Goal: Information Seeking & Learning: Learn about a topic

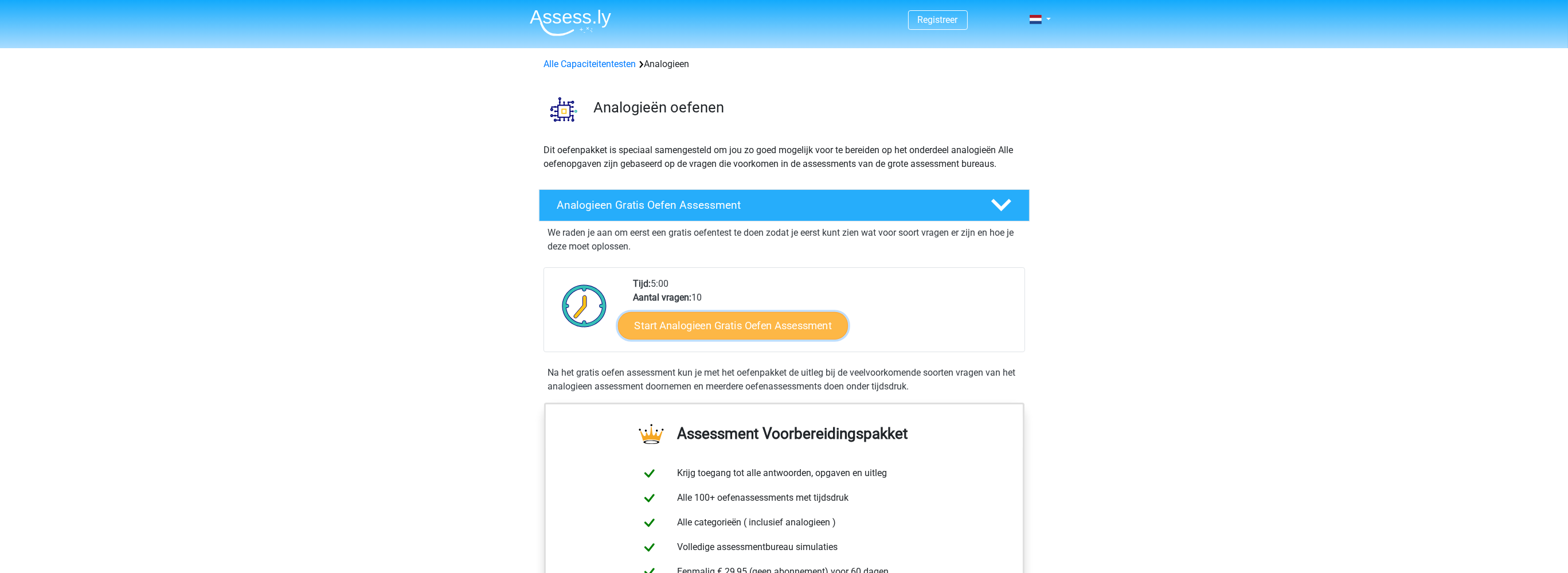
click at [680, 327] on link "Start Analogieen Gratis Oefen Assessment" at bounding box center [733, 325] width 230 height 27
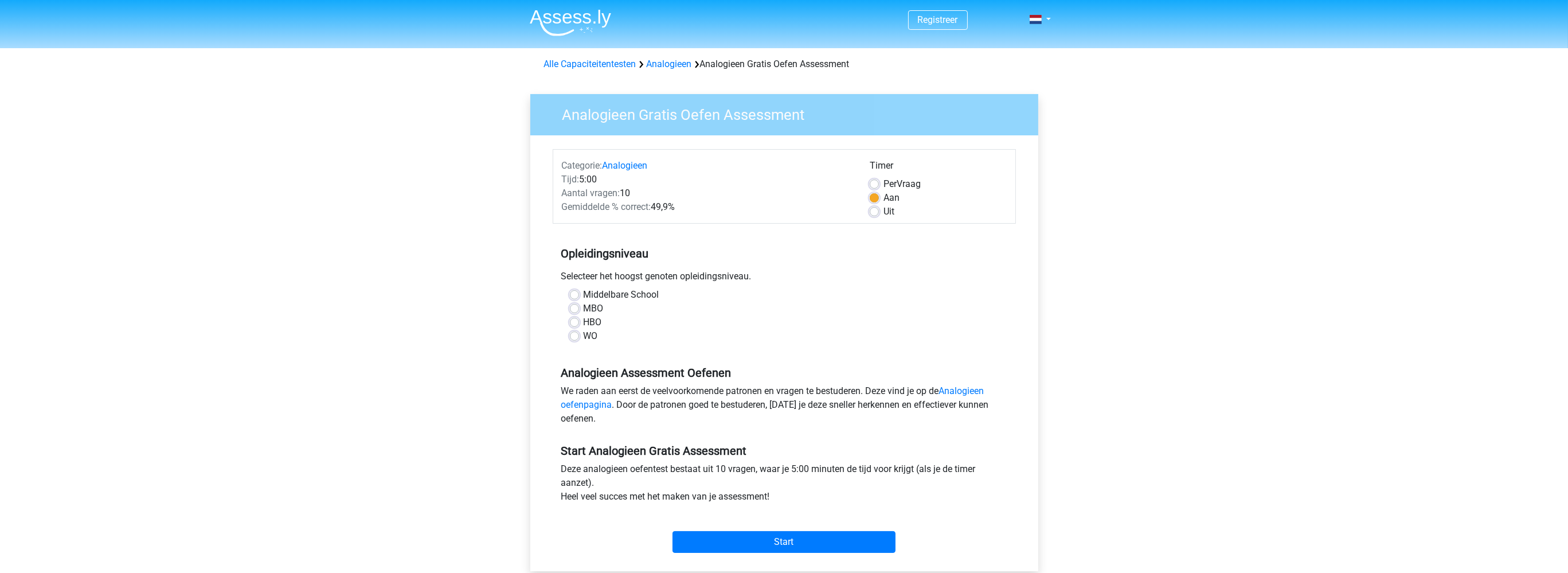
click at [583, 334] on label "WO" at bounding box center [590, 336] width 14 height 14
click at [574, 334] on input "WO" at bounding box center [574, 335] width 9 height 12
radio input "true"
click at [762, 540] on input "Start" at bounding box center [784, 541] width 223 height 21
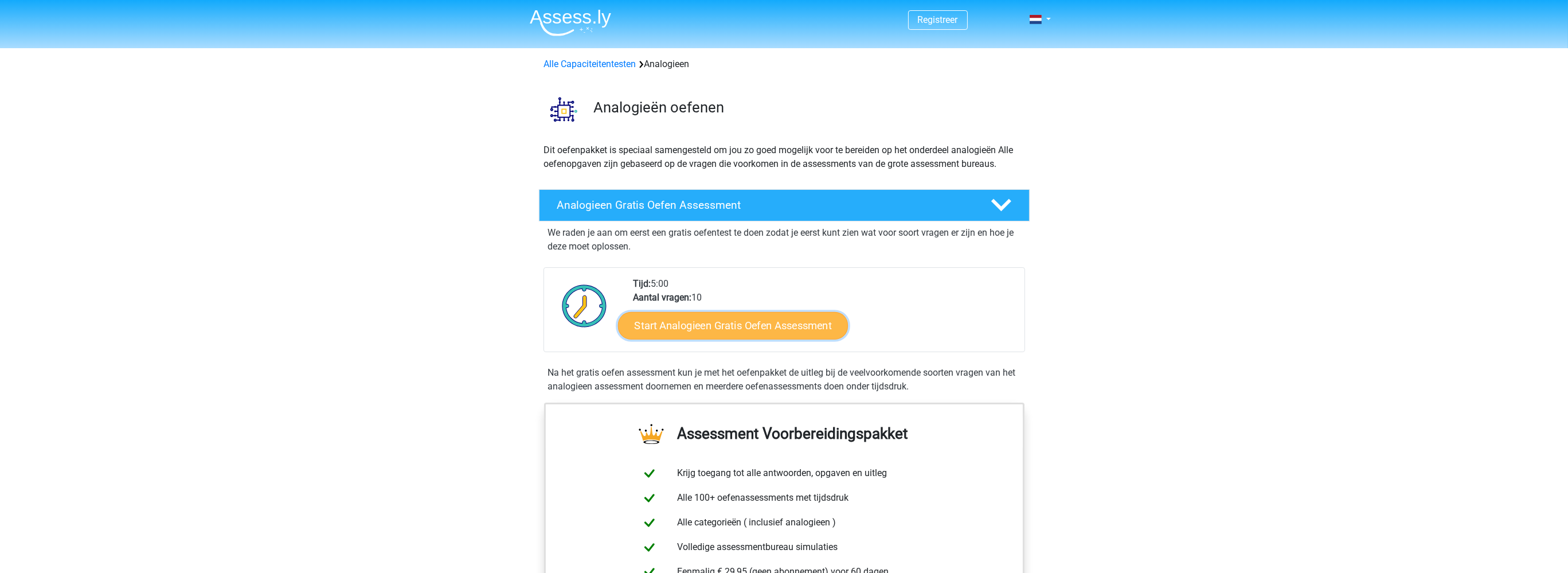
click at [714, 329] on link "Start Analogieen Gratis Oefen Assessment" at bounding box center [733, 325] width 230 height 27
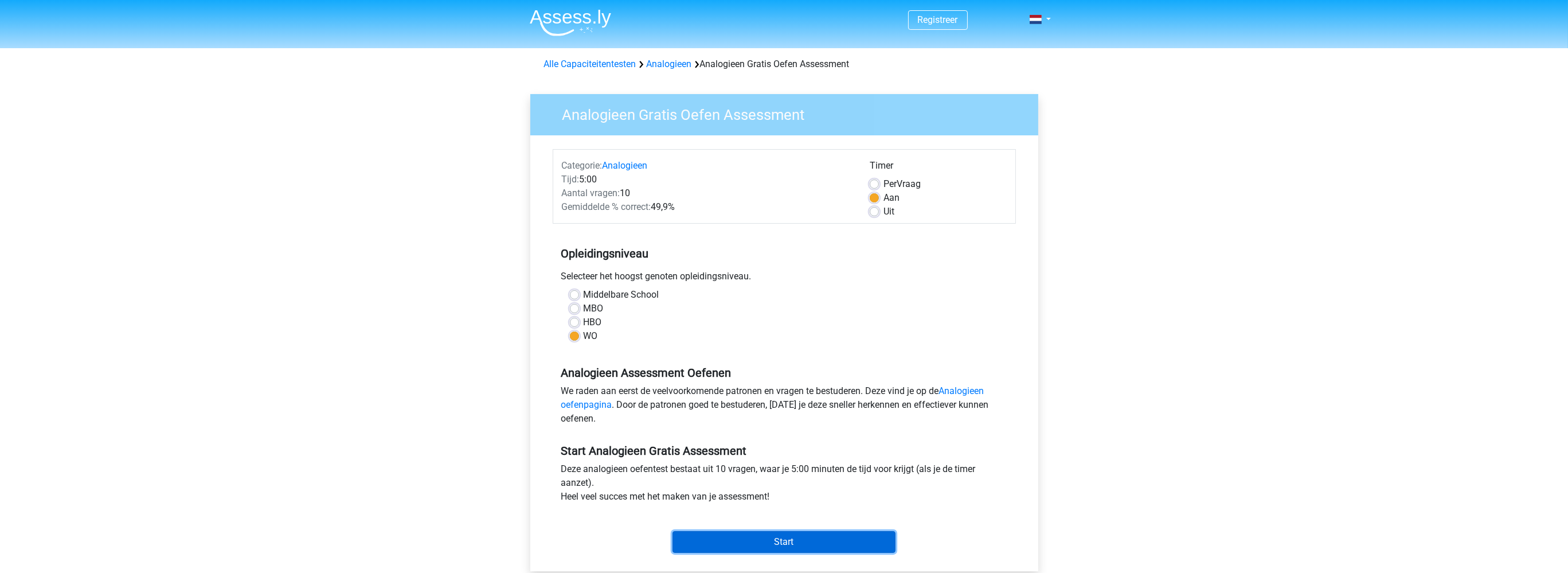
drag, startPoint x: 788, startPoint y: 547, endPoint x: 795, endPoint y: 545, distance: 7.3
click at [790, 547] on input "Start" at bounding box center [784, 541] width 223 height 21
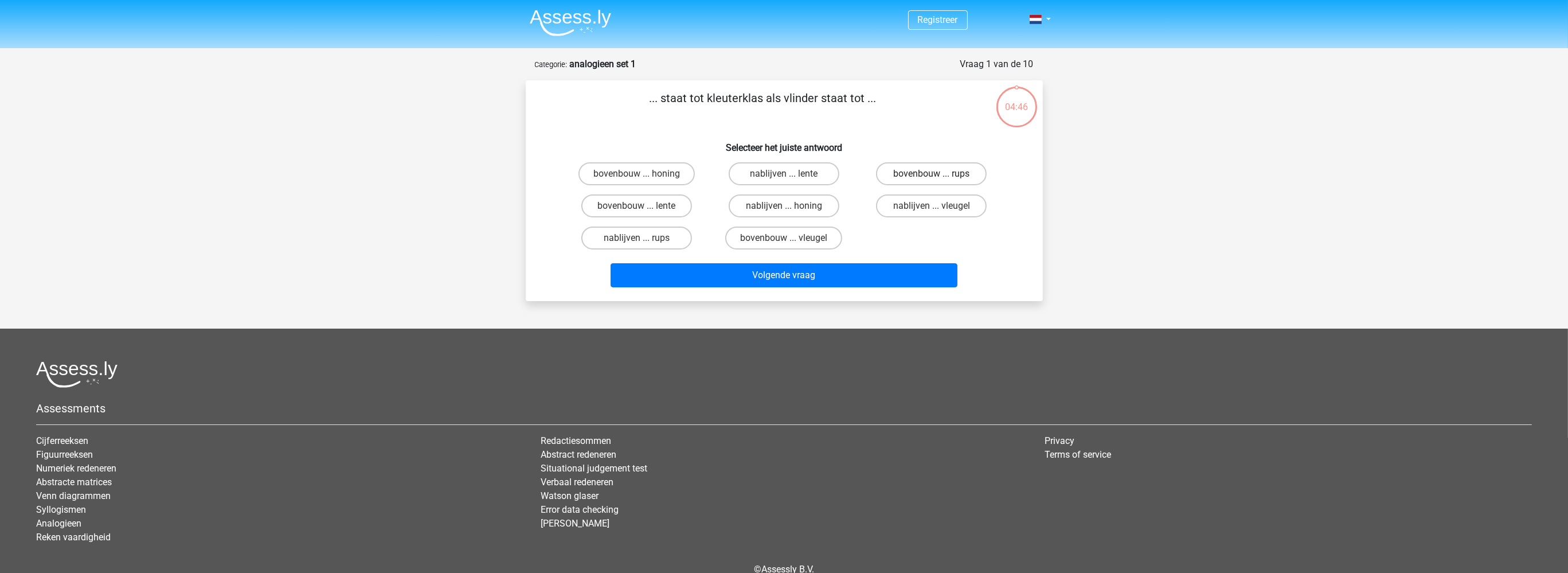
click at [923, 174] on label "bovenbouw ... rups" at bounding box center [931, 173] width 111 height 23
click at [931, 174] on input "bovenbouw ... rups" at bounding box center [935, 177] width 7 height 7
radio input "true"
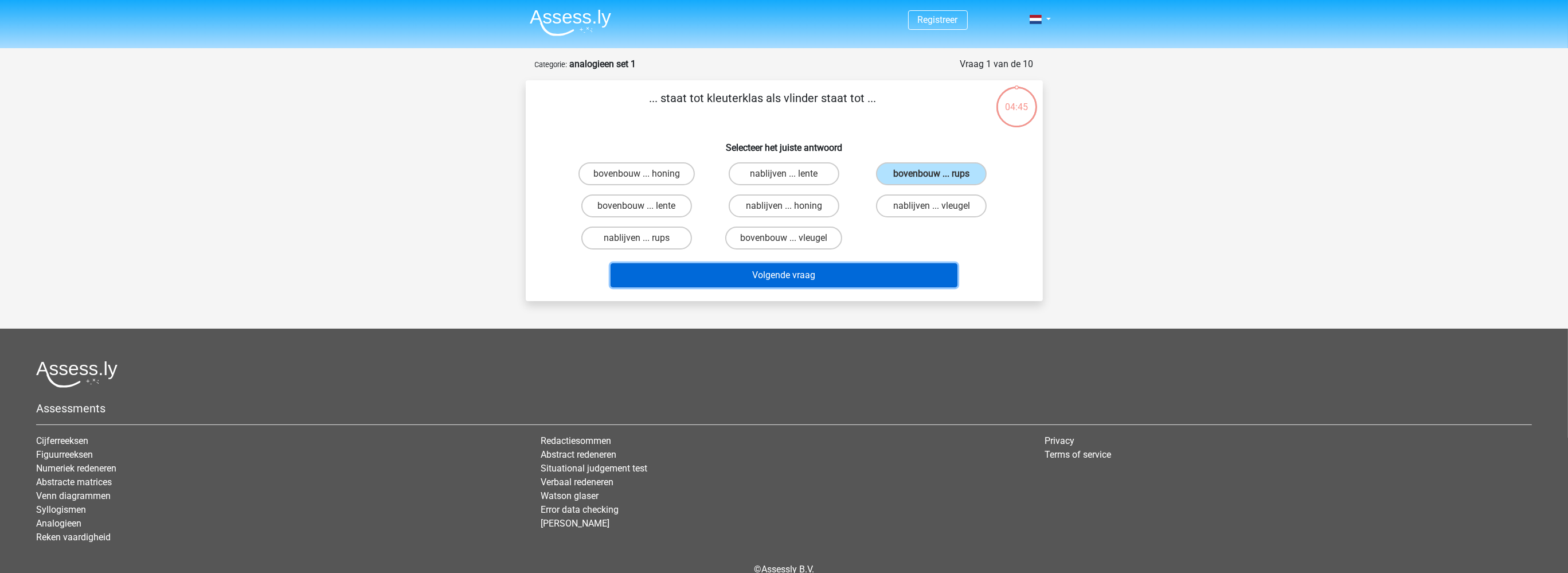
click at [758, 279] on button "Volgende vraag" at bounding box center [784, 275] width 347 height 24
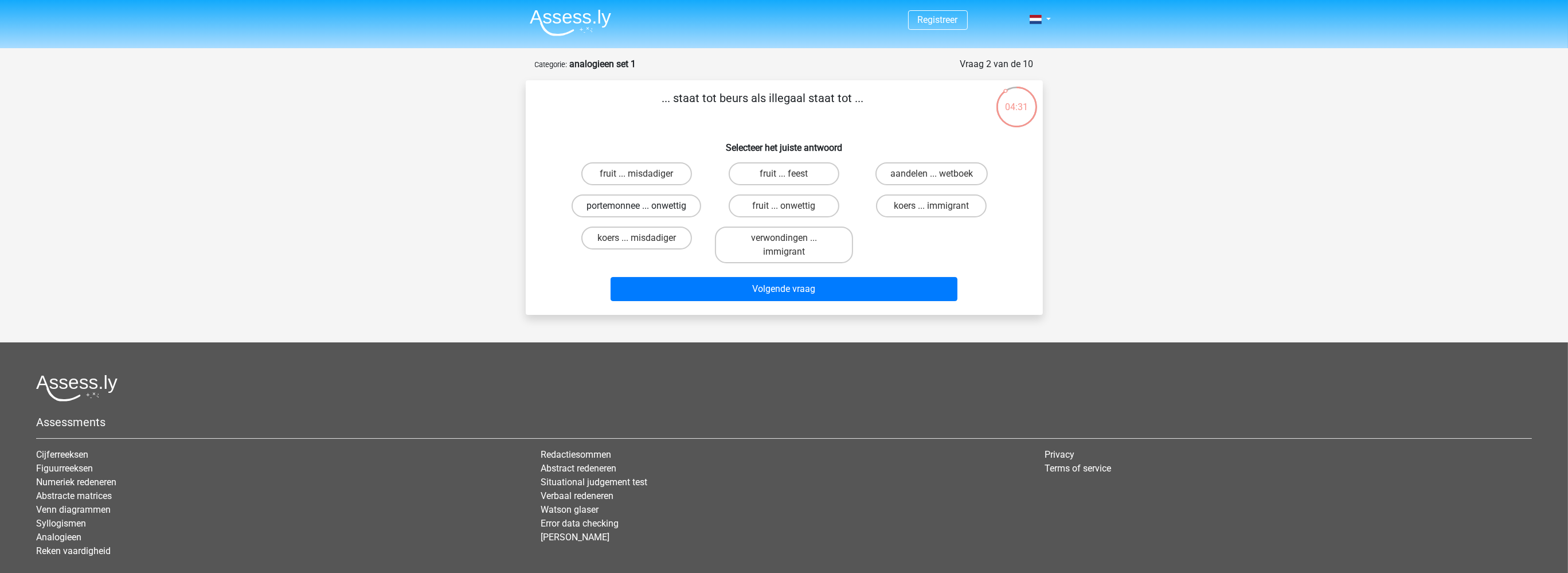
click at [685, 208] on label "portemonnee ... onwettig" at bounding box center [636, 206] width 129 height 23
click at [644, 208] on input "portemonnee ... onwettig" at bounding box center [640, 209] width 7 height 7
radio input "true"
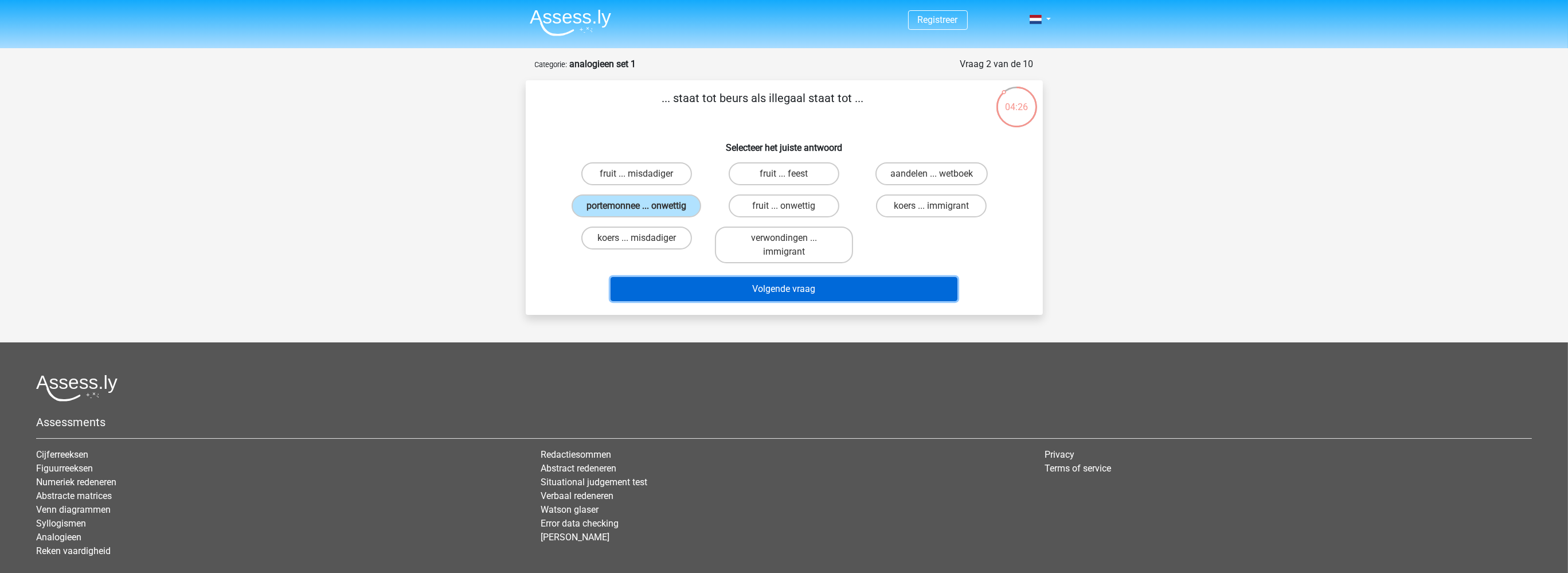
click at [762, 292] on button "Volgende vraag" at bounding box center [784, 288] width 347 height 24
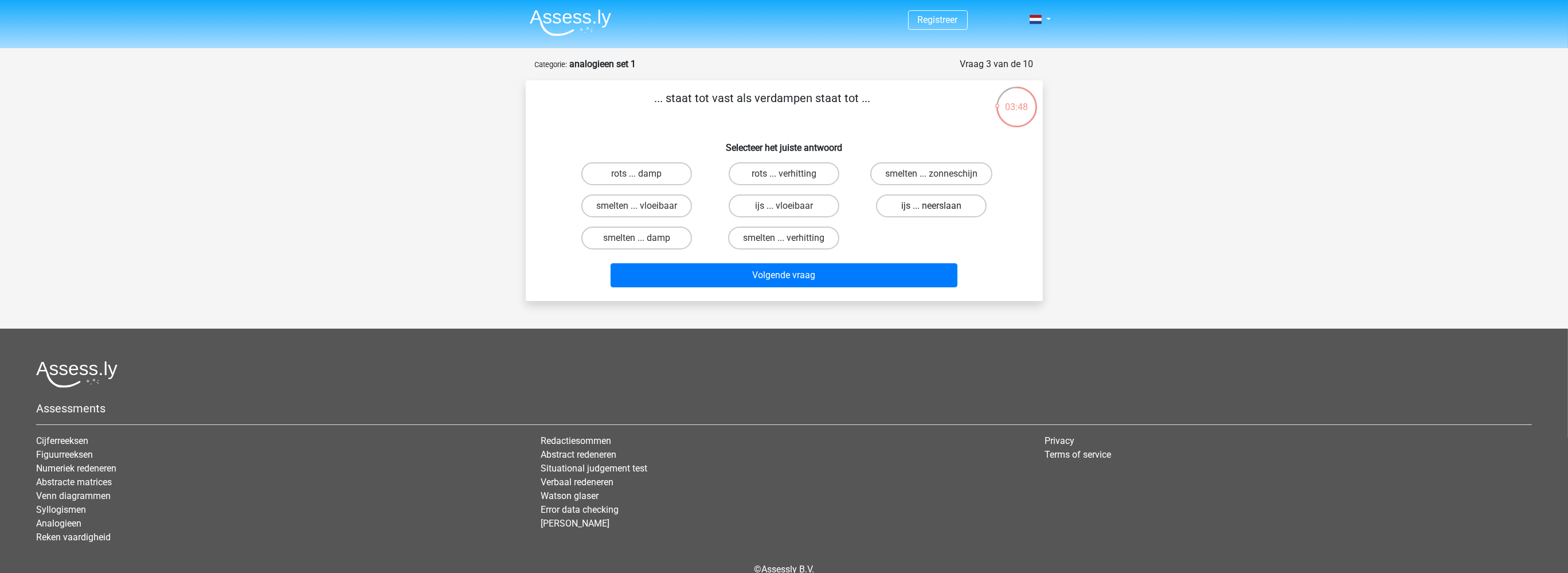
drag, startPoint x: 909, startPoint y: 208, endPoint x: 900, endPoint y: 208, distance: 9.0
click at [908, 208] on label "ijs ... neerslaan" at bounding box center [931, 206] width 111 height 23
click at [931, 208] on input "ijs ... neerslaan" at bounding box center [935, 209] width 7 height 7
radio input "true"
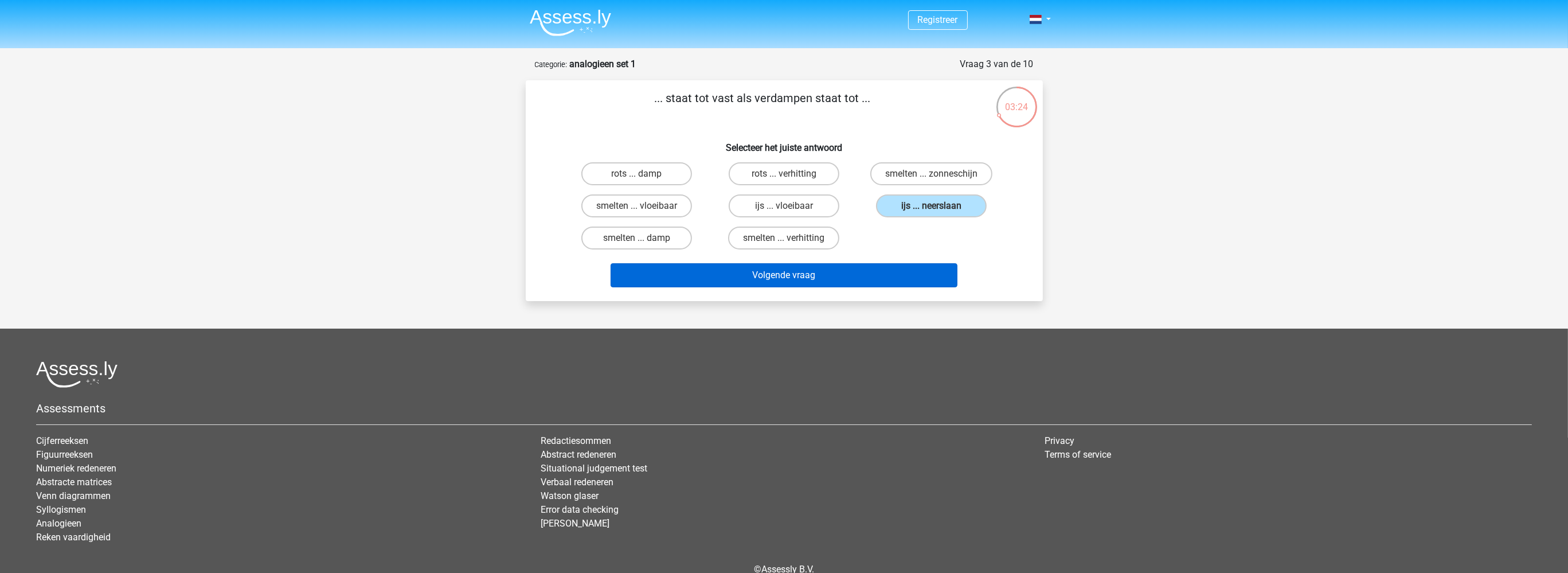
drag, startPoint x: 799, startPoint y: 260, endPoint x: 794, endPoint y: 265, distance: 7.1
click at [795, 265] on div "Volgende vraag" at bounding box center [784, 272] width 481 height 38
drag, startPoint x: 794, startPoint y: 265, endPoint x: 793, endPoint y: 259, distance: 6.1
click at [793, 259] on div "Volgende vraag" at bounding box center [784, 272] width 481 height 38
click at [786, 277] on button "Volgende vraag" at bounding box center [784, 275] width 347 height 24
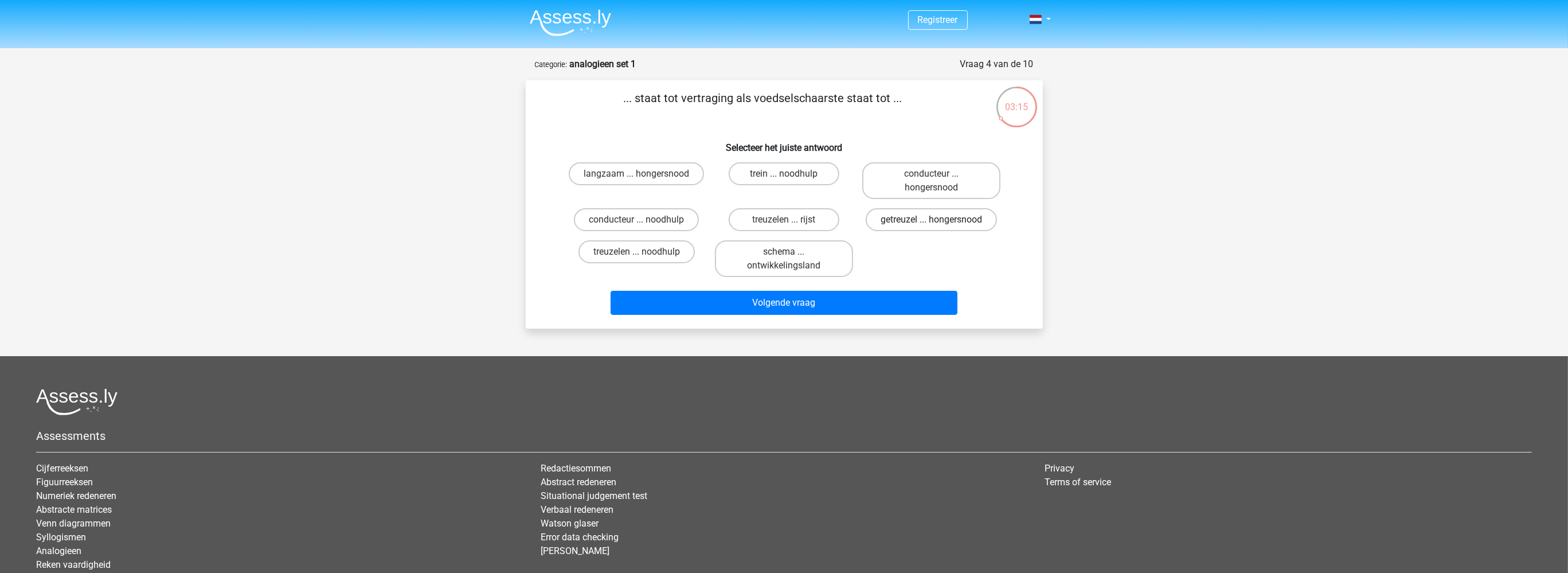
click at [926, 220] on label "getreuzel ... hongersnood" at bounding box center [931, 219] width 132 height 23
click at [931, 220] on input "getreuzel ... hongersnood" at bounding box center [935, 223] width 7 height 7
radio input "true"
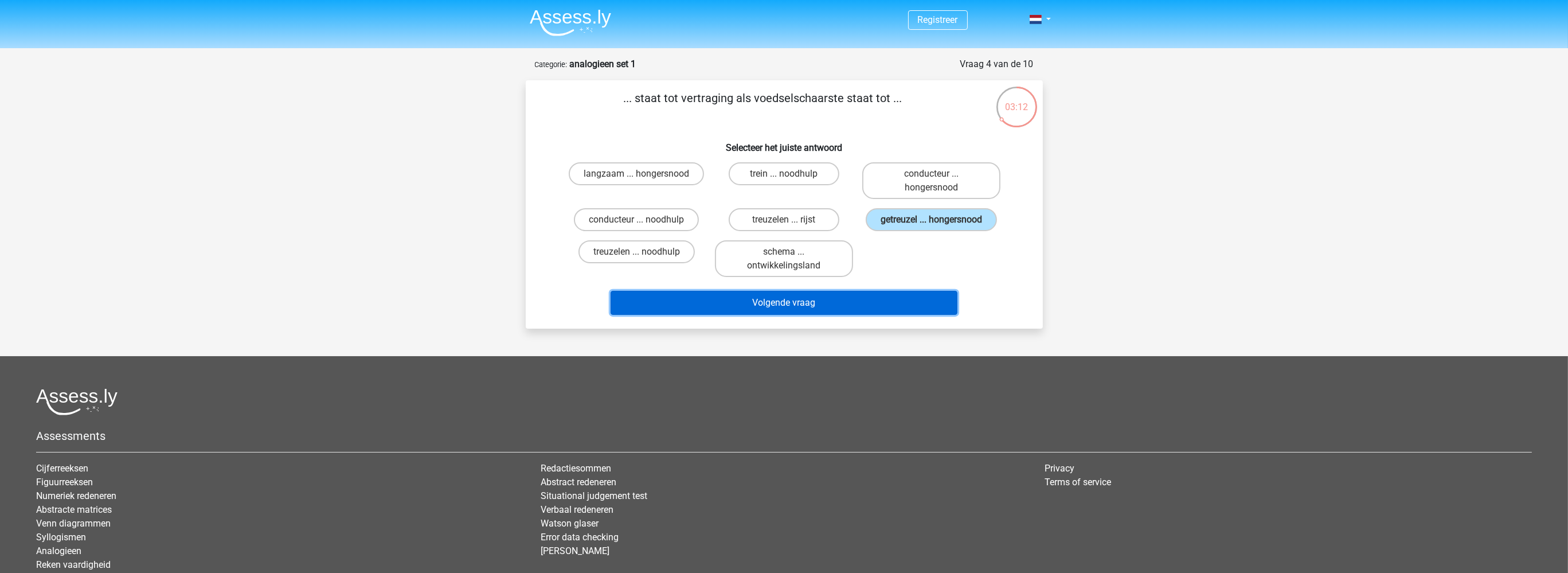
click at [799, 315] on button "Volgende vraag" at bounding box center [784, 302] width 347 height 24
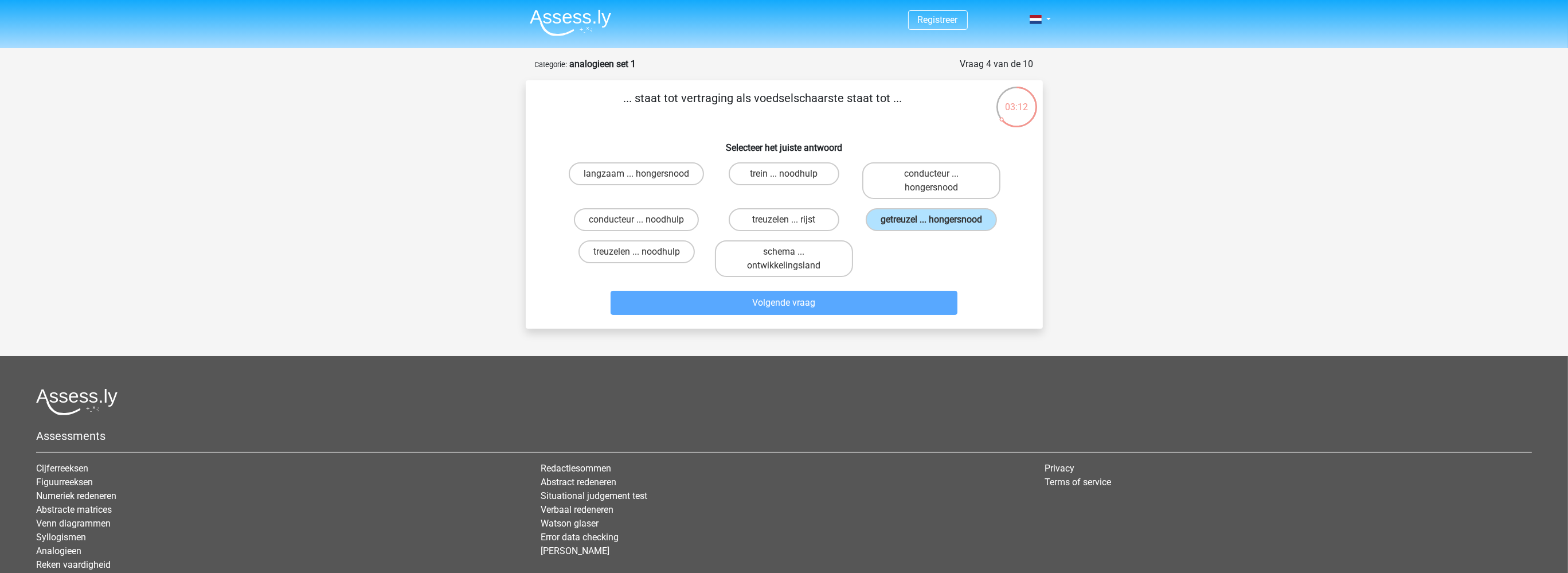
scroll to position [57, 0]
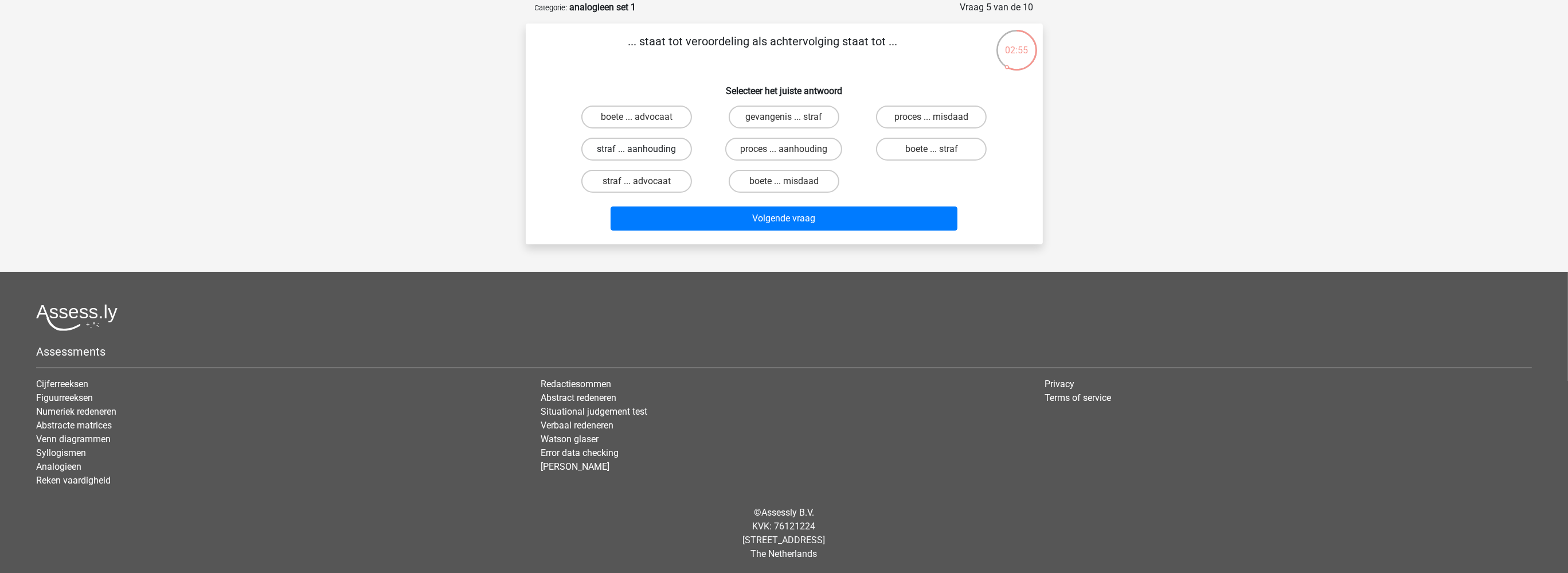
click at [666, 149] on label "straf ... aanhouding" at bounding box center [637, 149] width 111 height 23
click at [644, 149] on input "straf ... aanhouding" at bounding box center [640, 153] width 7 height 7
radio input "true"
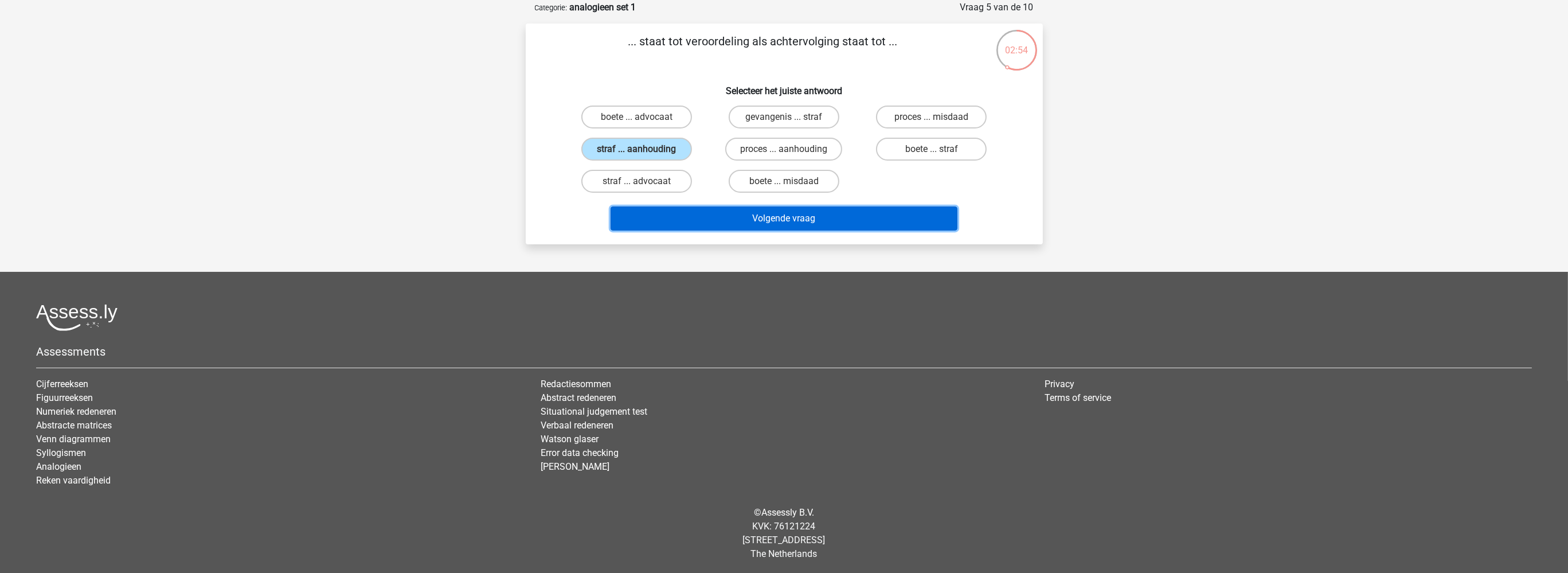
click at [737, 214] on button "Volgende vraag" at bounding box center [784, 218] width 347 height 24
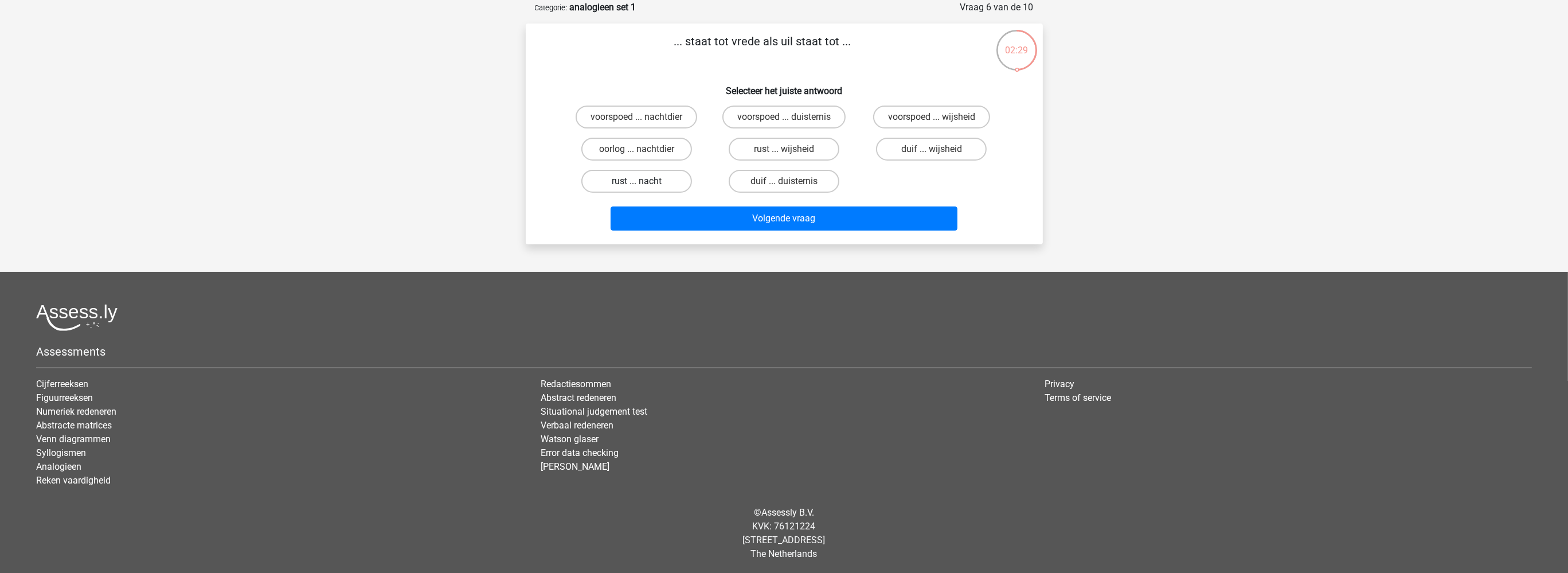
click at [650, 181] on label "rust ... nacht" at bounding box center [637, 180] width 111 height 23
click at [644, 181] on input "rust ... nacht" at bounding box center [640, 185] width 7 height 7
radio input "true"
click at [642, 144] on label "oorlog ... nachtdier" at bounding box center [637, 149] width 111 height 23
click at [642, 149] on input "oorlog ... nachtdier" at bounding box center [640, 153] width 7 height 7
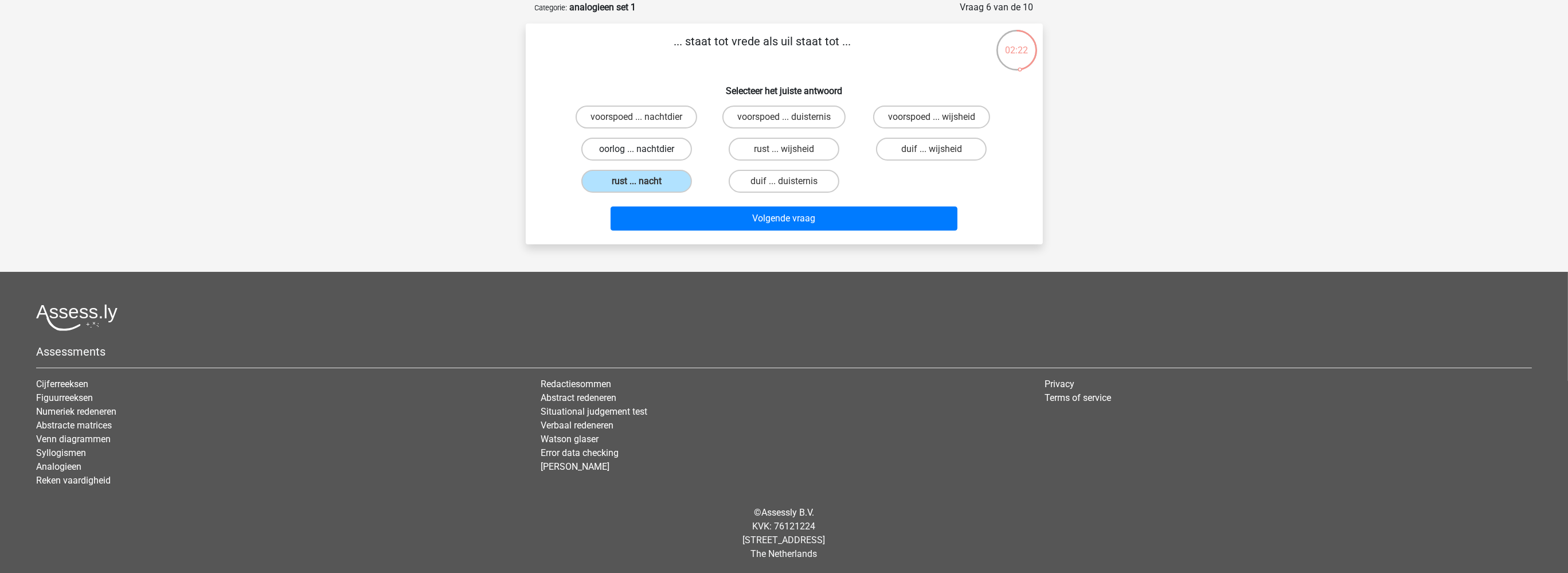
radio input "true"
click at [781, 142] on label "rust ... wijsheid" at bounding box center [784, 149] width 111 height 23
click at [784, 149] on input "rust ... wijsheid" at bounding box center [787, 153] width 7 height 7
radio input "true"
click at [631, 113] on label "voorspoed ... nachtdier" at bounding box center [636, 117] width 121 height 23
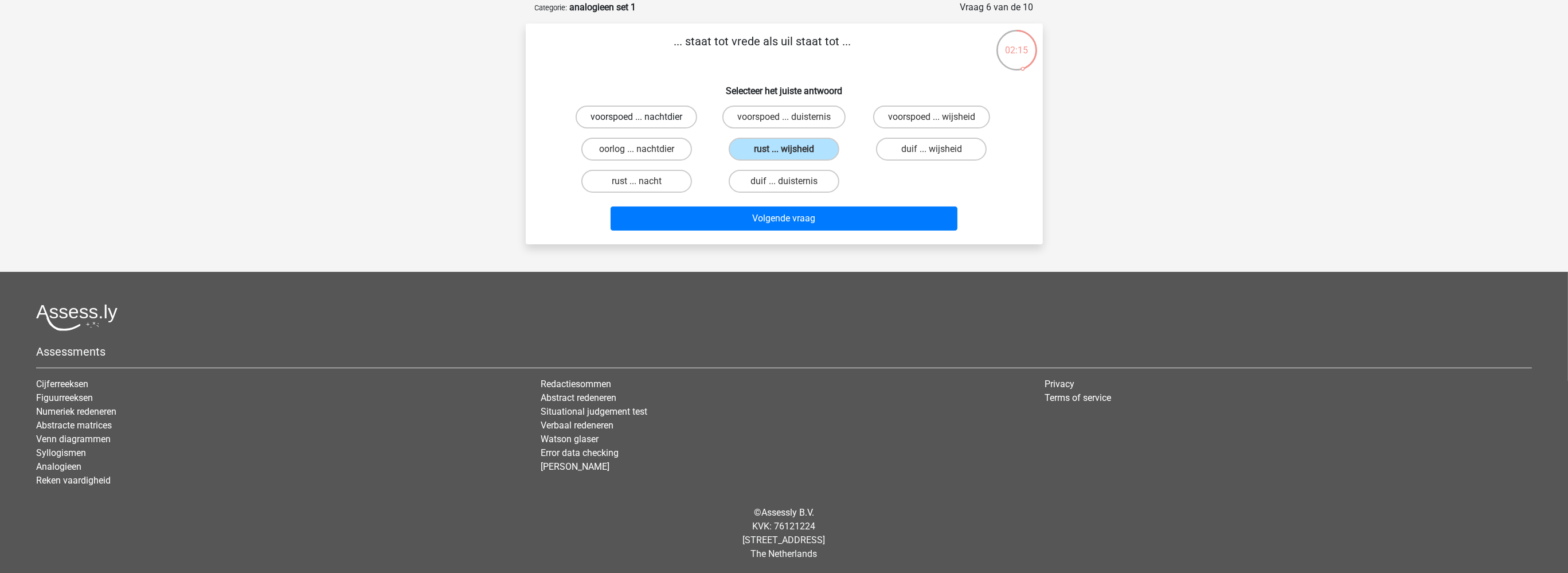
click at [637, 117] on input "voorspoed ... nachtdier" at bounding box center [640, 121] width 7 height 7
radio input "true"
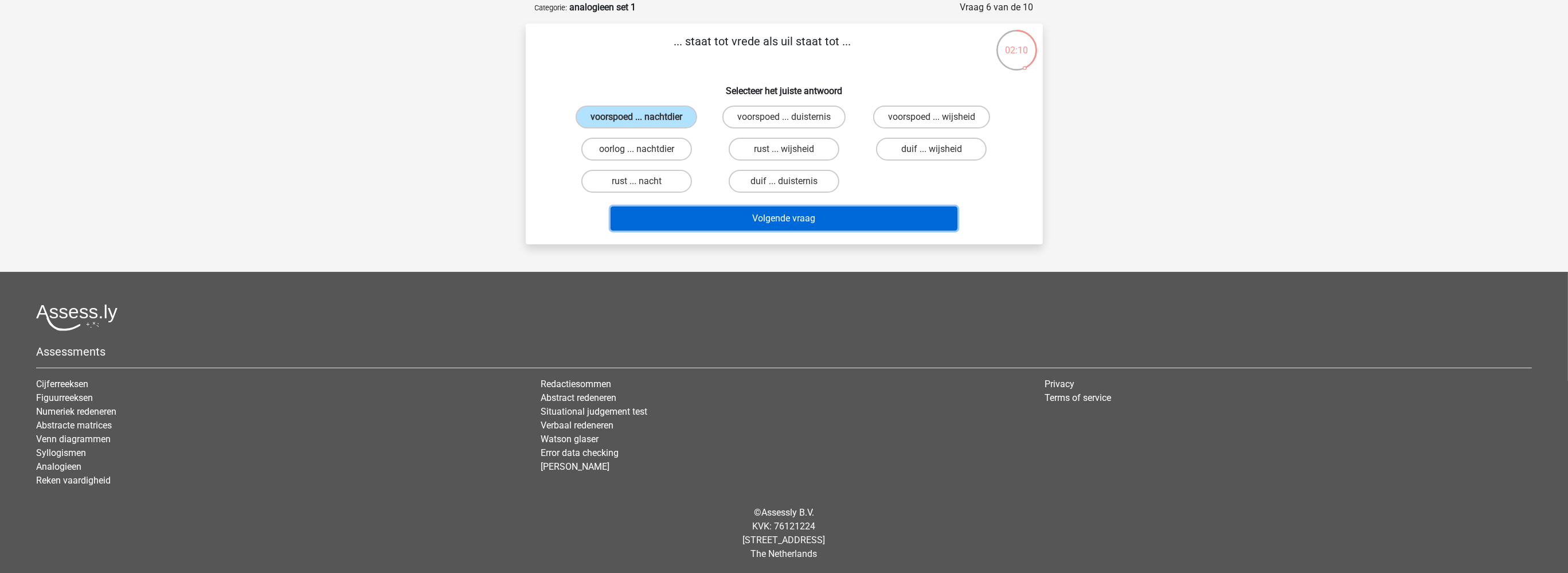
click at [808, 213] on button "Volgende vraag" at bounding box center [784, 218] width 347 height 24
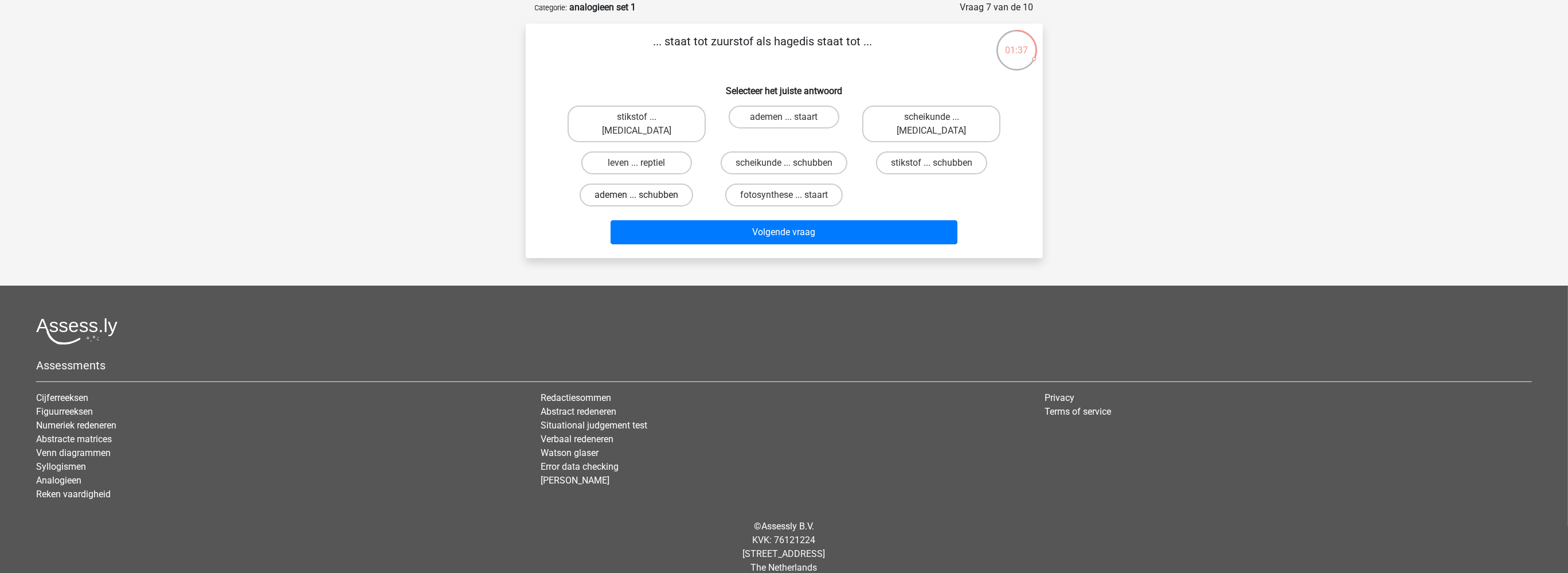
drag, startPoint x: 662, startPoint y: 183, endPoint x: 676, endPoint y: 191, distance: 16.1
click at [664, 183] on label "ademen ... schubben" at bounding box center [637, 194] width 114 height 23
click at [812, 220] on button "Volgende vraag" at bounding box center [784, 232] width 347 height 24
click at [639, 183] on label "ademen ... schubben" at bounding box center [637, 194] width 114 height 23
click at [639, 195] on input "ademen ... schubben" at bounding box center [640, 199] width 7 height 7
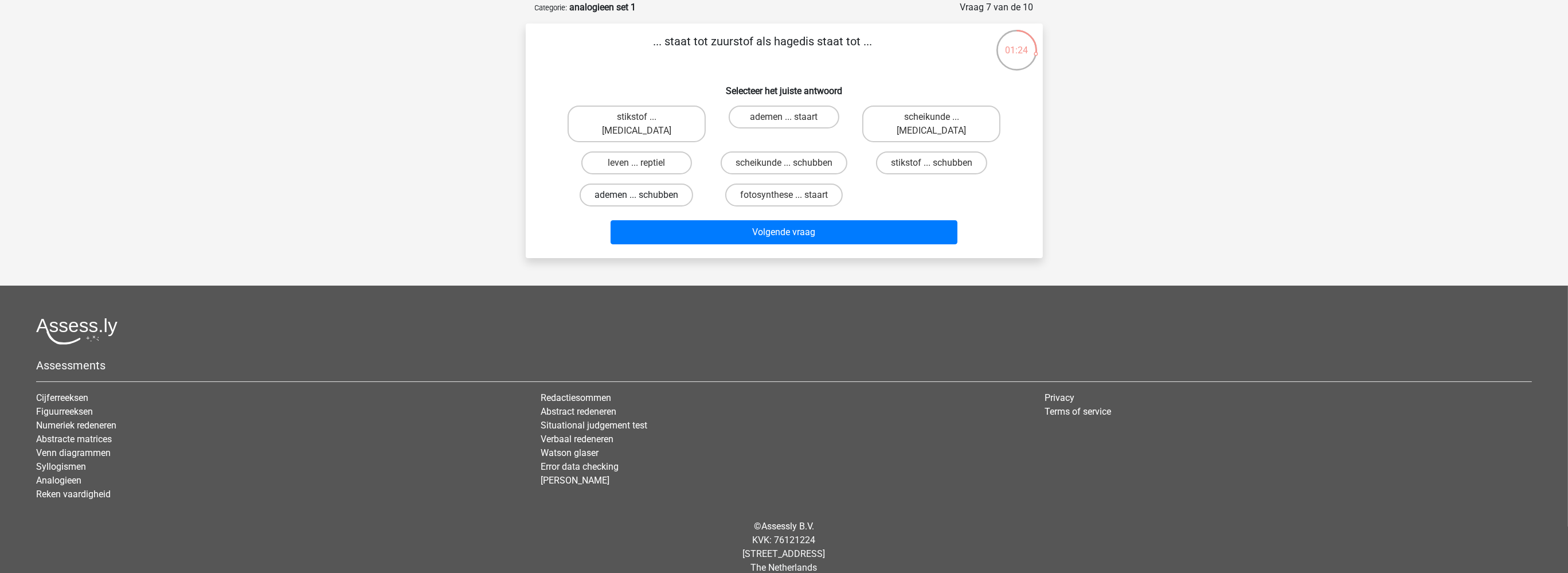
radio input "true"
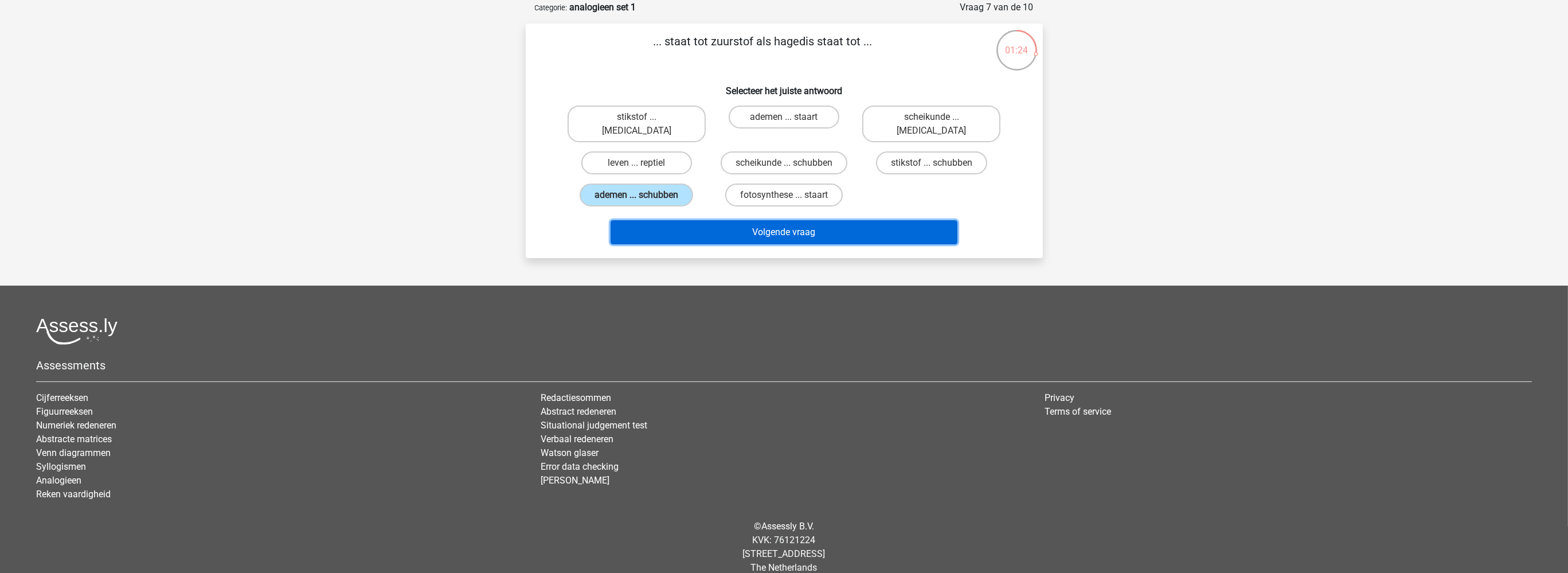
click at [744, 220] on button "Volgende vraag" at bounding box center [784, 232] width 347 height 24
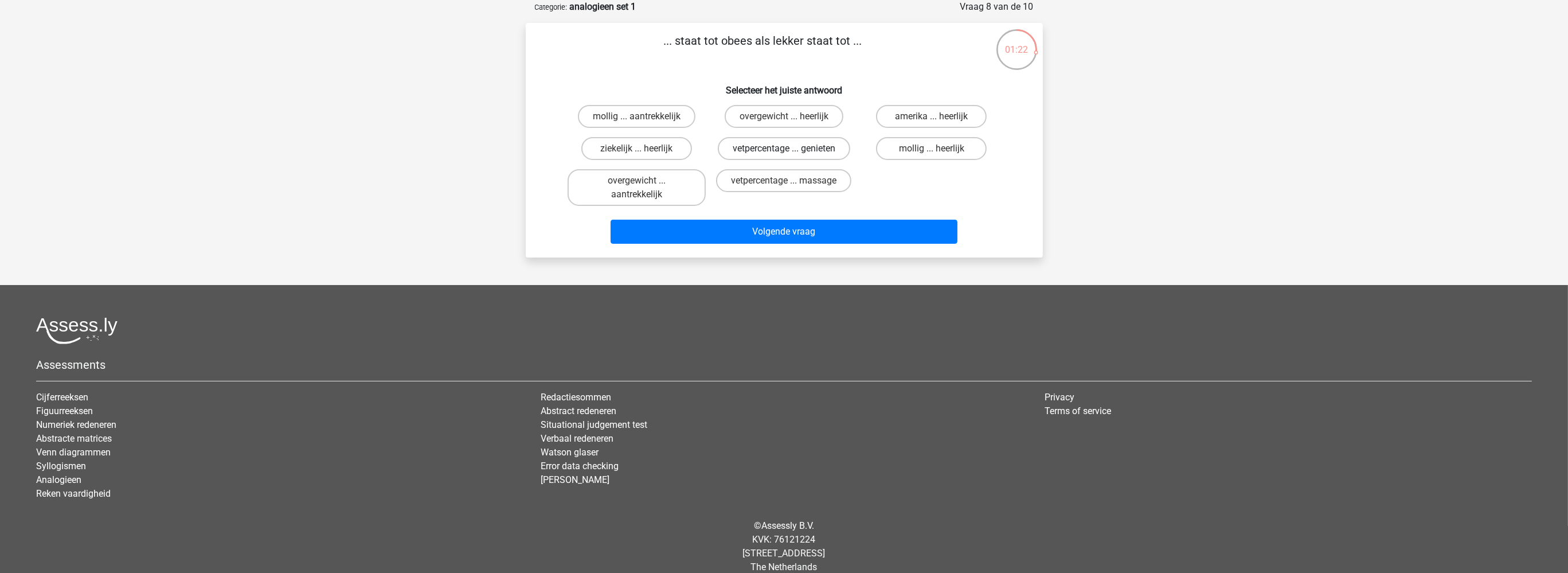
scroll to position [0, 0]
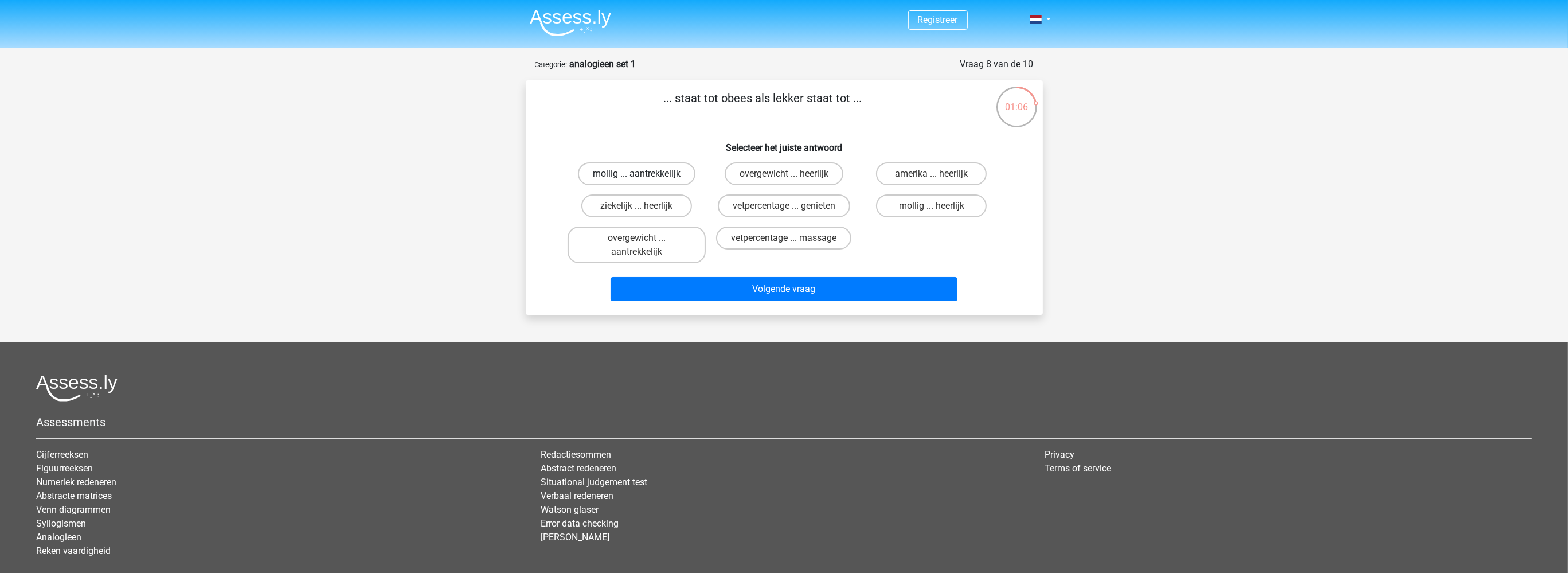
click at [661, 173] on label "mollig ... aantrekkelijk" at bounding box center [637, 173] width 118 height 23
click at [918, 203] on label "mollig ... heerlijk" at bounding box center [931, 206] width 111 height 23
click at [931, 206] on input "mollig ... heerlijk" at bounding box center [935, 209] width 7 height 7
radio input "true"
click at [789, 173] on label "overgewicht ... heerlijk" at bounding box center [784, 173] width 118 height 23
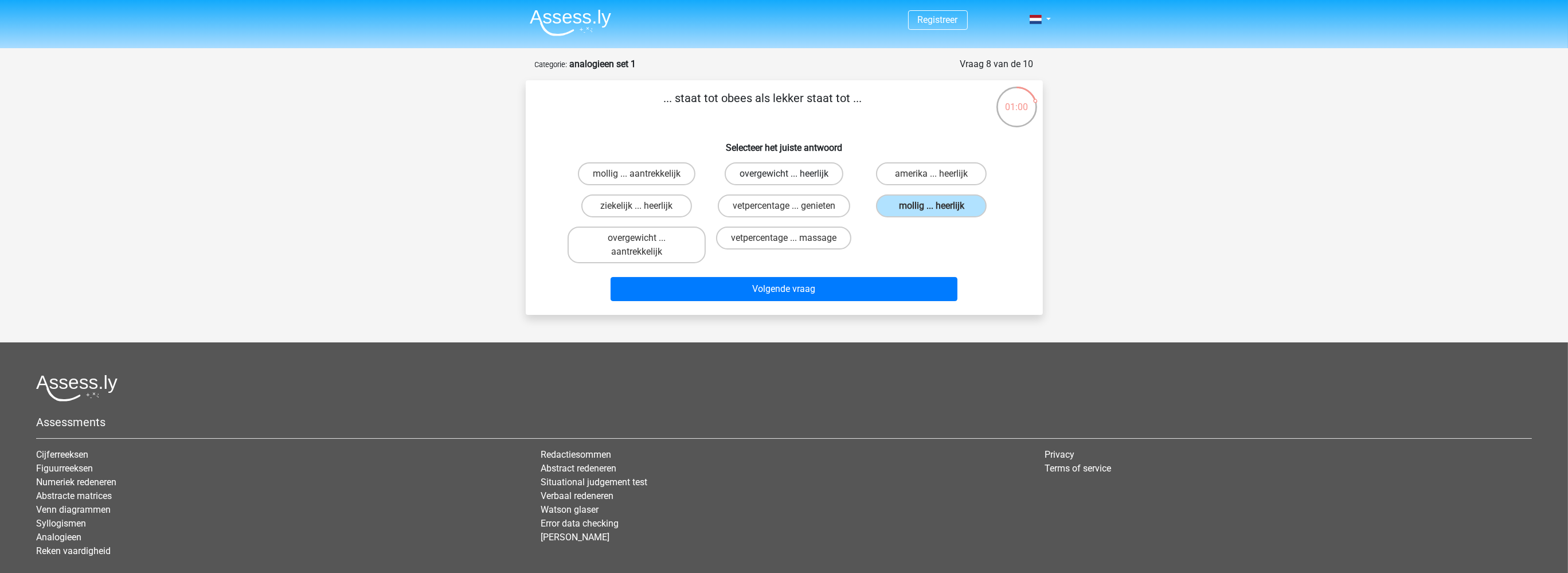
click at [789, 174] on input "overgewicht ... heerlijk" at bounding box center [787, 177] width 7 height 7
radio input "true"
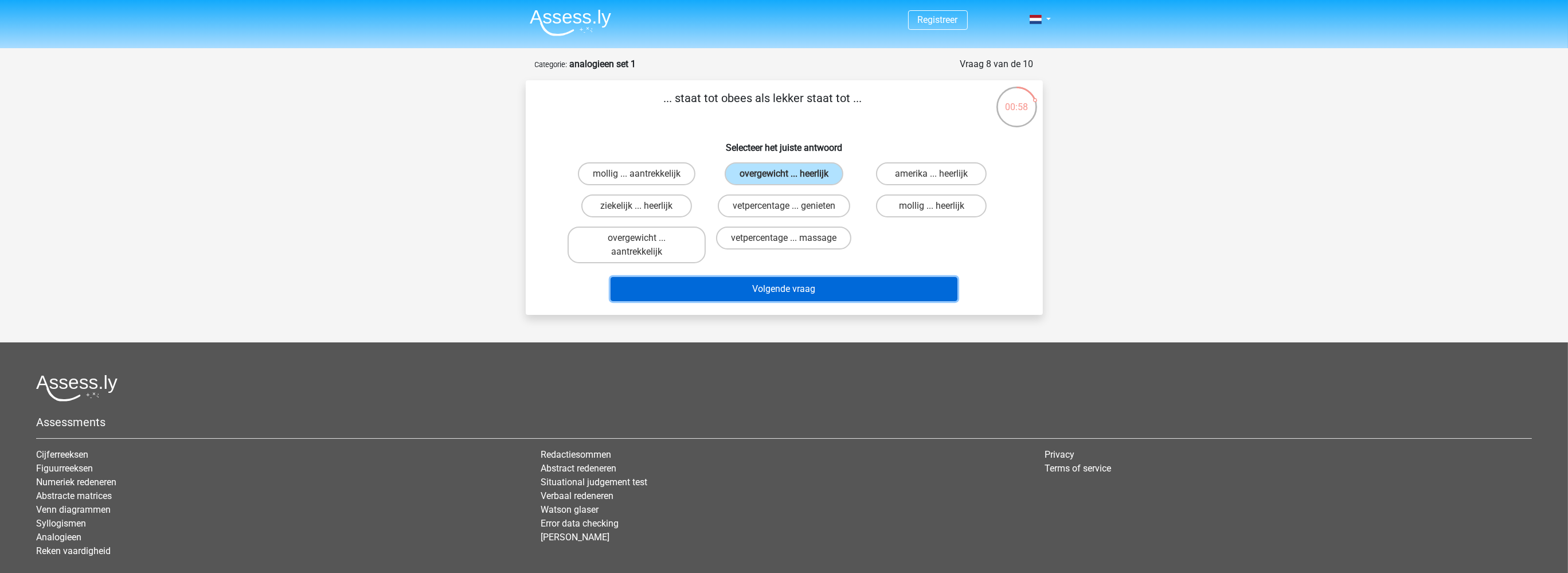
click at [820, 288] on button "Volgende vraag" at bounding box center [784, 288] width 347 height 24
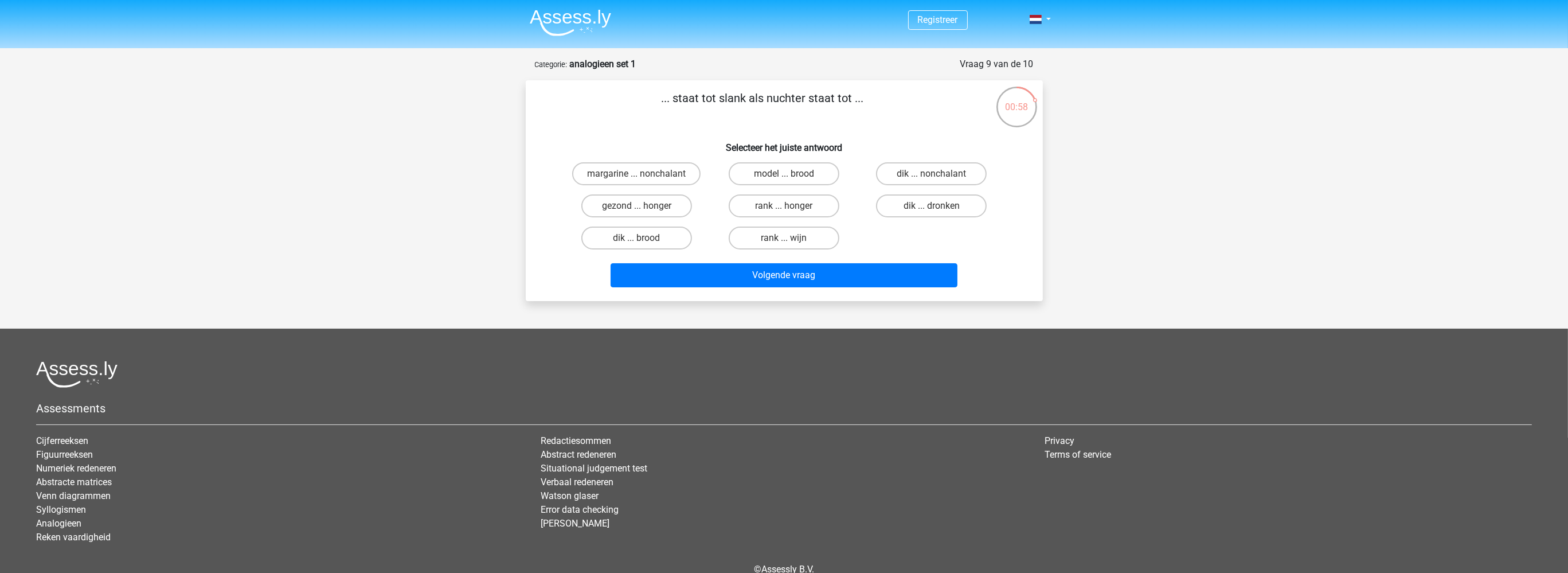
scroll to position [57, 0]
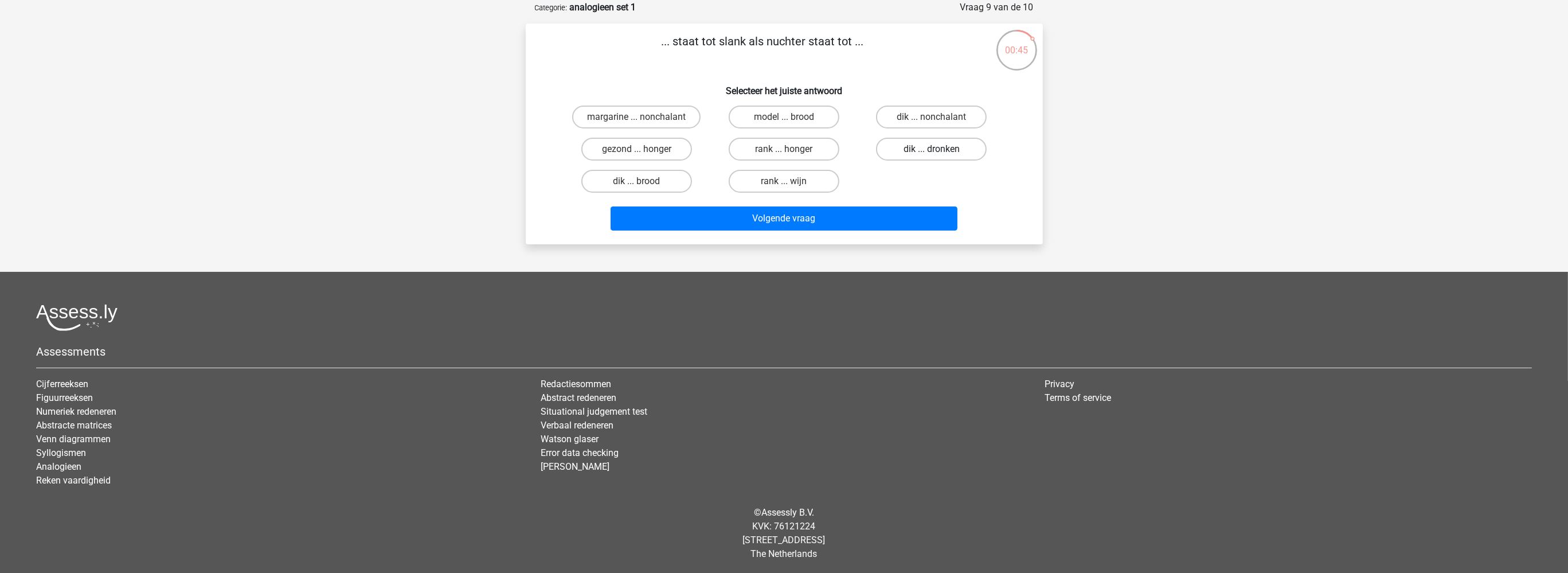
click at [934, 148] on label "dik ... dronken" at bounding box center [931, 149] width 111 height 23
click at [934, 149] on input "dik ... dronken" at bounding box center [935, 153] width 7 height 7
radio input "true"
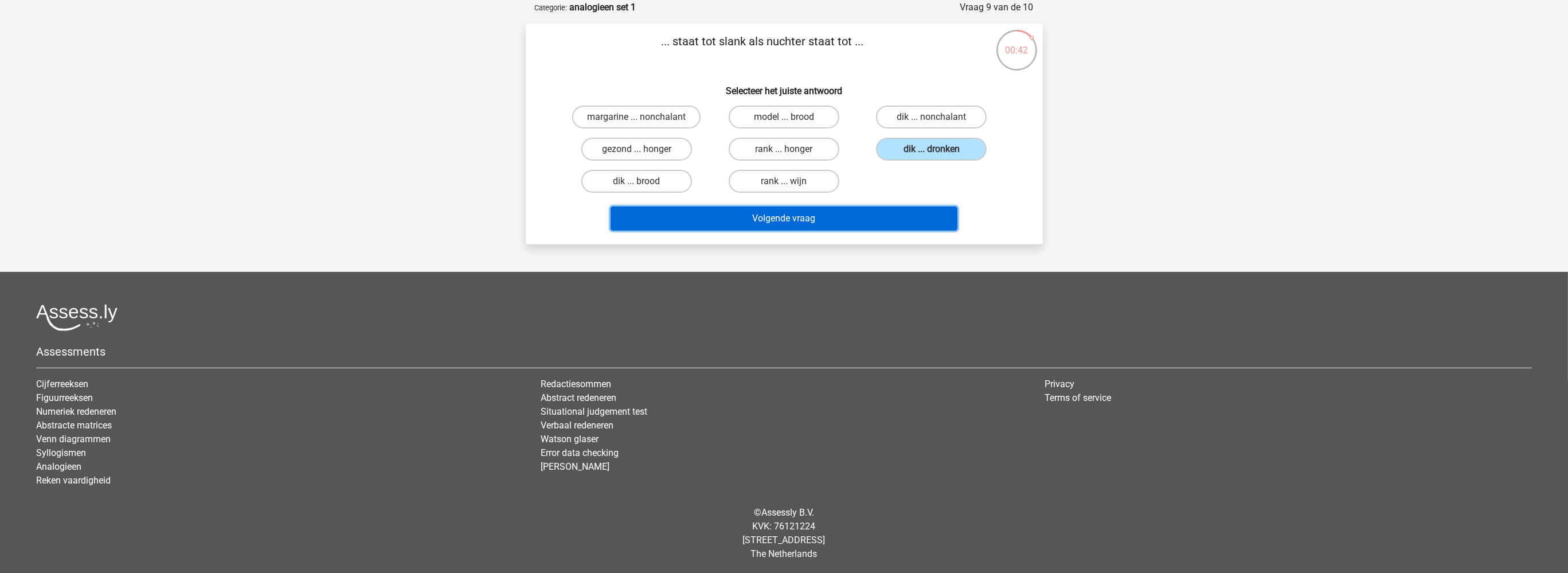
click at [769, 226] on button "Volgende vraag" at bounding box center [784, 218] width 347 height 24
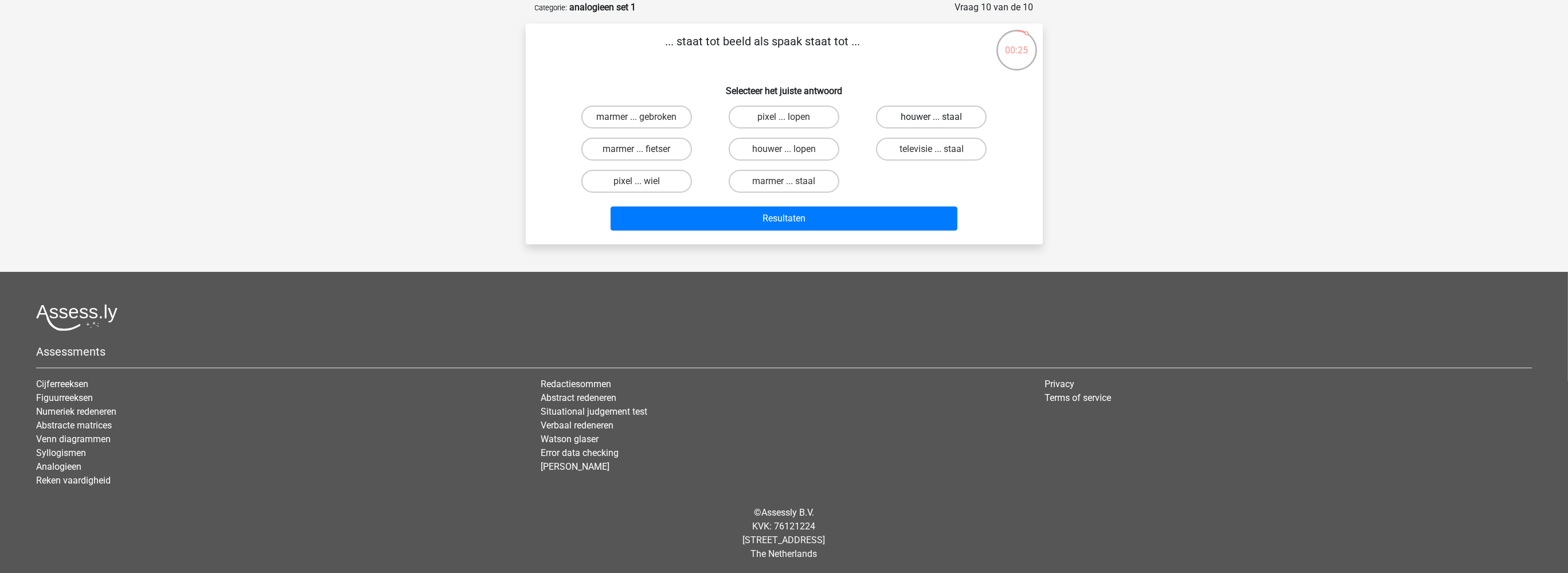
click at [925, 115] on label "houwer ... staal" at bounding box center [931, 117] width 111 height 23
click at [931, 117] on input "houwer ... staal" at bounding box center [935, 121] width 7 height 7
radio input "true"
click at [652, 180] on label "pixel ... wiel" at bounding box center [637, 180] width 111 height 23
click at [648, 177] on label "pixel ... wiel" at bounding box center [637, 180] width 111 height 23
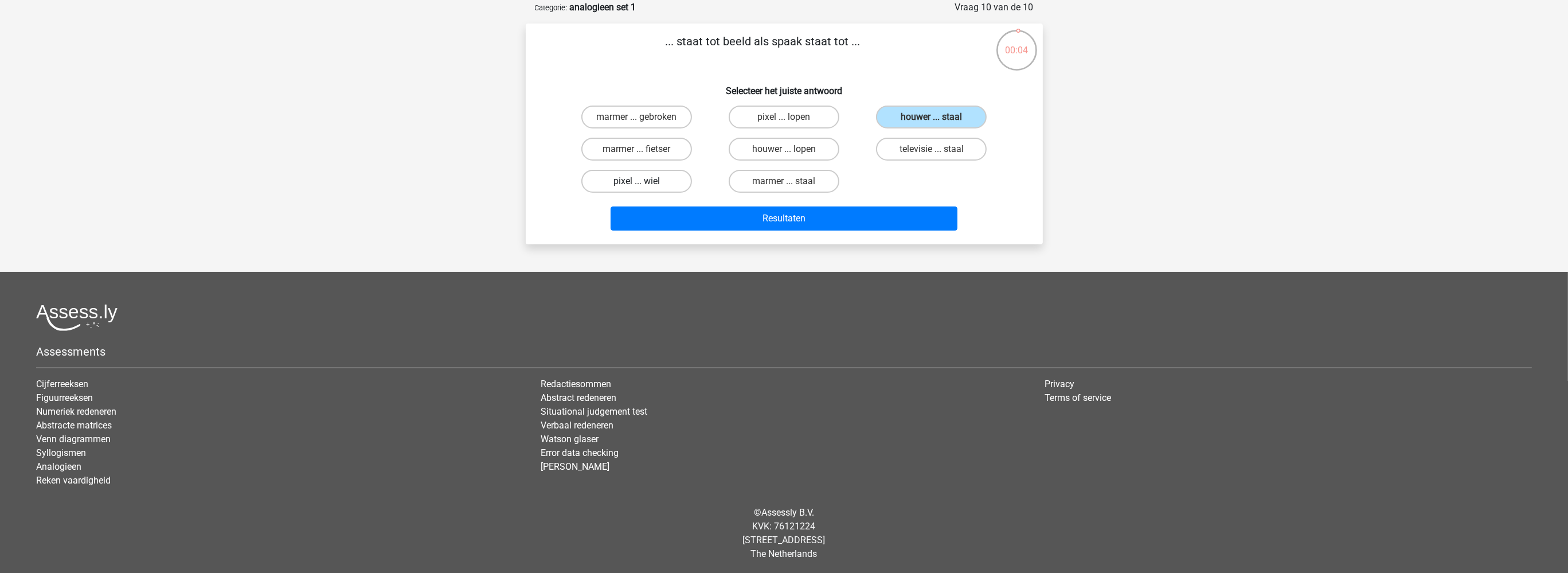
click at [644, 181] on input "pixel ... wiel" at bounding box center [640, 185] width 7 height 7
radio input "true"
click at [648, 177] on label "pixel ... wiel" at bounding box center [637, 180] width 111 height 23
click at [644, 181] on input "pixel ... wiel" at bounding box center [640, 185] width 7 height 7
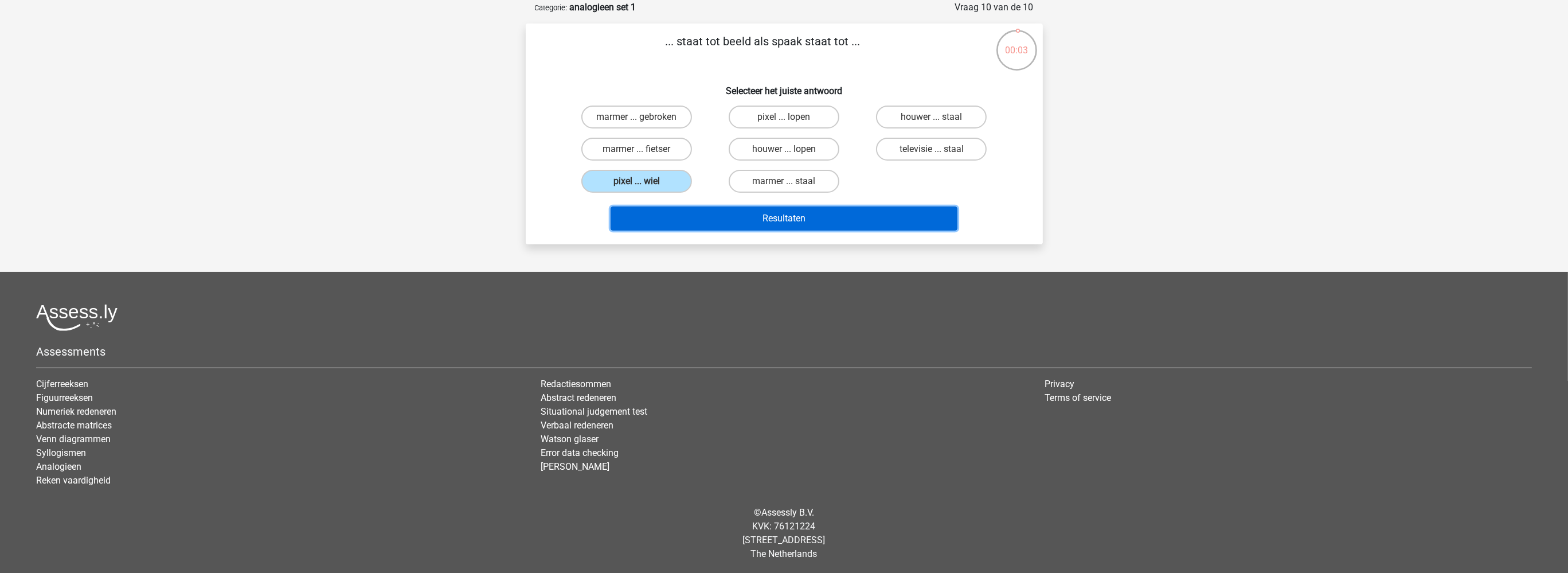
click at [764, 218] on button "Resultaten" at bounding box center [784, 218] width 347 height 24
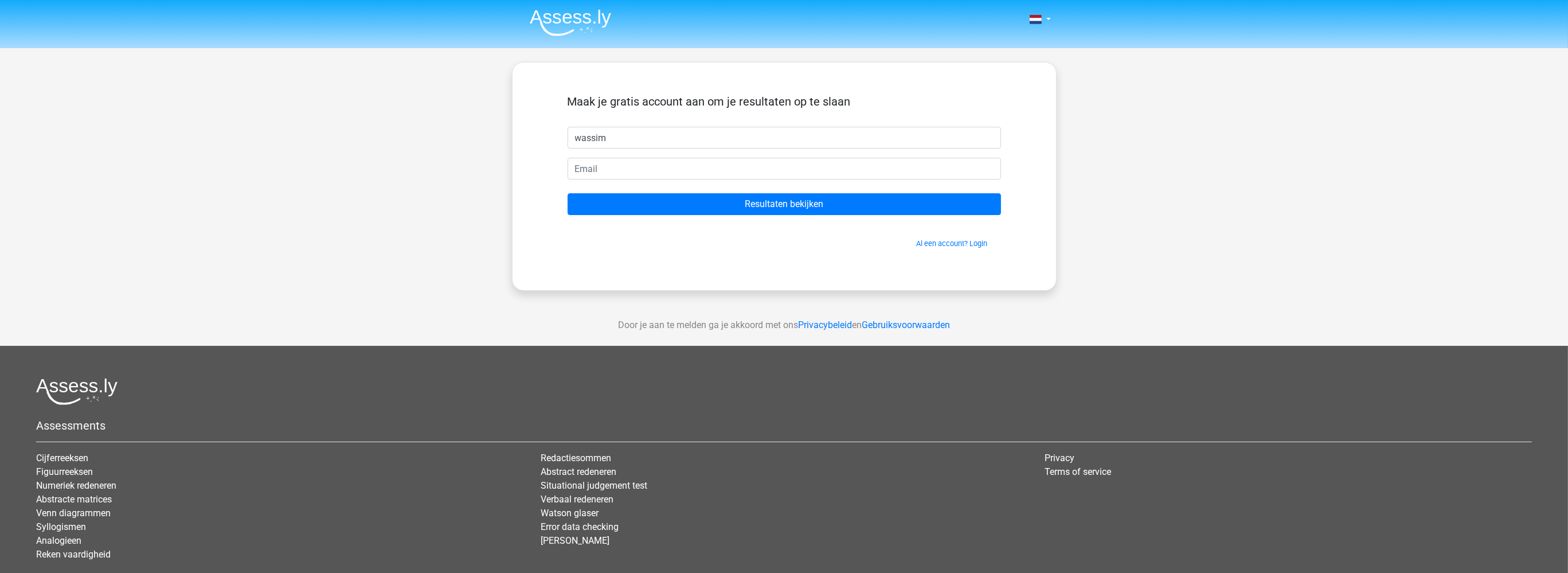
type input "wassim"
click at [648, 176] on input "email" at bounding box center [784, 168] width 433 height 21
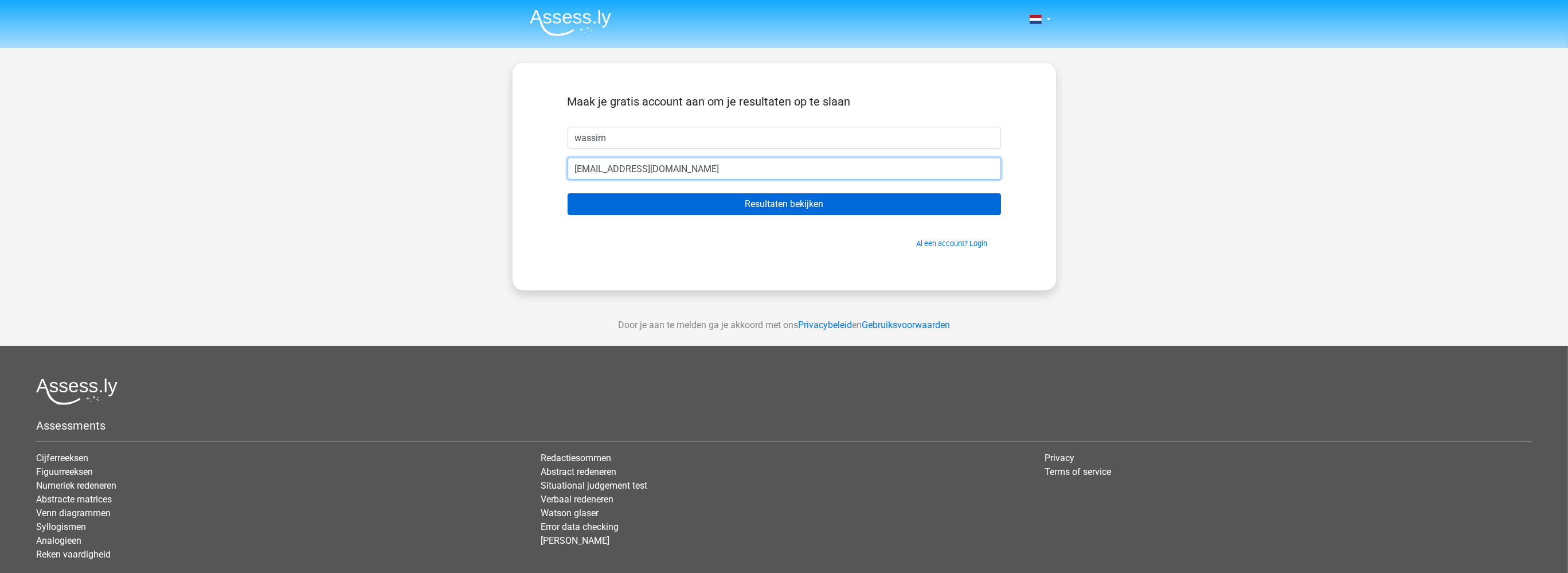
type input "[EMAIL_ADDRESS][DOMAIN_NAME]"
click at [656, 196] on input "Resultaten bekijken" at bounding box center [784, 203] width 433 height 21
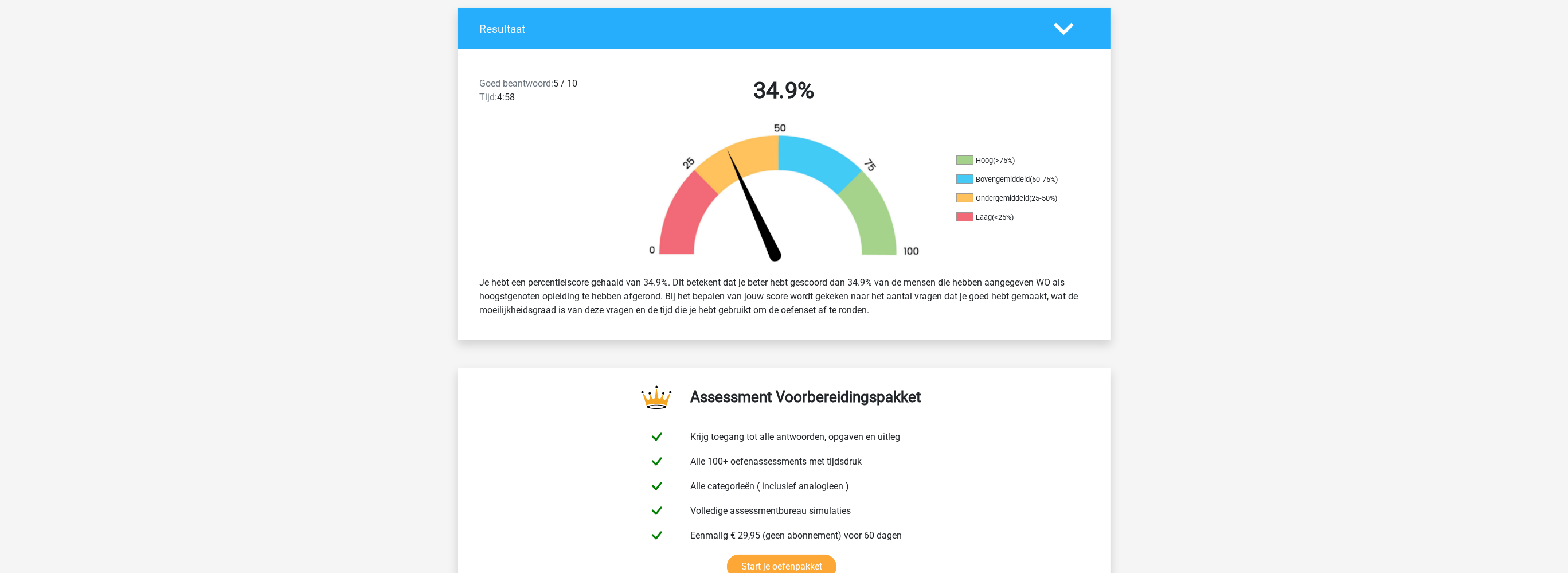
scroll to position [121, 0]
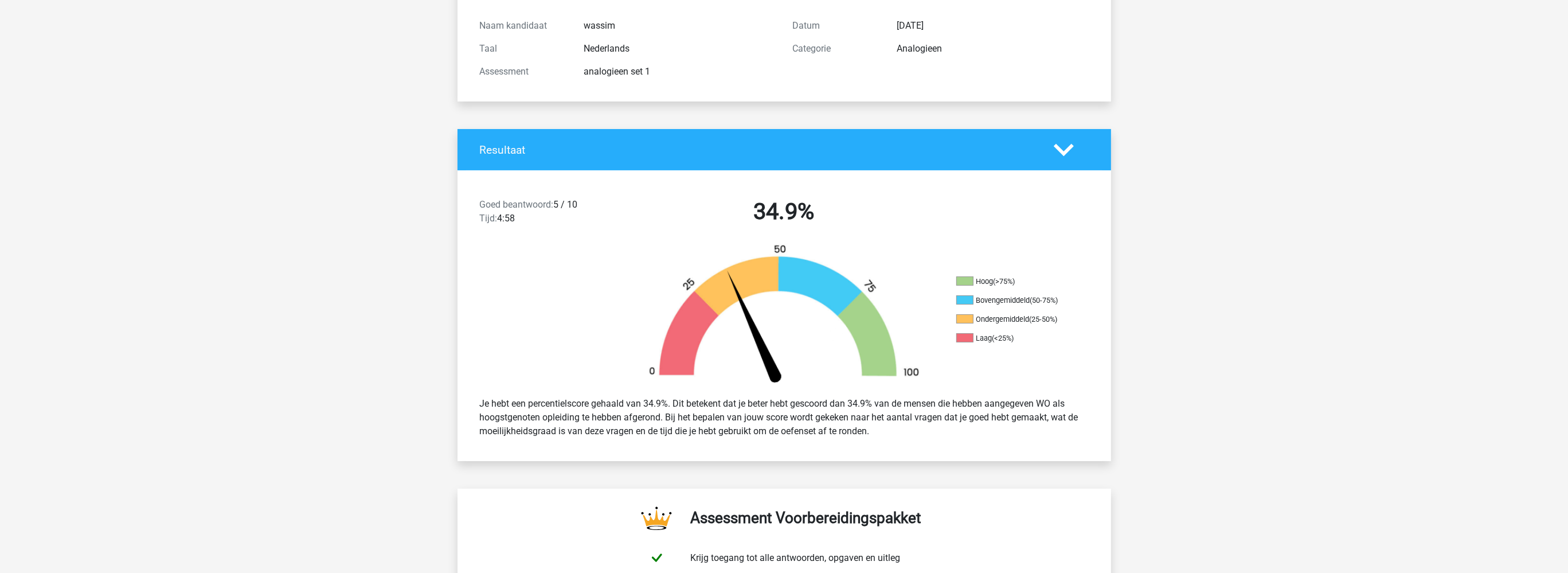
click at [1062, 146] on icon at bounding box center [1063, 149] width 20 height 20
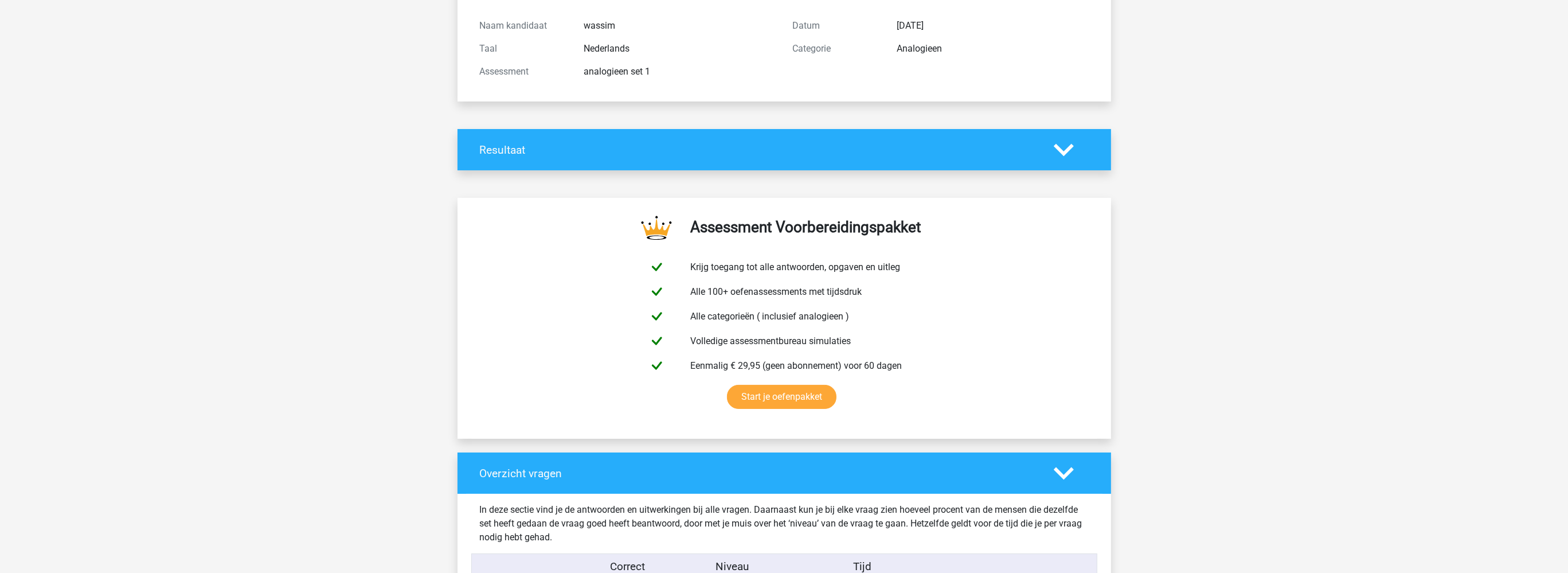
click at [1062, 148] on icon at bounding box center [1063, 149] width 20 height 20
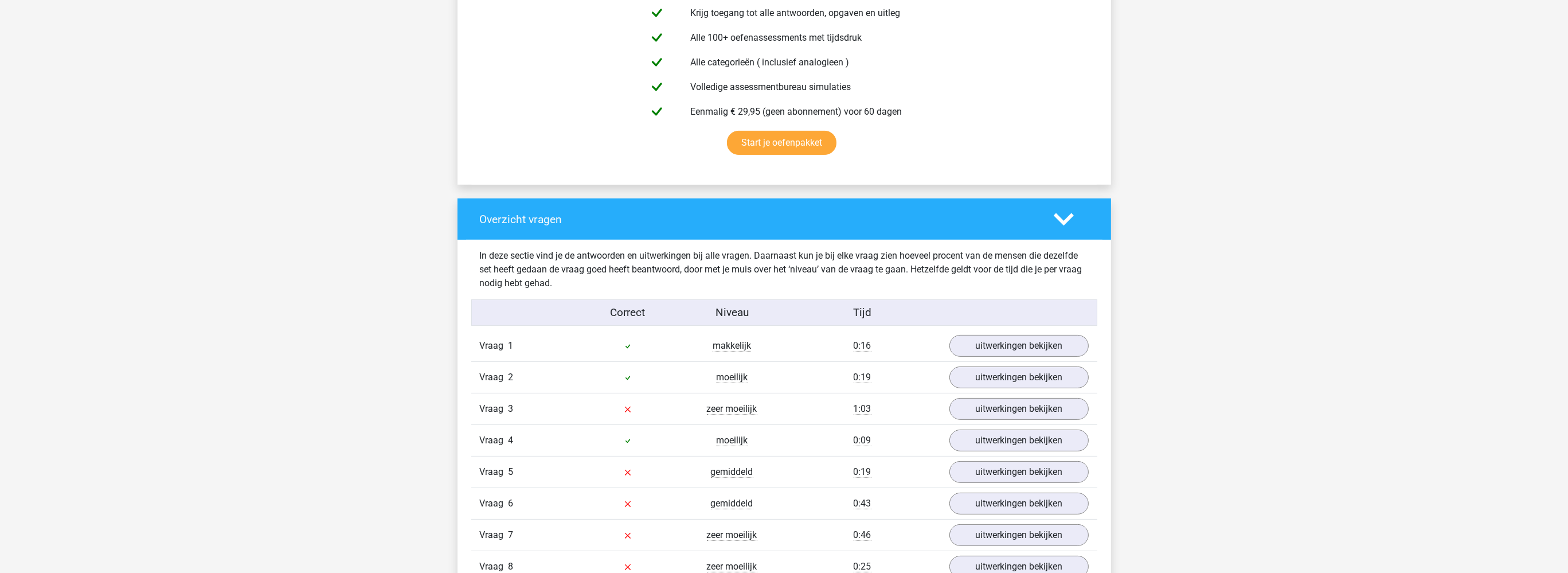
scroll to position [908, 0]
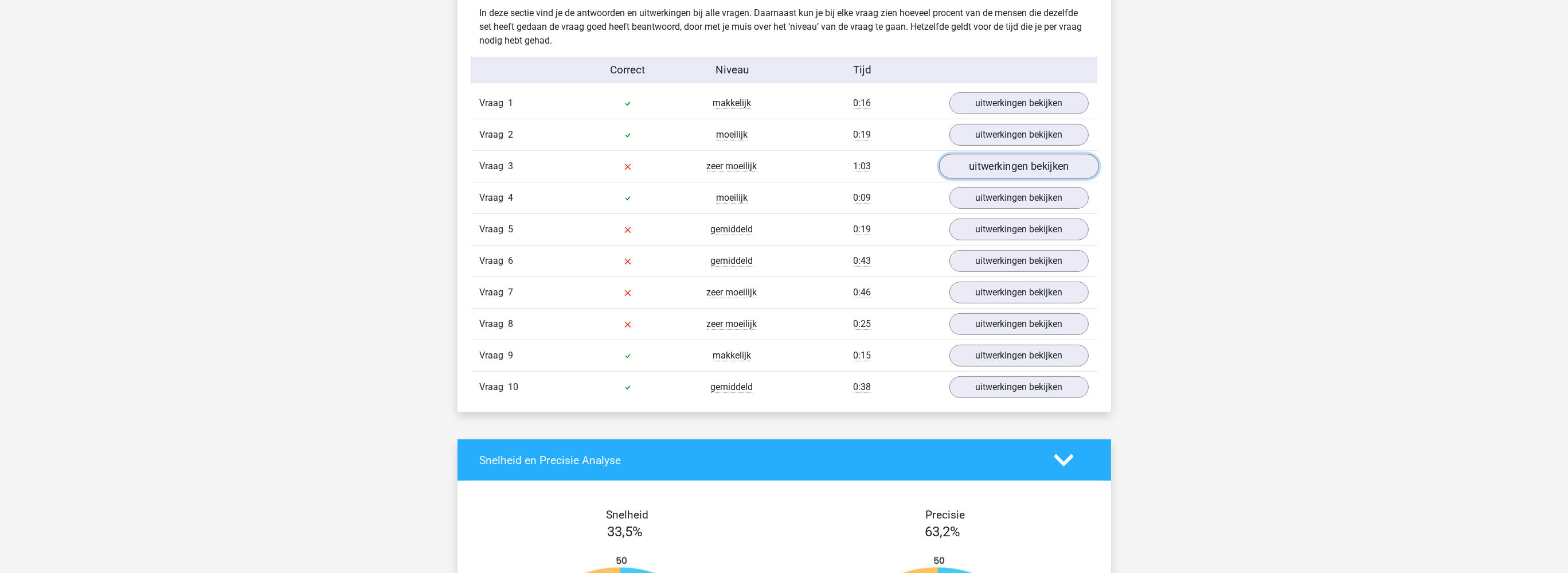
click at [995, 162] on link "uitwerkingen bekijken" at bounding box center [1018, 167] width 160 height 25
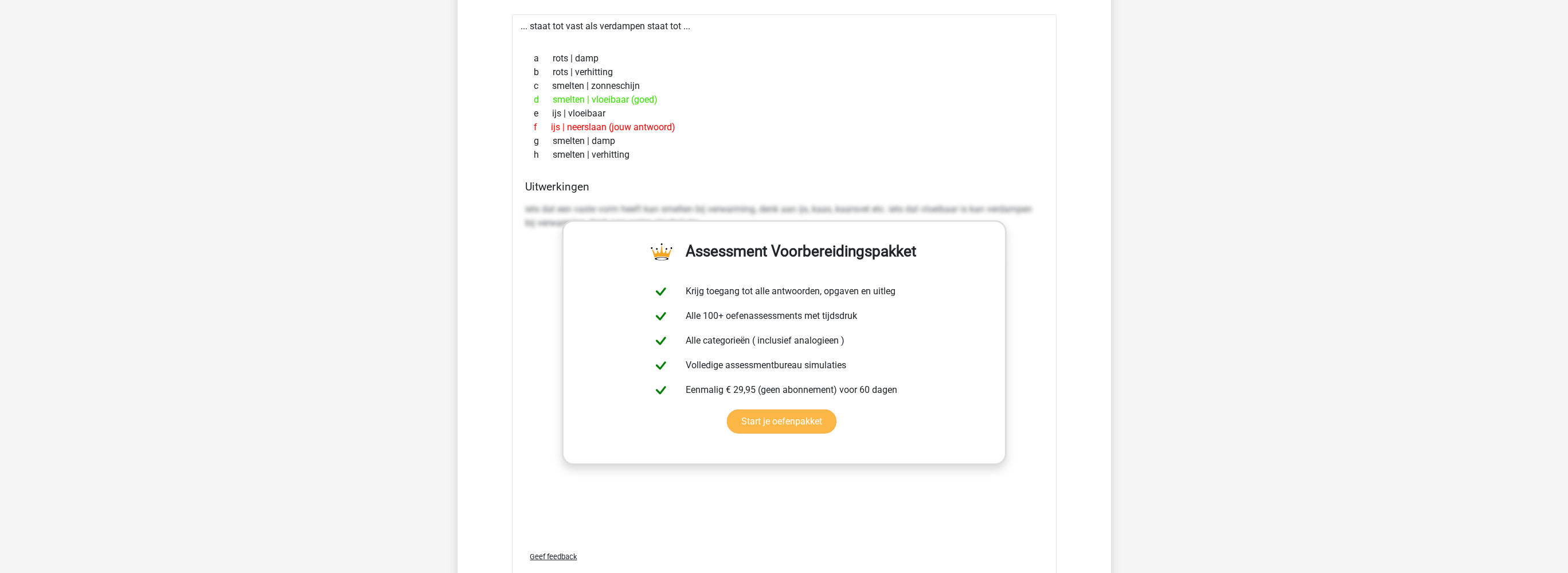
scroll to position [969, 0]
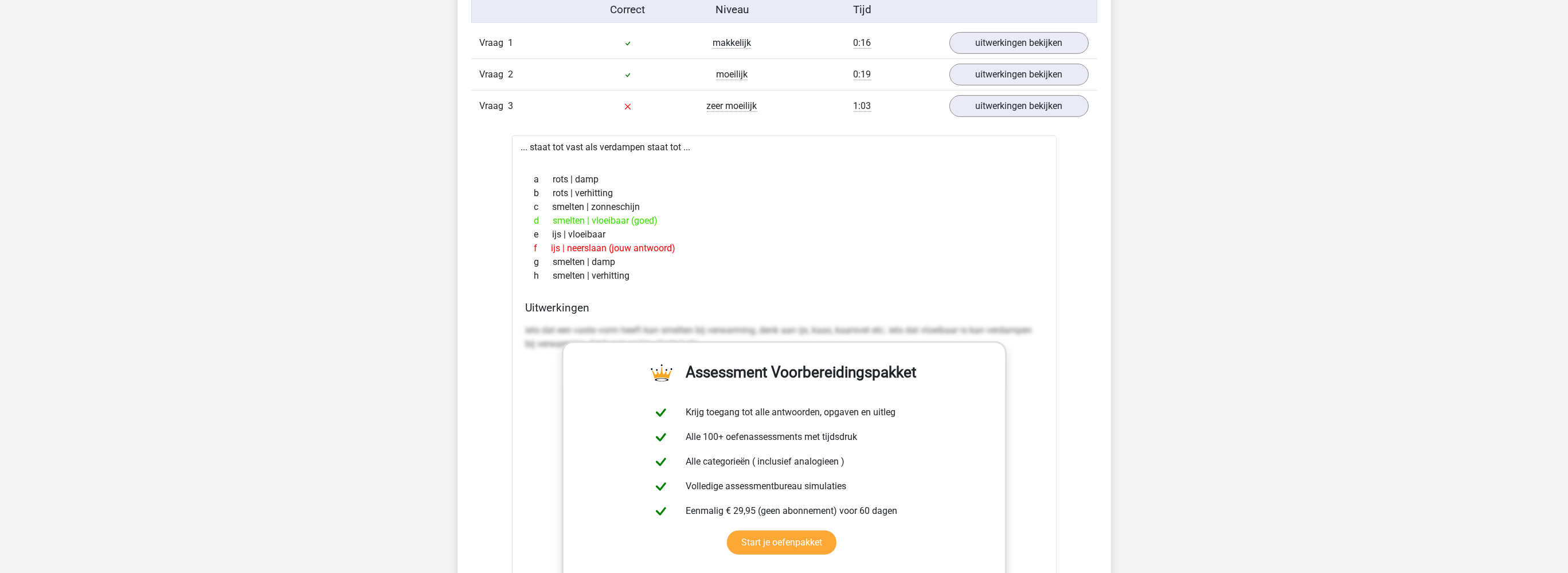
drag, startPoint x: 551, startPoint y: 248, endPoint x: 690, endPoint y: 248, distance: 139.0
click at [690, 248] on div "f ijs | neerslaan (jouw antwoord)" at bounding box center [784, 248] width 517 height 14
click at [698, 231] on div "e ijs | vloeibaar" at bounding box center [784, 234] width 517 height 14
drag, startPoint x: 639, startPoint y: 274, endPoint x: 552, endPoint y: 162, distance: 141.8
click at [552, 162] on div "... staat tot vast als verdampen staat tot ... a rots | damp b rots | verhittin…" at bounding box center [784, 425] width 545 height 580
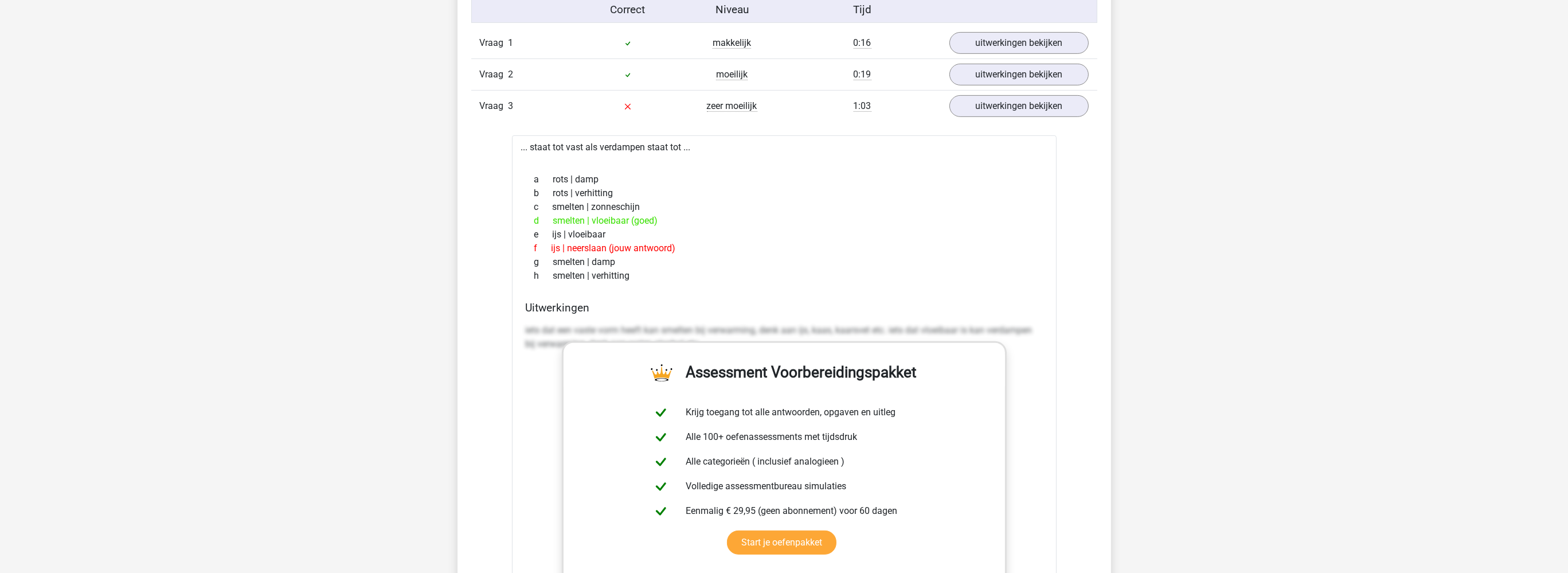
click at [749, 220] on div "d smelten | vloeibaar (goed)" at bounding box center [784, 220] width 517 height 14
drag, startPoint x: 555, startPoint y: 217, endPoint x: 589, endPoint y: 218, distance: 34.0
click at [593, 220] on div "d smelten | vloeibaar (goed)" at bounding box center [784, 220] width 517 height 14
drag, startPoint x: 531, startPoint y: 121, endPoint x: 529, endPoint y: 141, distance: 20.1
click at [531, 123] on div "Vraag 1 makkelijk 0:16 uitwerkingen bekijken ... staat tot kleuterklas als vlin…" at bounding box center [784, 488] width 608 height 922
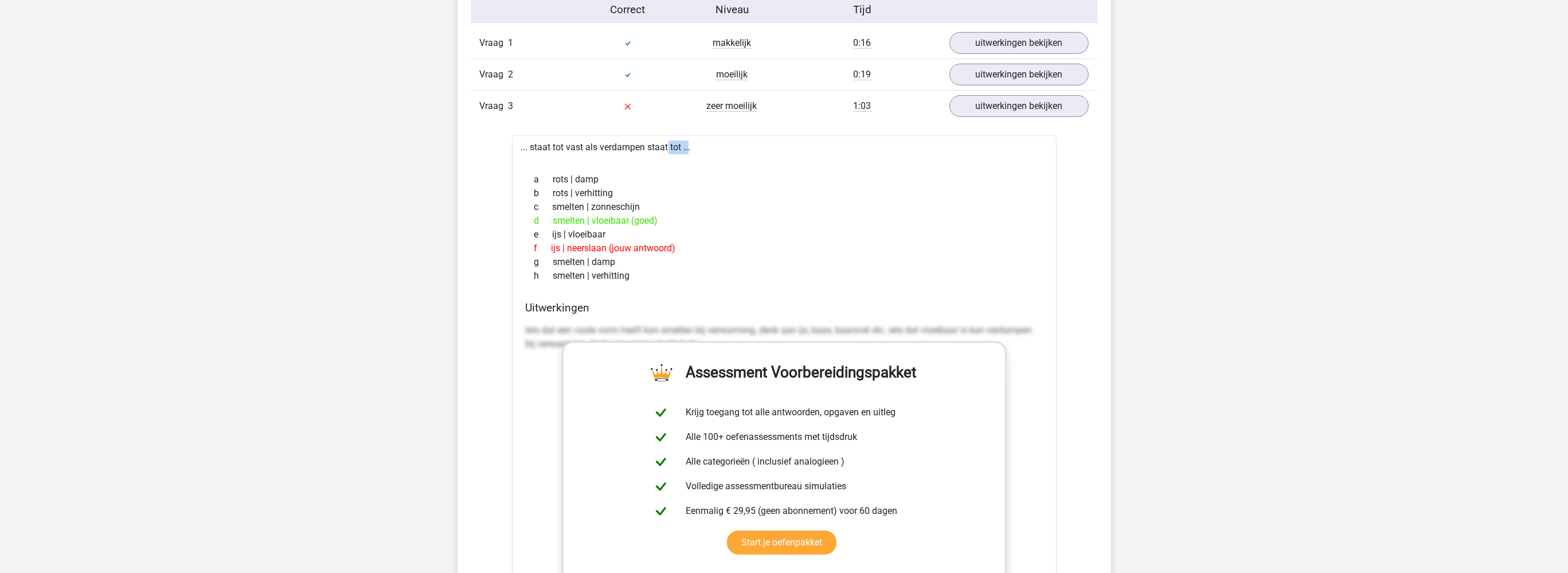
drag, startPoint x: 641, startPoint y: 141, endPoint x: 658, endPoint y: 141, distance: 17.0
click at [659, 141] on div "... staat tot vast als verdampen staat tot ... a rots | damp b rots | verhittin…" at bounding box center [784, 425] width 545 height 580
drag, startPoint x: 597, startPoint y: 219, endPoint x: 650, endPoint y: 223, distance: 53.2
click at [650, 224] on div "d smelten | vloeibaar (goed)" at bounding box center [784, 220] width 517 height 14
click at [880, 269] on div "h smelten | verhitting" at bounding box center [784, 276] width 517 height 14
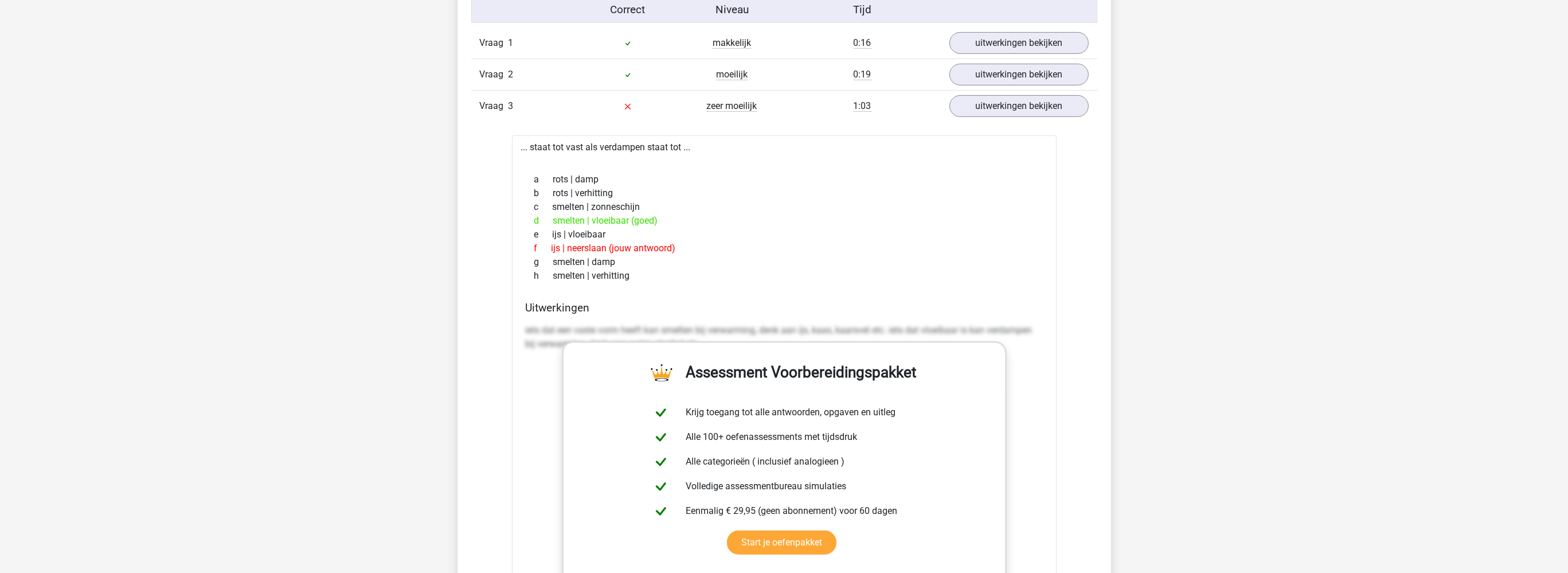
drag, startPoint x: 662, startPoint y: 220, endPoint x: 552, endPoint y: 220, distance: 110.0
click at [552, 220] on div "d smelten | vloeibaar (goed)" at bounding box center [784, 220] width 517 height 14
click at [807, 216] on div "d smelten | vloeibaar (goed)" at bounding box center [784, 220] width 517 height 14
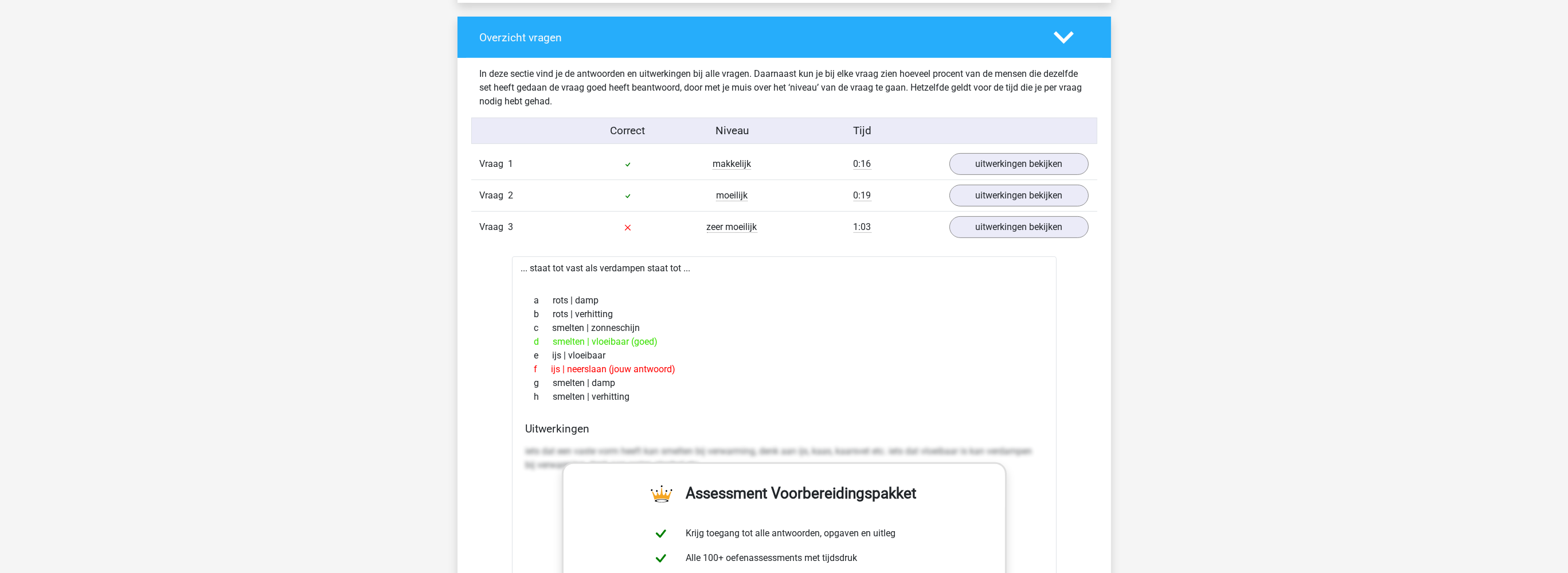
scroll to position [787, 0]
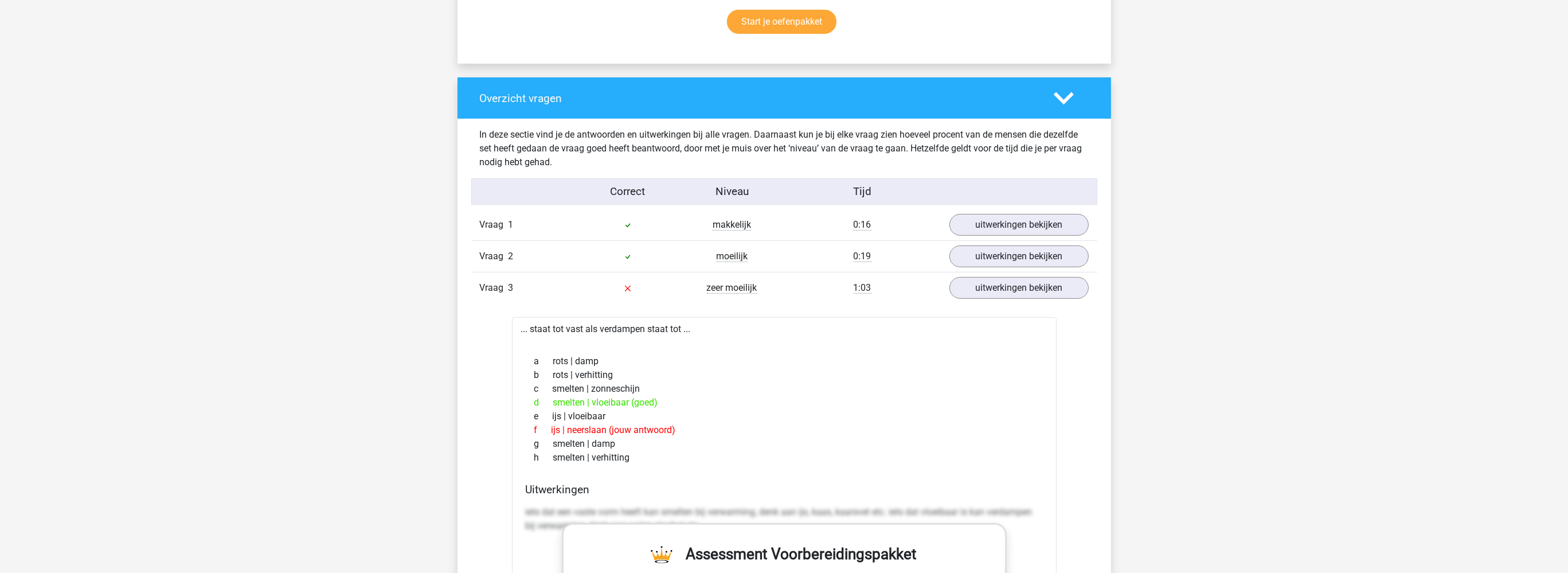
click at [784, 285] on div "zeer moeilijk" at bounding box center [732, 288] width 104 height 14
click at [994, 292] on link "uitwerkingen bekijken" at bounding box center [1018, 288] width 160 height 25
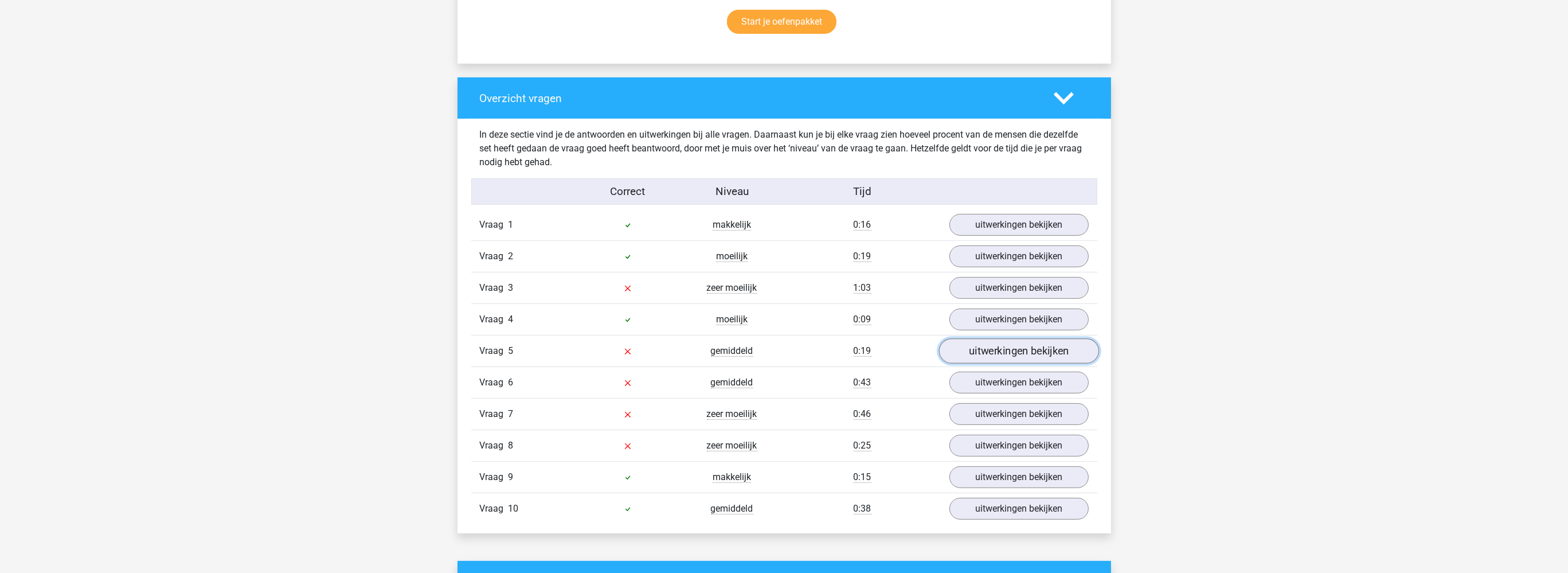
click at [962, 351] on link "uitwerkingen bekijken" at bounding box center [1018, 351] width 160 height 25
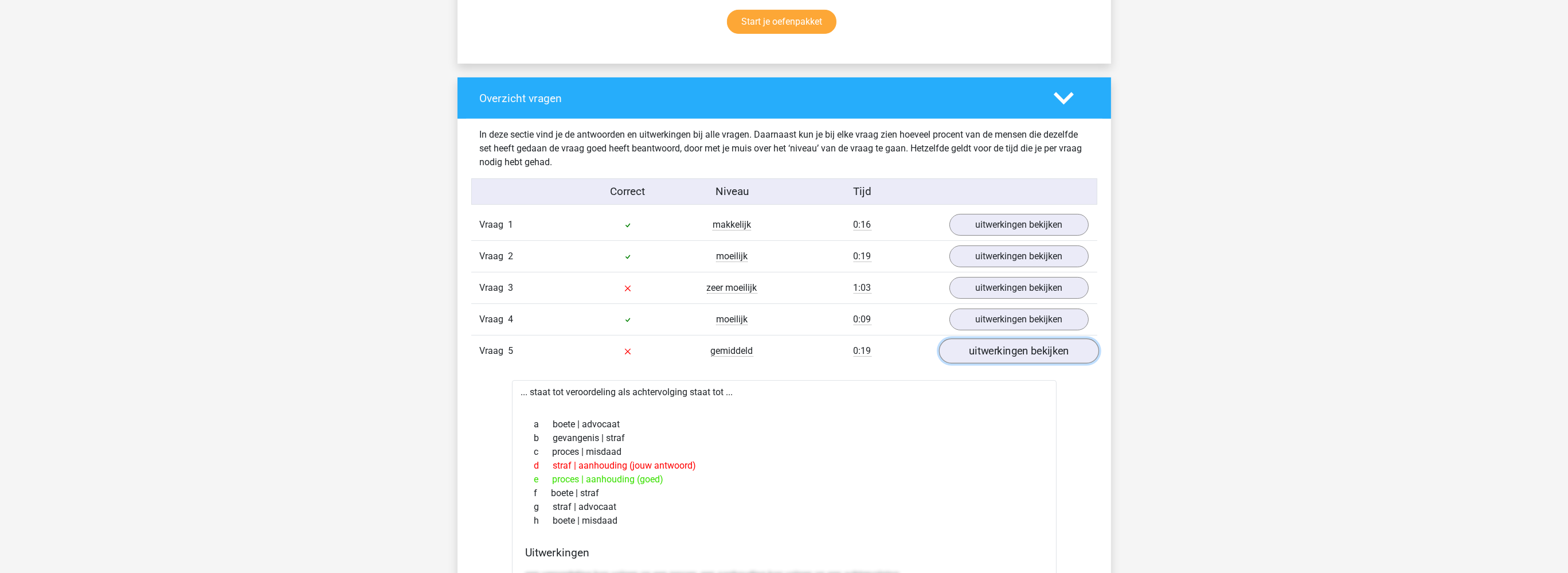
click at [962, 350] on link "uitwerkingen bekijken" at bounding box center [1018, 351] width 160 height 25
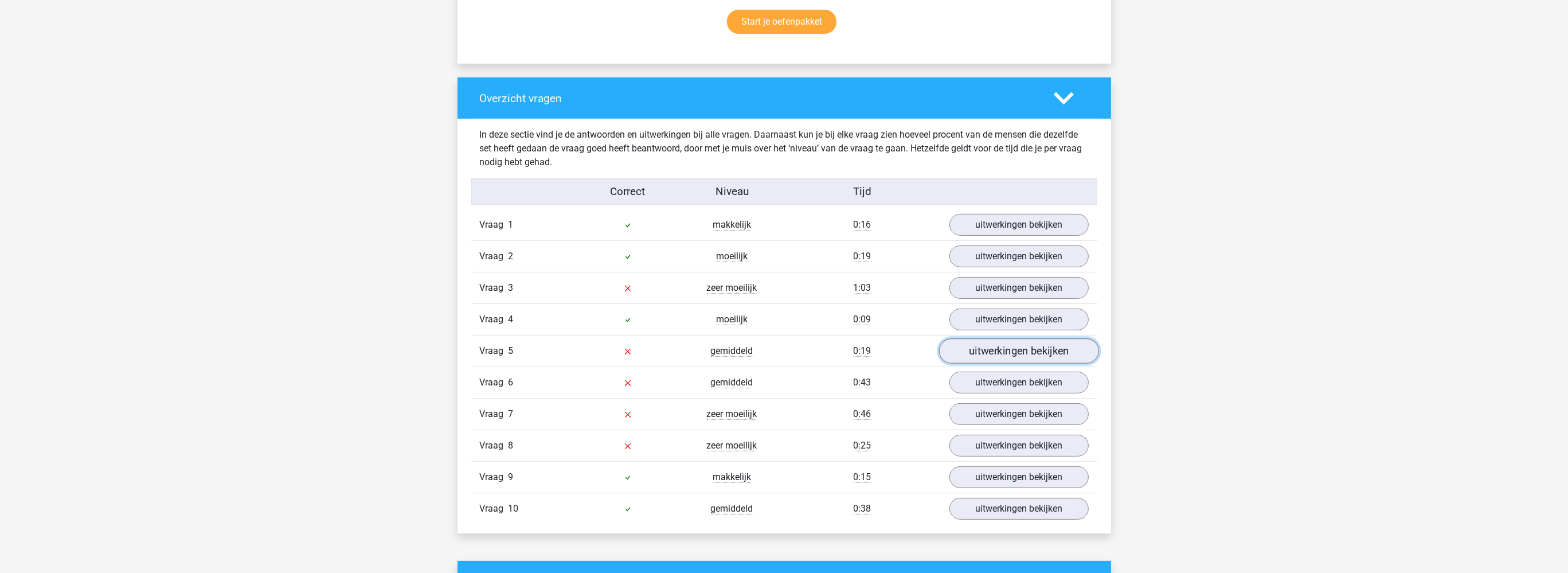
click at [962, 350] on link "uitwerkingen bekijken" at bounding box center [1018, 351] width 160 height 25
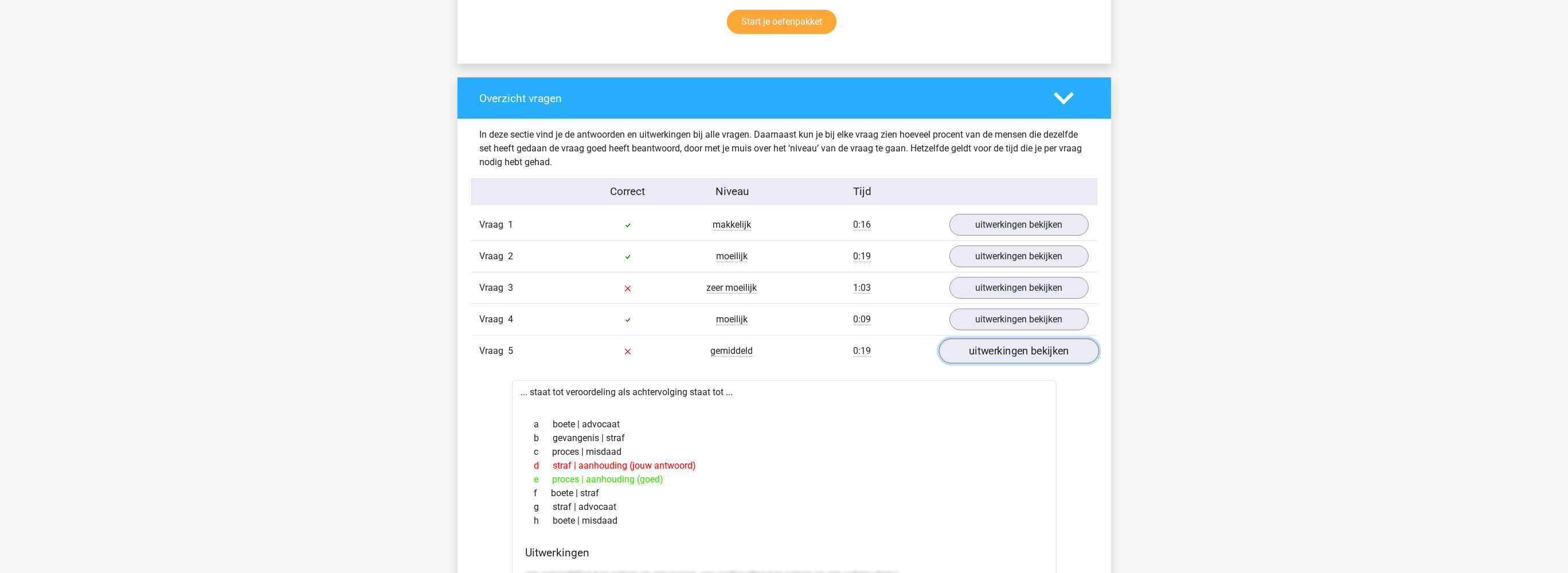
click at [962, 347] on link "uitwerkingen bekijken" at bounding box center [1018, 351] width 160 height 25
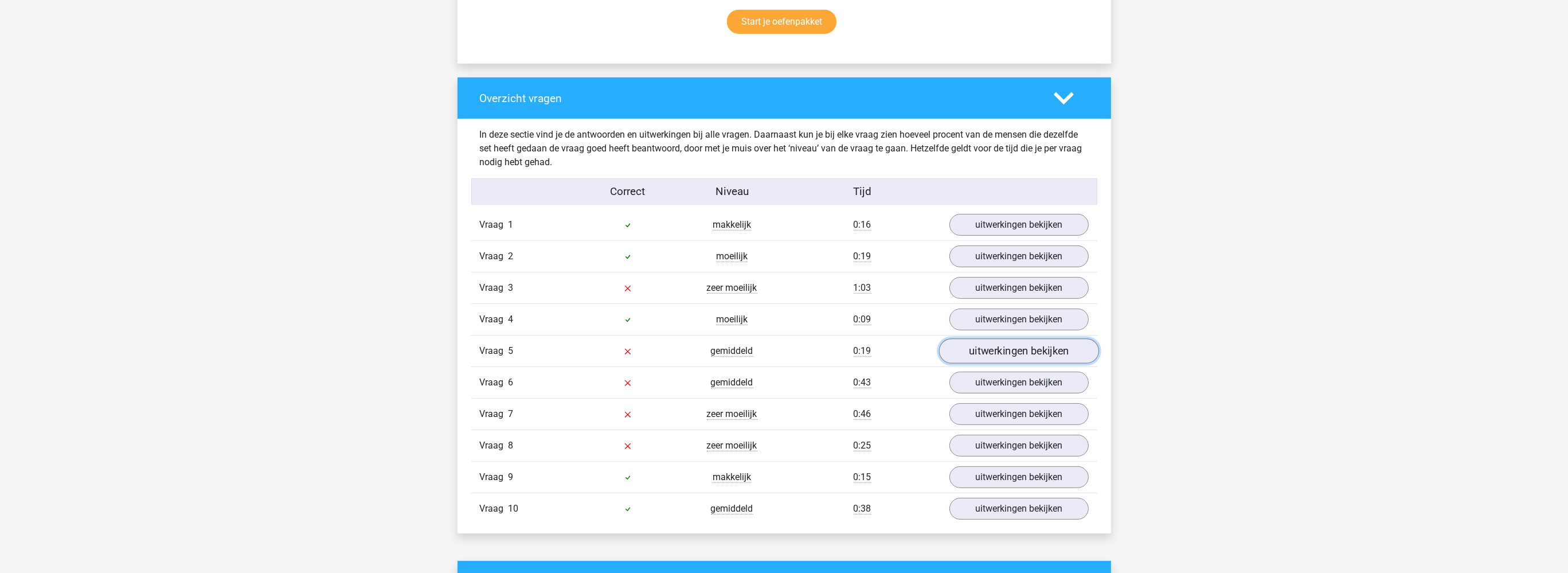
click at [977, 345] on link "uitwerkingen bekijken" at bounding box center [1018, 351] width 160 height 25
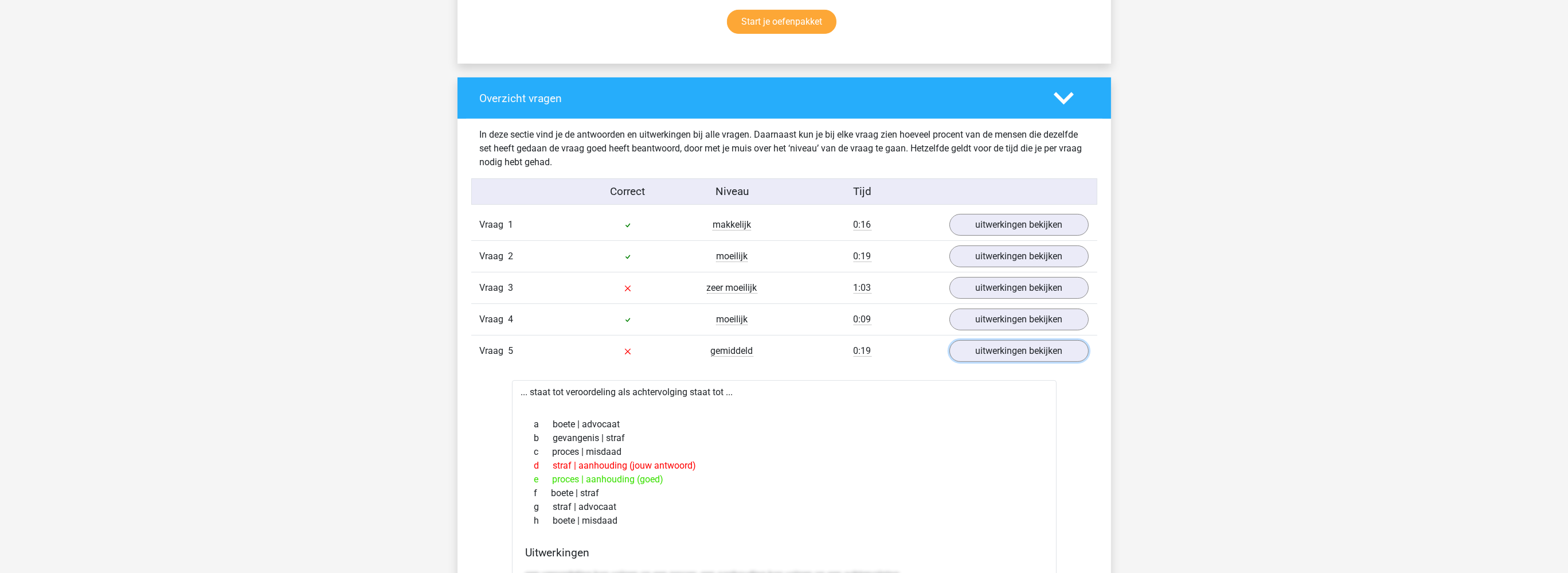
scroll to position [908, 0]
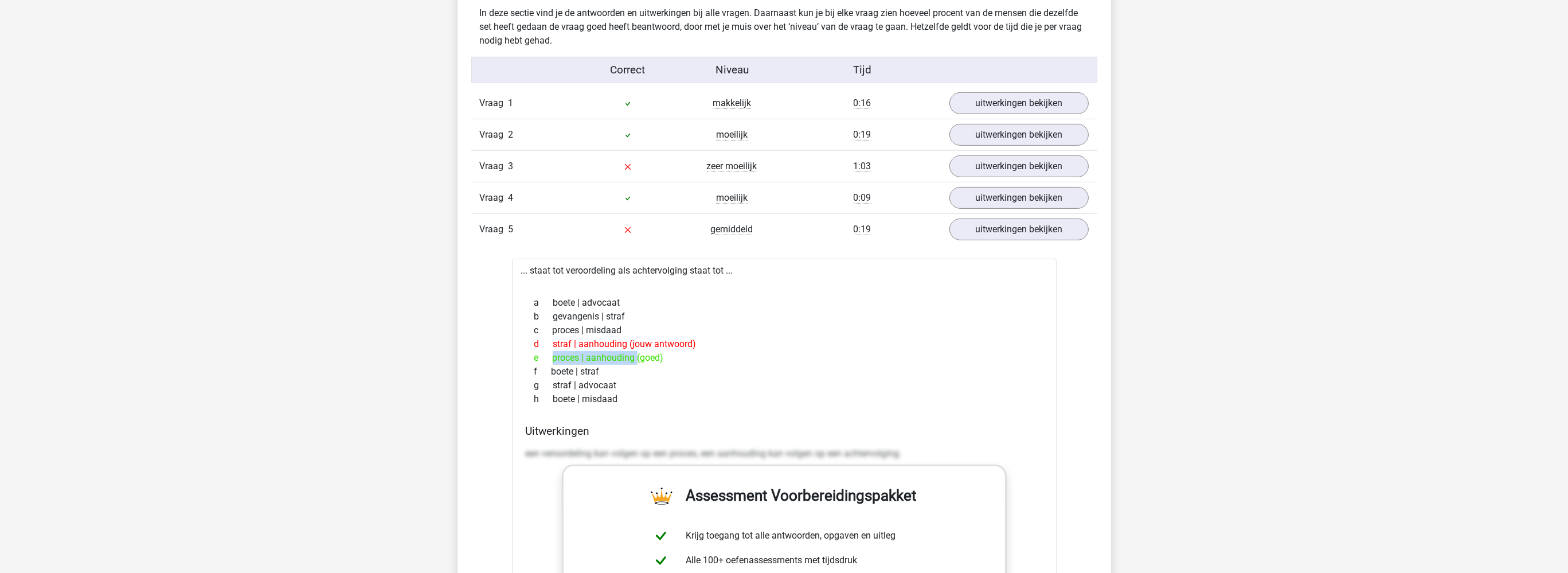
drag, startPoint x: 549, startPoint y: 359, endPoint x: 588, endPoint y: 359, distance: 39.0
click at [588, 359] on div "e proces | aanhouding (goed)" at bounding box center [784, 357] width 517 height 14
click at [577, 359] on div "e proces | aanhouding (goed)" at bounding box center [784, 357] width 517 height 14
drag, startPoint x: 573, startPoint y: 356, endPoint x: 549, endPoint y: 352, distance: 24.3
click at [549, 352] on div "e proces | aanhouding (goed)" at bounding box center [784, 357] width 517 height 14
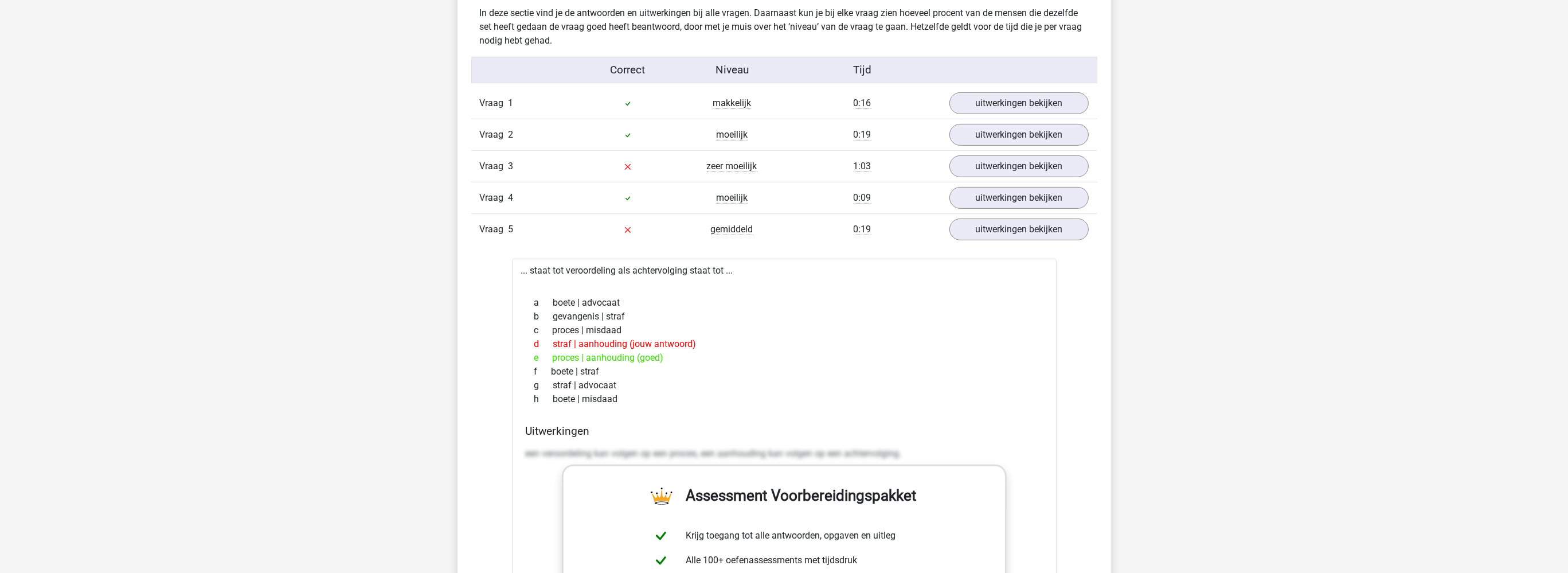
click at [628, 359] on div "e proces | aanhouding (goed)" at bounding box center [784, 357] width 517 height 14
drag, startPoint x: 640, startPoint y: 354, endPoint x: 606, endPoint y: 357, distance: 34.1
click at [602, 357] on div "e proces | aanhouding (goed)" at bounding box center [784, 357] width 517 height 14
click at [682, 356] on div "e proces | aanhouding (goed)" at bounding box center [784, 357] width 517 height 14
click at [1012, 228] on link "uitwerkingen bekijken" at bounding box center [1018, 230] width 160 height 25
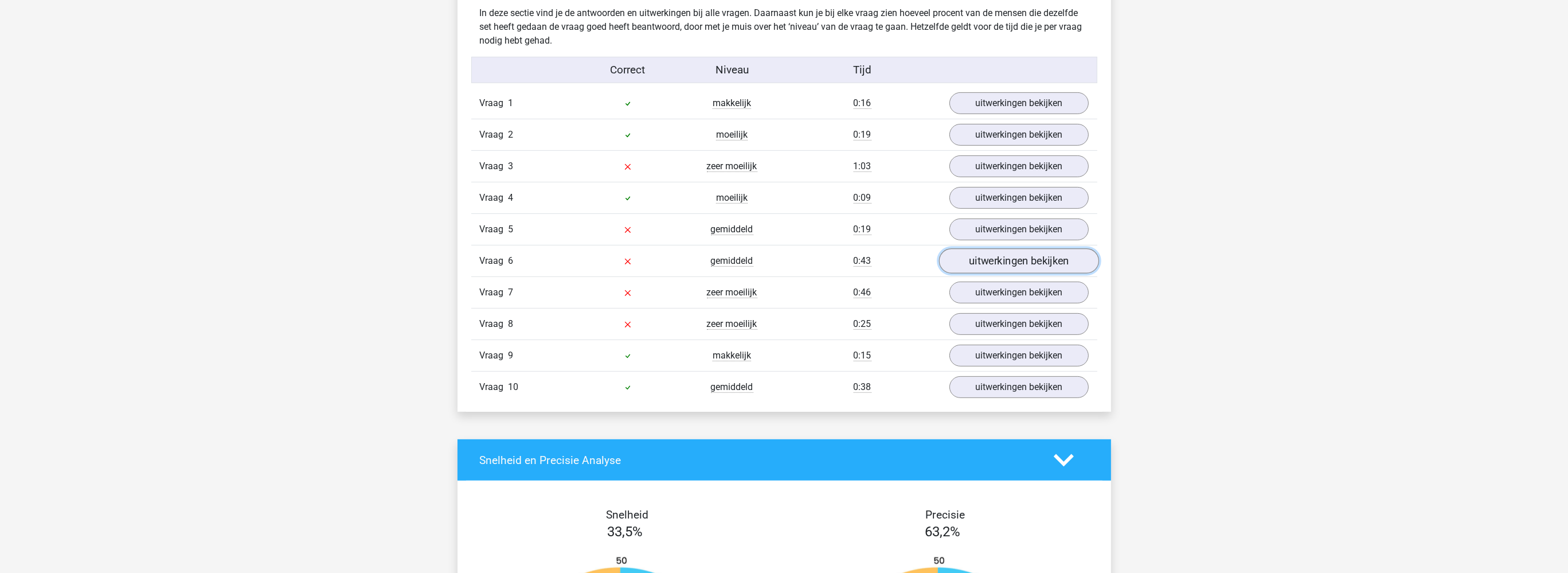
click at [976, 264] on link "uitwerkingen bekijken" at bounding box center [1018, 261] width 160 height 25
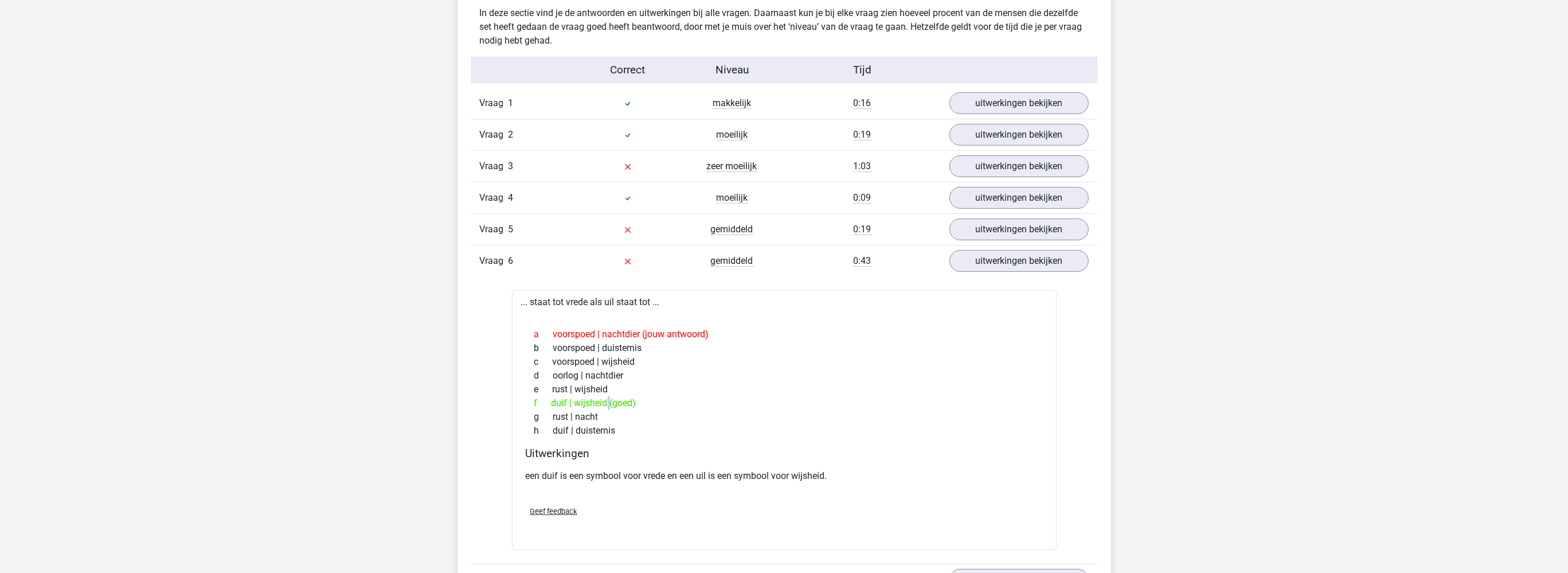
drag, startPoint x: 560, startPoint y: 400, endPoint x: 574, endPoint y: 401, distance: 14.0
click at [573, 400] on div "f duif | wijsheid (goed)" at bounding box center [784, 403] width 517 height 14
click at [574, 402] on div "f duif | wijsheid (goed)" at bounding box center [784, 403] width 517 height 14
drag, startPoint x: 558, startPoint y: 400, endPoint x: 572, endPoint y: 400, distance: 14.0
click at [571, 400] on div "f duif | wijsheid (goed)" at bounding box center [784, 403] width 517 height 14
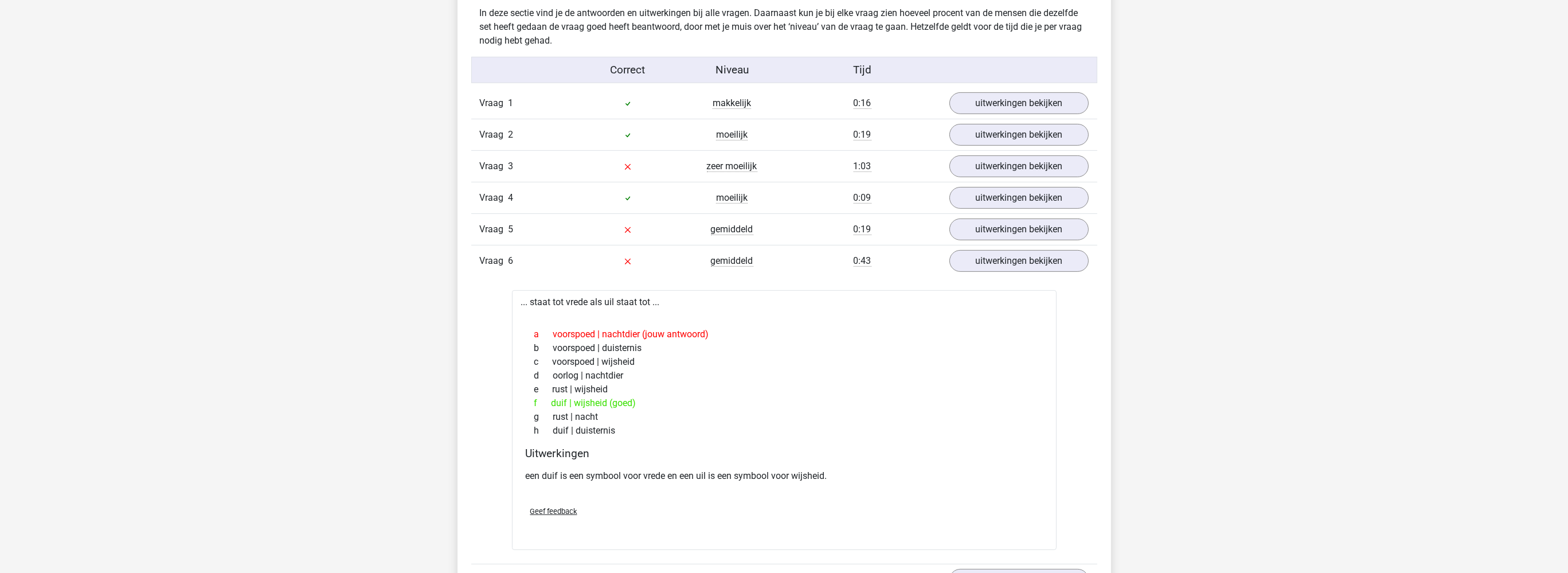
click at [578, 400] on div "f duif | wijsheid (goed)" at bounding box center [784, 403] width 517 height 14
drag, startPoint x: 601, startPoint y: 308, endPoint x: 608, endPoint y: 302, distance: 9.2
click at [605, 305] on div "... staat tot vrede als uil staat tot ... a voorspoed | nachtdier (jouw antwoor…" at bounding box center [784, 419] width 545 height 259
click at [595, 410] on div "g rust | nacht" at bounding box center [784, 416] width 517 height 14
drag, startPoint x: 603, startPoint y: 400, endPoint x: 577, endPoint y: 404, distance: 26.3
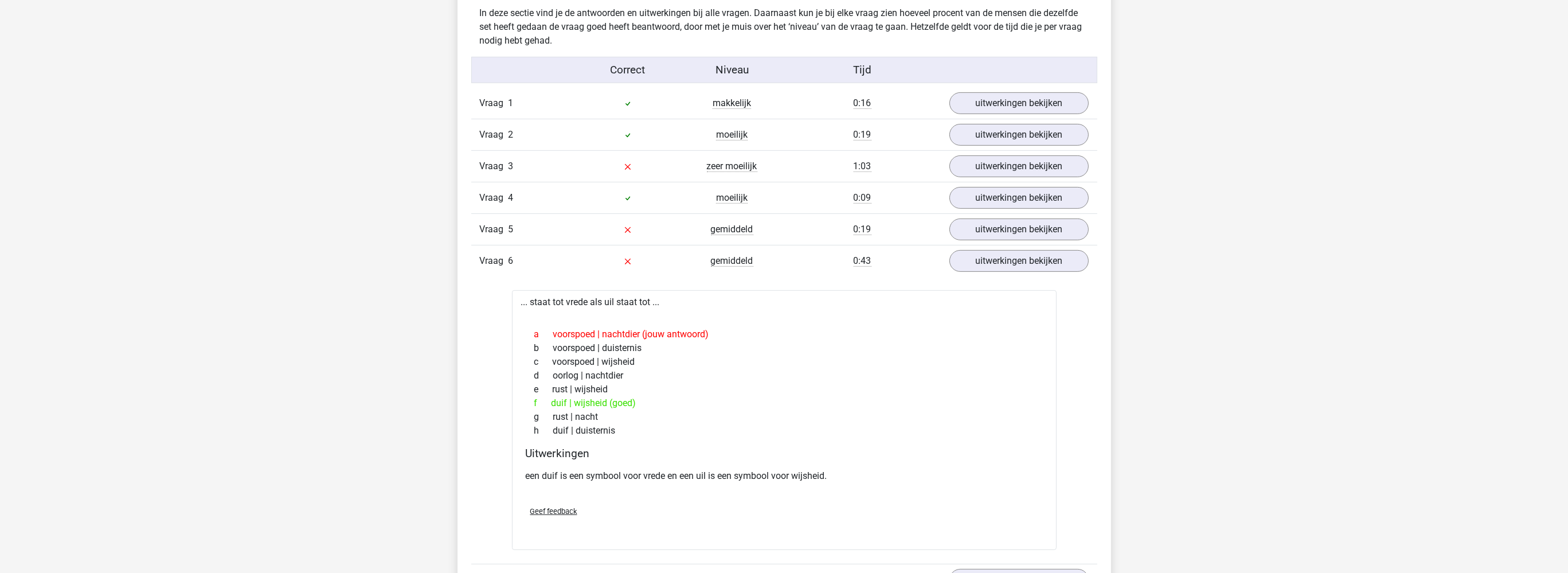
click at [577, 404] on div "f duif | wijsheid (goed)" at bounding box center [784, 403] width 517 height 14
click at [611, 396] on div "f duif | wijsheid (goed)" at bounding box center [784, 403] width 517 height 14
click at [608, 397] on div "f duif | wijsheid (goed)" at bounding box center [784, 403] width 517 height 14
click at [597, 410] on div "g rust | nacht" at bounding box center [784, 416] width 517 height 14
click at [603, 400] on div "f duif | wijsheid (goed)" at bounding box center [784, 403] width 517 height 14
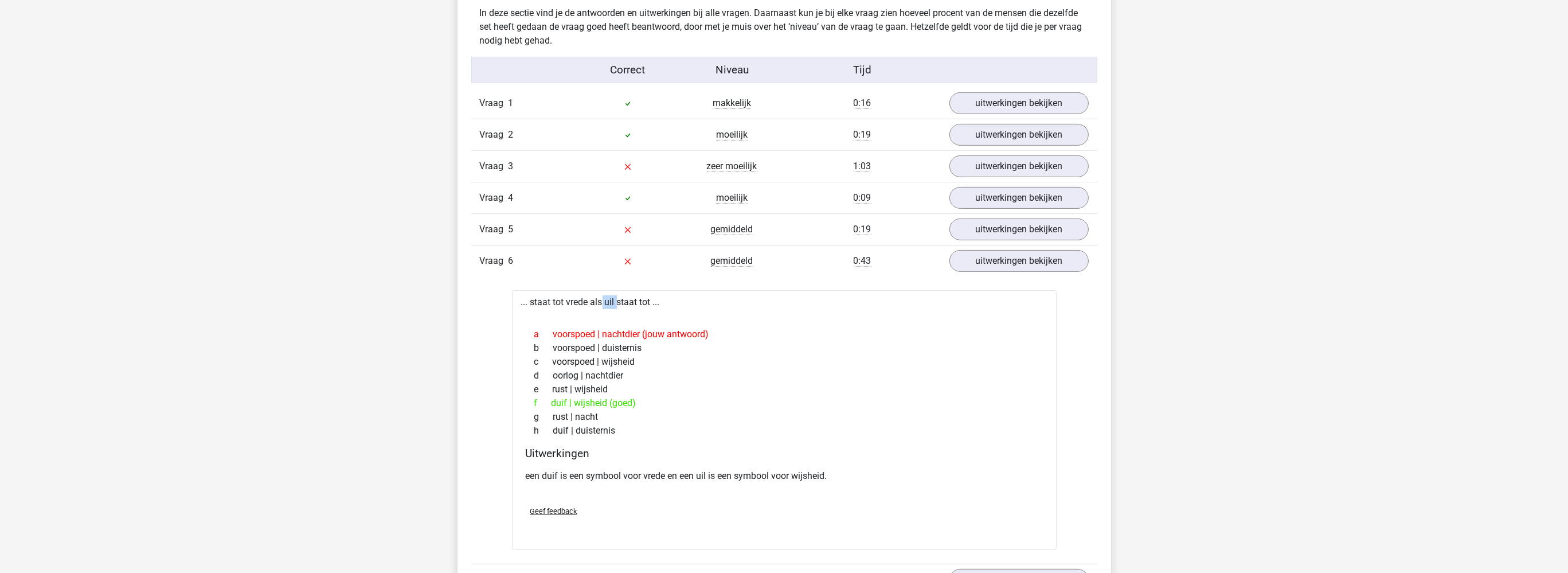
drag, startPoint x: 579, startPoint y: 300, endPoint x: 568, endPoint y: 304, distance: 11.7
click at [566, 302] on div "... staat tot vrede als uil staat tot ... a voorspoed | nachtdier (jouw antwoor…" at bounding box center [784, 419] width 545 height 259
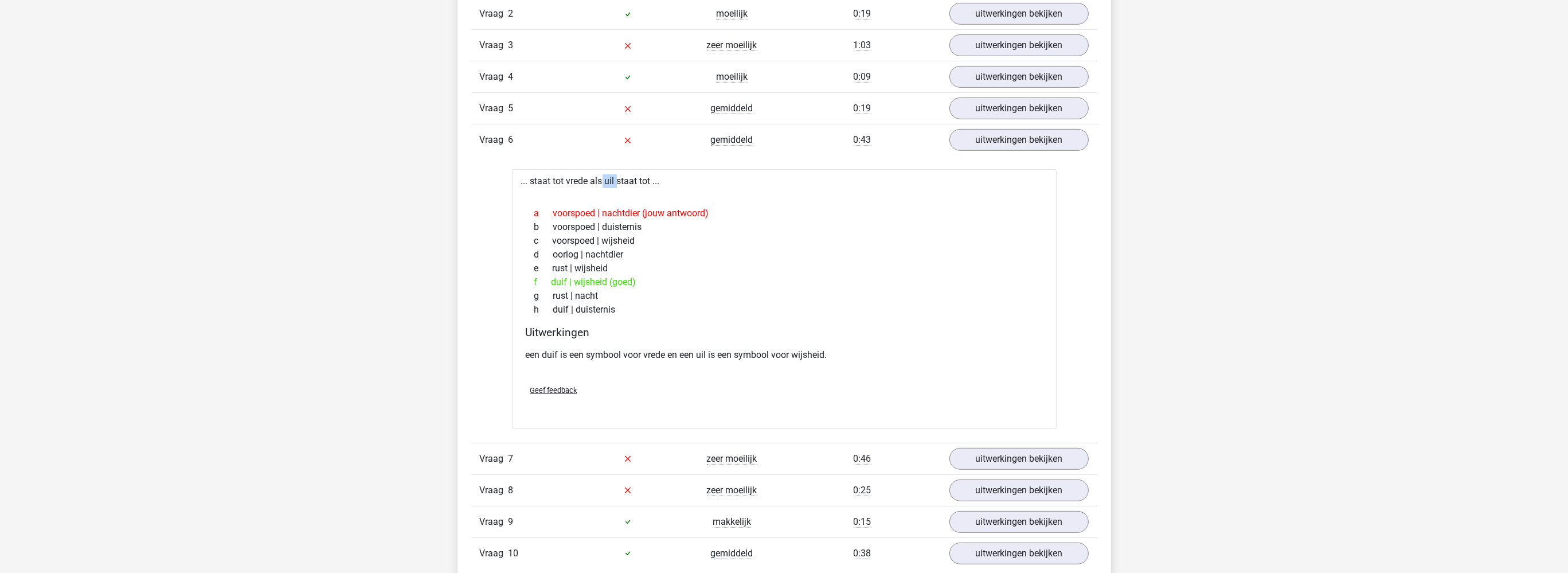
scroll to position [1089, 0]
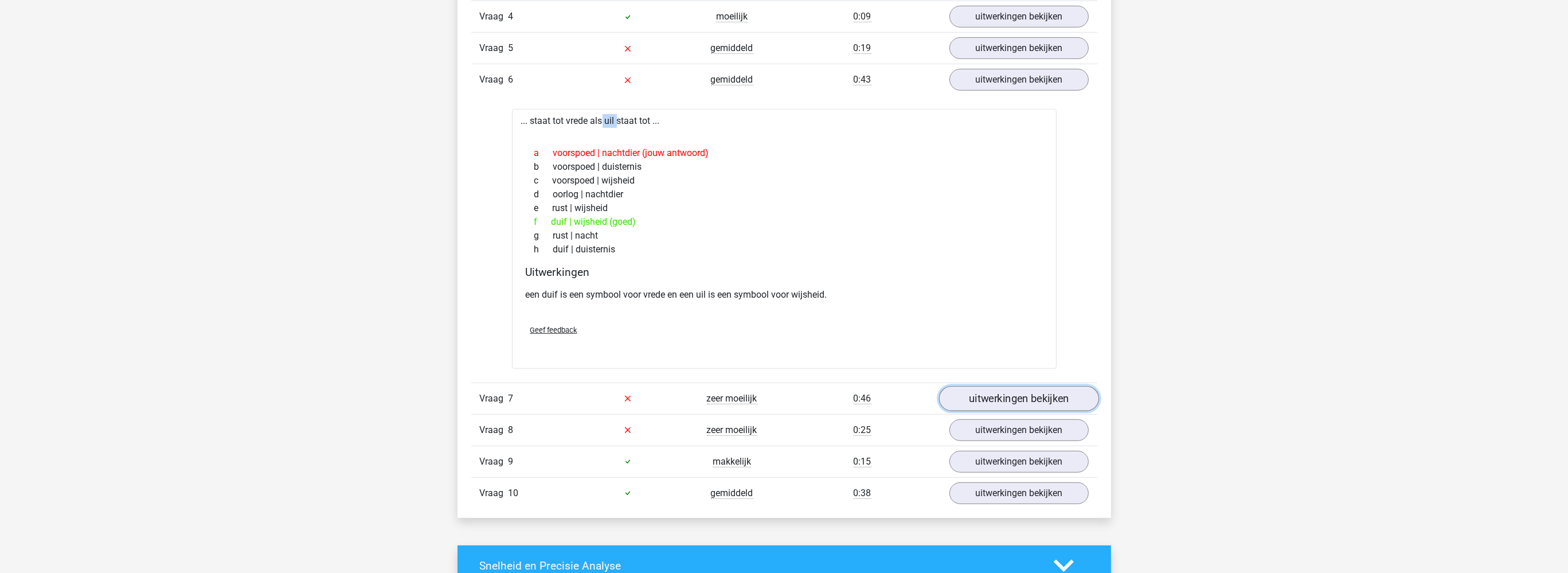
click at [968, 396] on link "uitwerkingen bekijken" at bounding box center [1018, 399] width 160 height 25
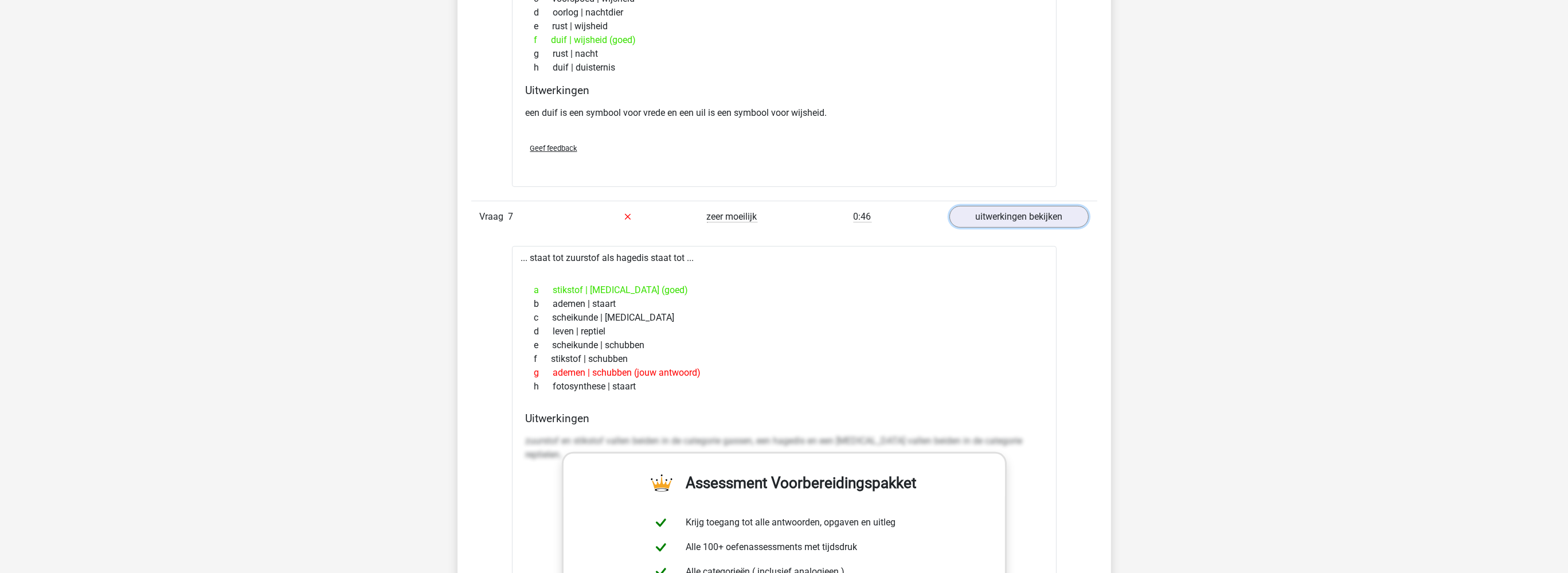
scroll to position [1391, 0]
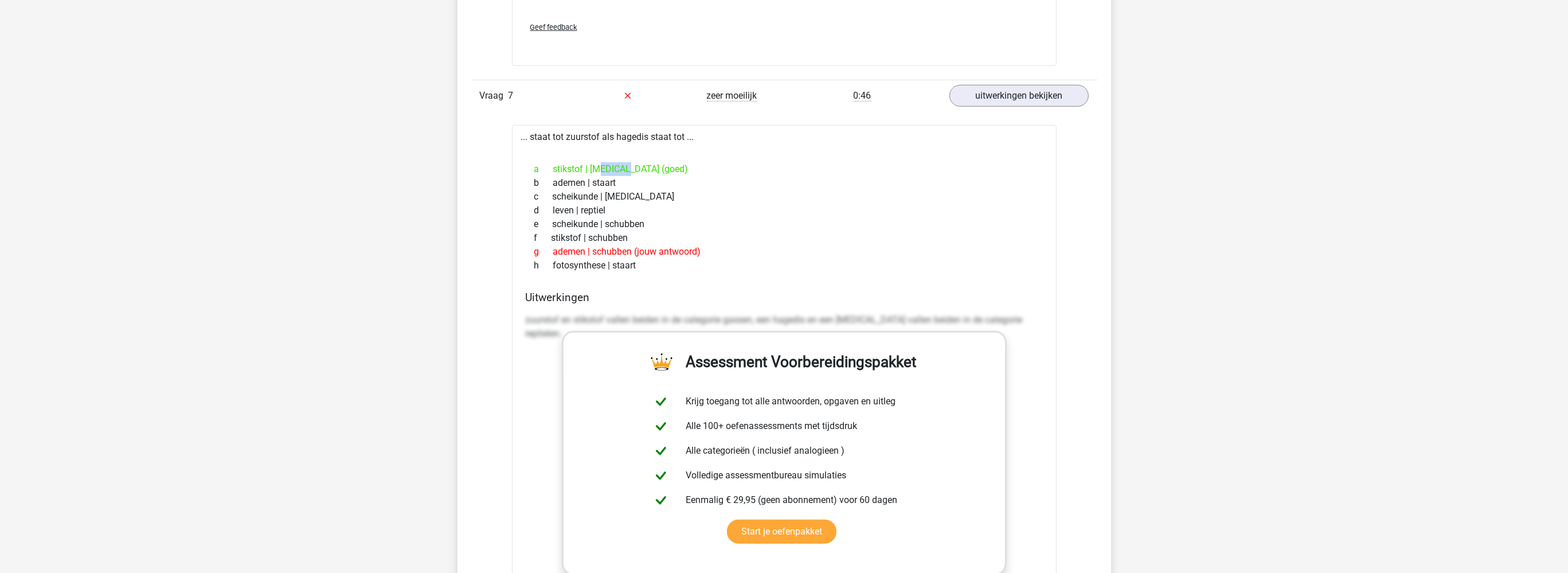
drag, startPoint x: 554, startPoint y: 167, endPoint x: 579, endPoint y: 166, distance: 25.0
click at [576, 166] on div "a stikstof | [MEDICAL_DATA] (goed)" at bounding box center [784, 169] width 517 height 14
click at [581, 166] on div "a stikstof | [MEDICAL_DATA] (goed)" at bounding box center [784, 169] width 517 height 14
drag, startPoint x: 588, startPoint y: 166, endPoint x: 543, endPoint y: 169, distance: 45.1
click at [543, 169] on div "a stikstof | [MEDICAL_DATA] (goed)" at bounding box center [784, 169] width 517 height 14
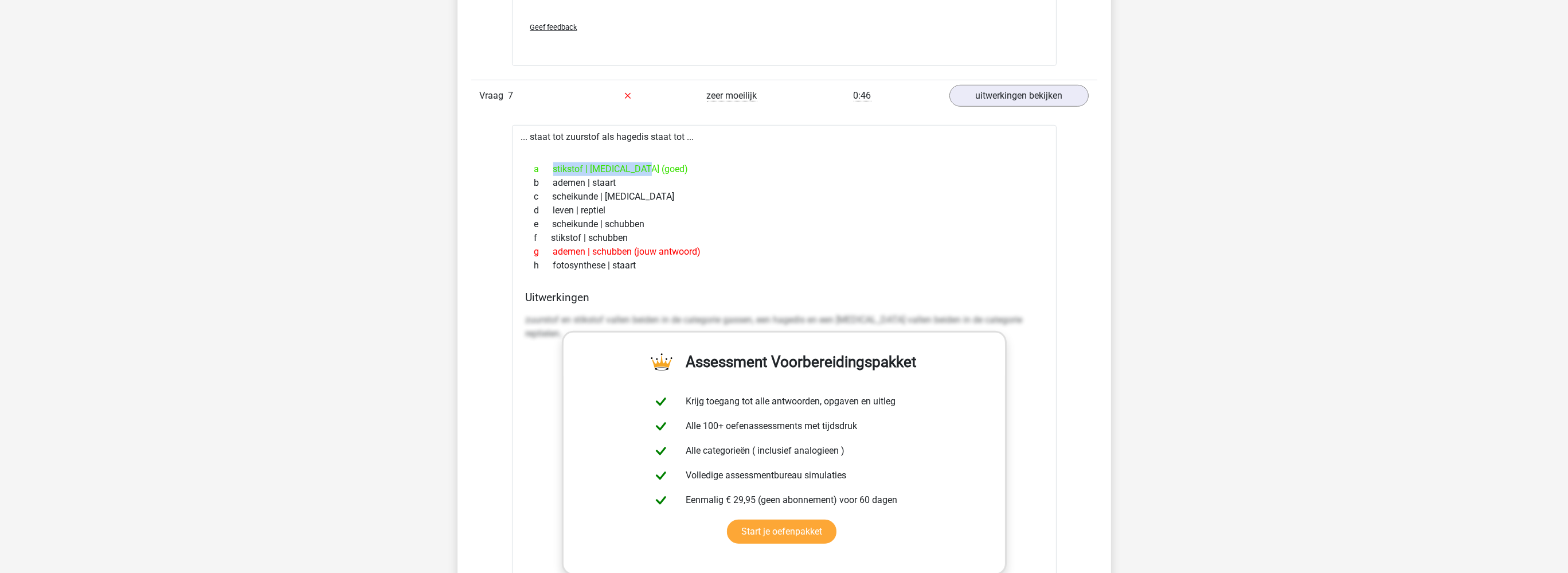
click at [565, 167] on div "a stikstof | [MEDICAL_DATA] (goed)" at bounding box center [784, 169] width 517 height 14
drag, startPoint x: 584, startPoint y: 164, endPoint x: 527, endPoint y: 167, distance: 57.1
click at [527, 167] on div "a stikstof | [MEDICAL_DATA] (goed)" at bounding box center [784, 169] width 517 height 14
drag, startPoint x: 582, startPoint y: 162, endPoint x: 560, endPoint y: 167, distance: 22.6
click at [581, 162] on div "a stikstof | [MEDICAL_DATA] (goed)" at bounding box center [784, 169] width 517 height 14
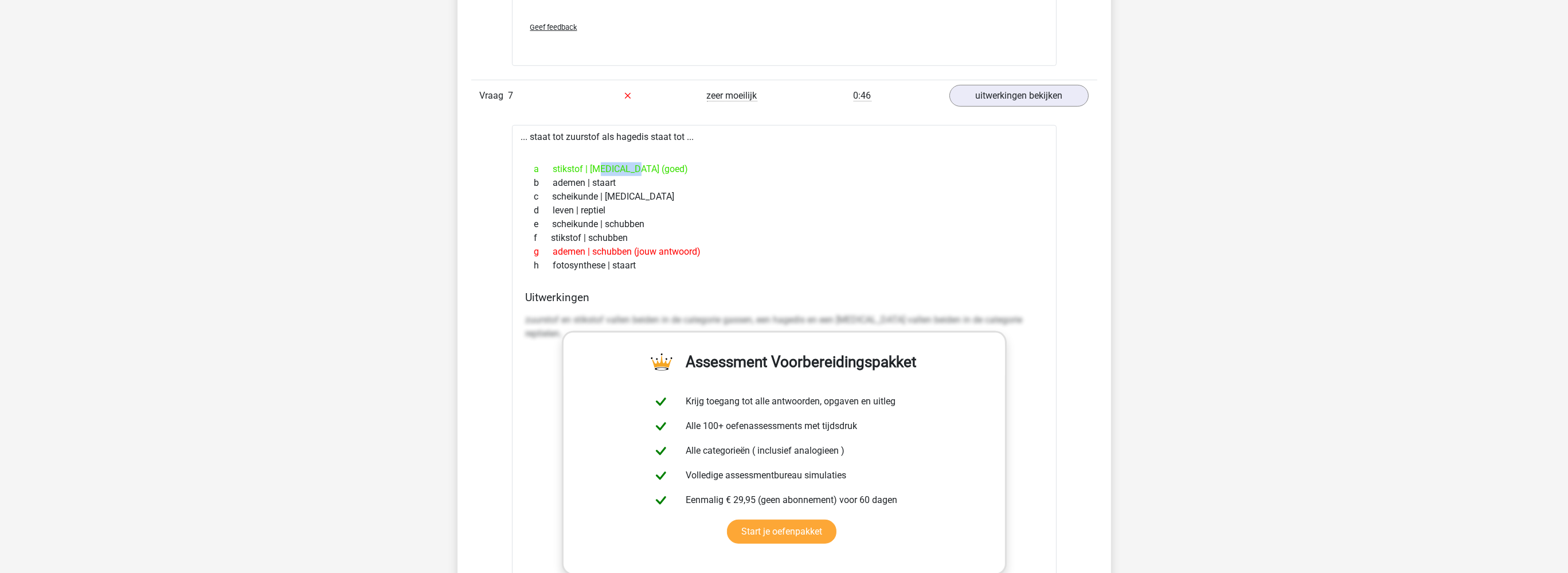
drag, startPoint x: 537, startPoint y: 165, endPoint x: 673, endPoint y: 167, distance: 136.0
click at [673, 167] on div "a stikstof | [MEDICAL_DATA] (goed)" at bounding box center [784, 169] width 517 height 14
click at [684, 167] on div "a stikstof | [MEDICAL_DATA] (goed)" at bounding box center [784, 169] width 517 height 14
drag, startPoint x: 580, startPoint y: 166, endPoint x: 543, endPoint y: 164, distance: 37.1
click at [543, 164] on div "a stikstof | [MEDICAL_DATA] (goed)" at bounding box center [784, 169] width 517 height 14
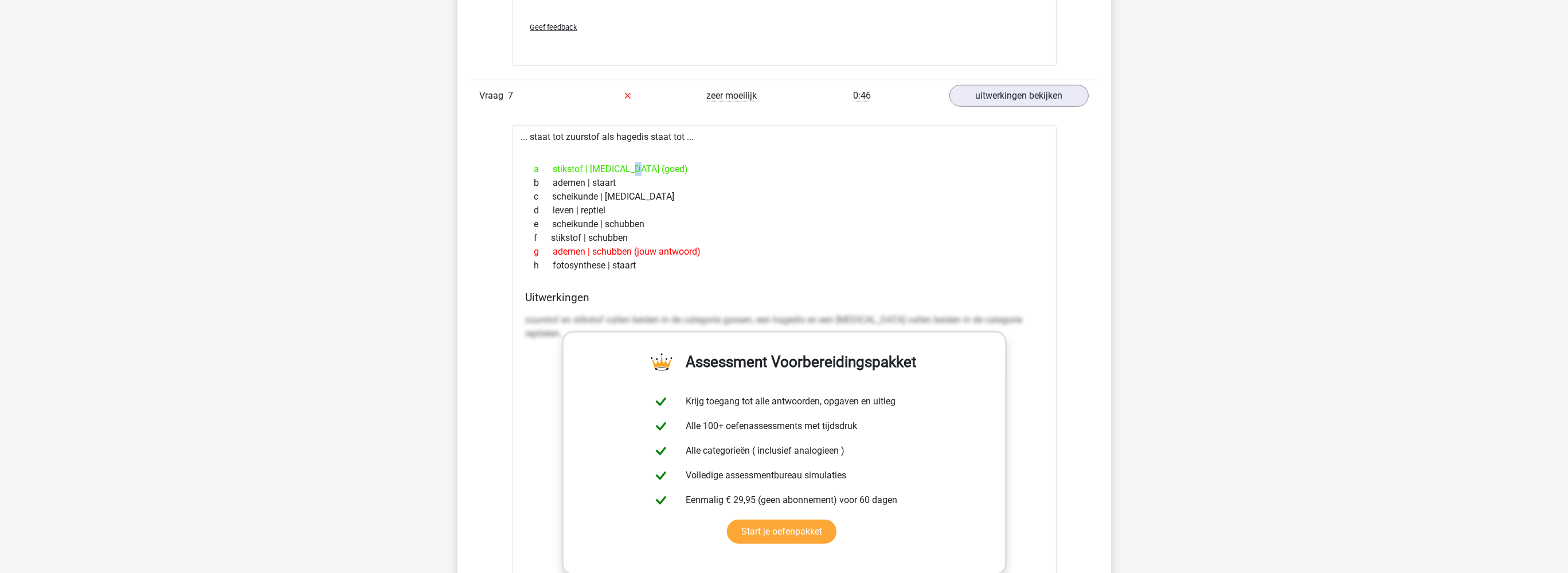
click at [581, 162] on div "a stikstof | [MEDICAL_DATA] (goed)" at bounding box center [784, 169] width 517 height 14
click at [581, 163] on div "a stikstof | [MEDICAL_DATA] (goed)" at bounding box center [784, 169] width 517 height 14
drag, startPoint x: 582, startPoint y: 163, endPoint x: 541, endPoint y: 162, distance: 41.0
click at [541, 162] on div "a stikstof | [MEDICAL_DATA] (goed)" at bounding box center [784, 169] width 517 height 14
drag, startPoint x: 591, startPoint y: 167, endPoint x: 630, endPoint y: 165, distance: 39.1
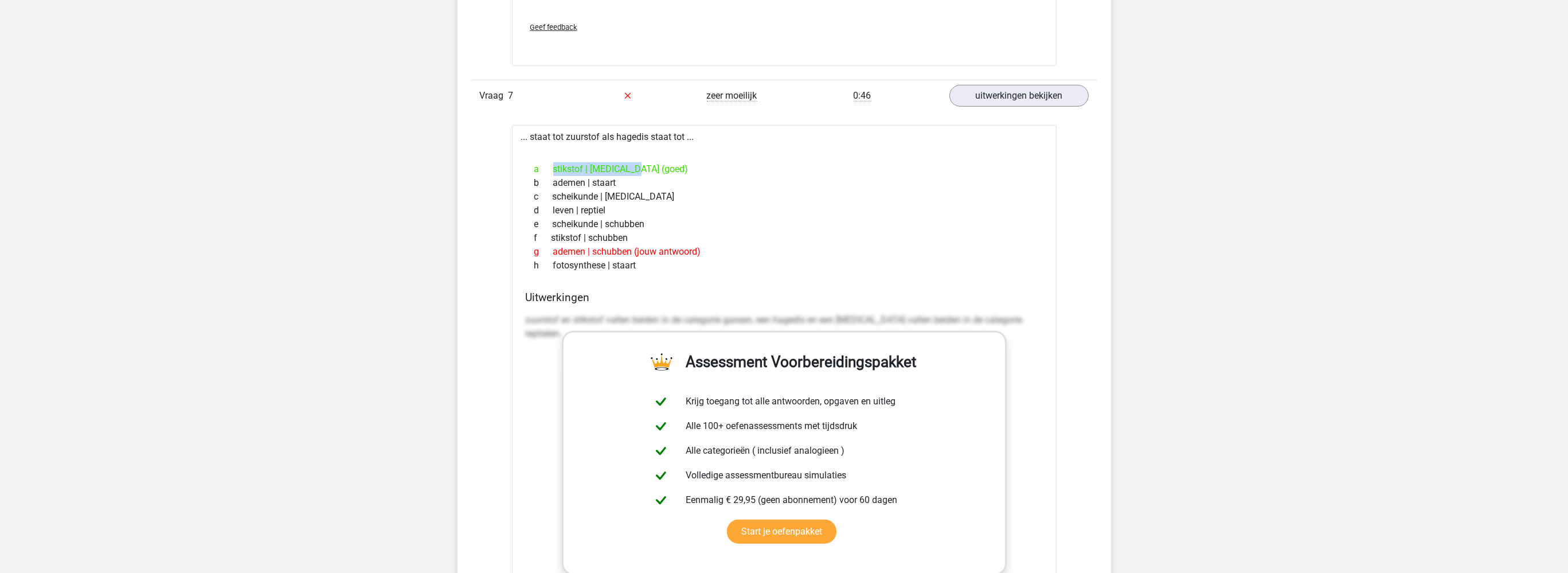
click at [631, 166] on div "a stikstof | [MEDICAL_DATA] (goed)" at bounding box center [784, 169] width 517 height 14
click at [611, 166] on div "a stikstof | [MEDICAL_DATA] (goed)" at bounding box center [784, 169] width 517 height 14
drag, startPoint x: 614, startPoint y: 157, endPoint x: 638, endPoint y: 149, distance: 25.3
click at [629, 125] on div "... staat tot zuurstof als hagedis staat tot ... a stikstof | [MEDICAL_DATA] (g…" at bounding box center [784, 415] width 545 height 580
drag, startPoint x: 638, startPoint y: 149, endPoint x: 643, endPoint y: 142, distance: 8.6
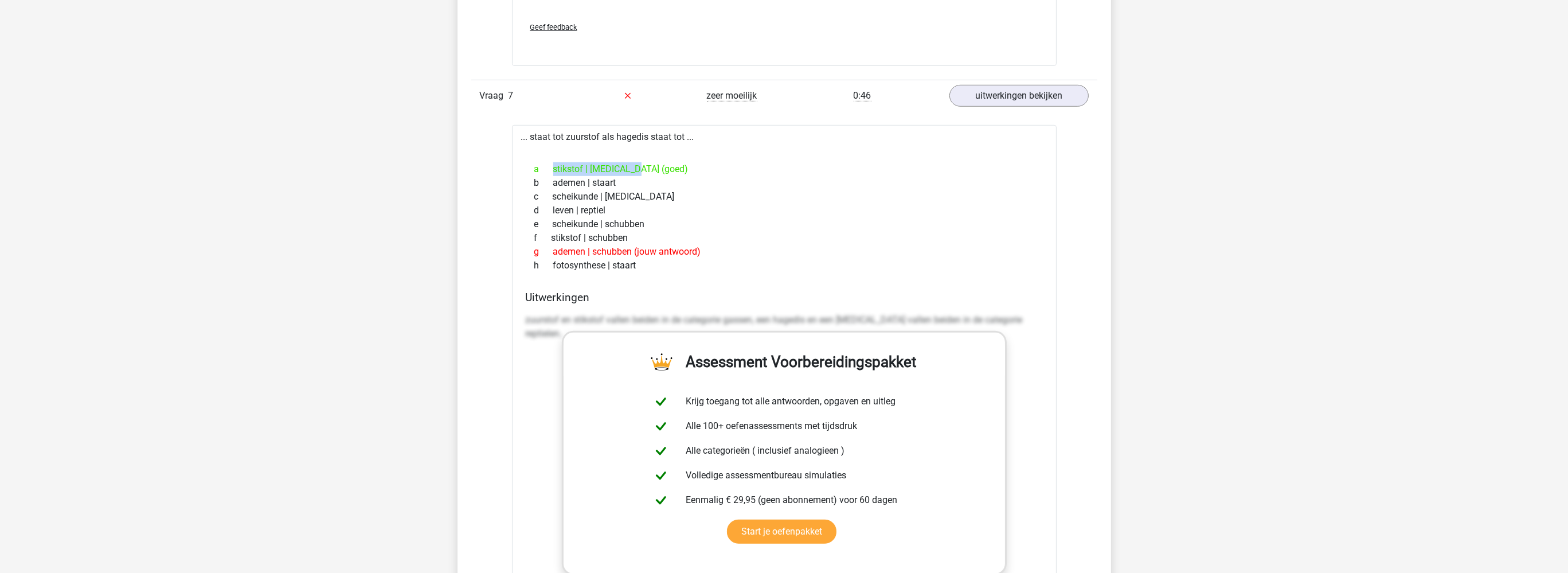
click at [639, 149] on div "... staat tot zuurstof als hagedis staat tot ... a stikstof | [MEDICAL_DATA] (g…" at bounding box center [784, 415] width 545 height 580
drag, startPoint x: 648, startPoint y: 133, endPoint x: 619, endPoint y: 135, distance: 29.1
click at [622, 133] on div "... staat tot zuurstof als hagedis staat tot ... a stikstof | [MEDICAL_DATA] (g…" at bounding box center [784, 415] width 545 height 580
drag, startPoint x: 622, startPoint y: 169, endPoint x: 601, endPoint y: 168, distance: 21.0
click at [601, 168] on div "a stikstof | [MEDICAL_DATA] (goed)" at bounding box center [784, 169] width 517 height 14
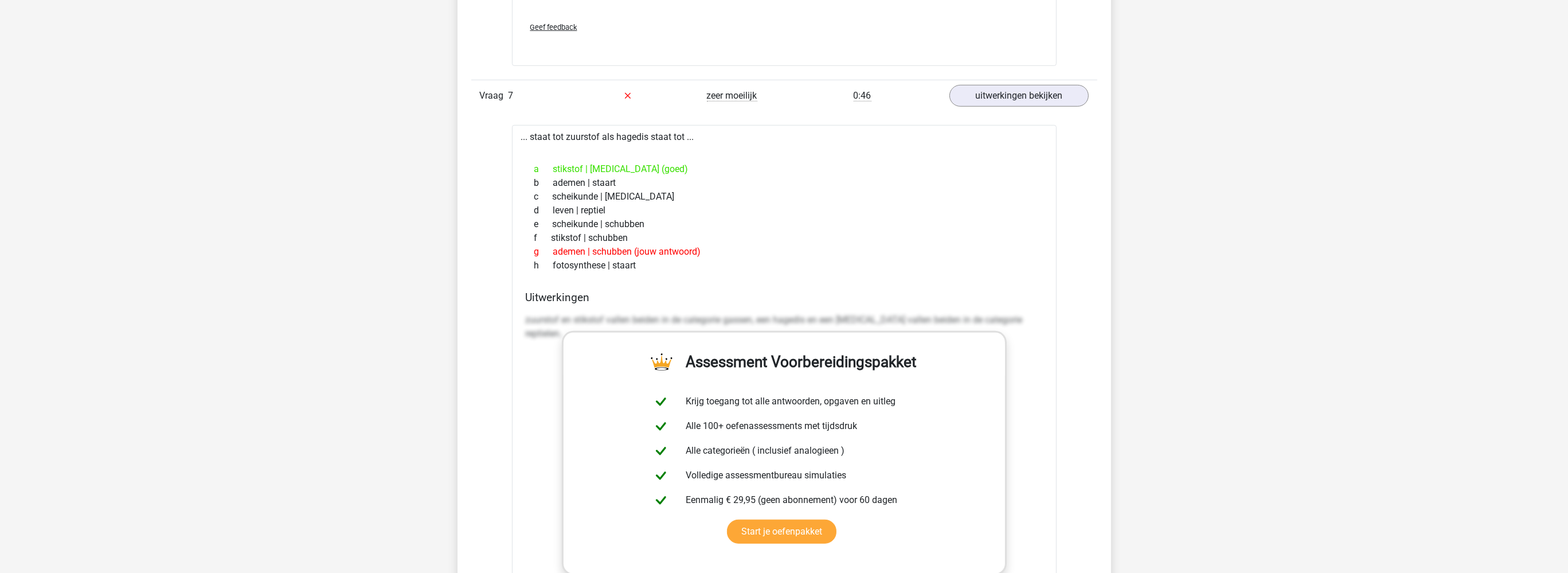
click at [637, 199] on div "c scheikunde | [MEDICAL_DATA]" at bounding box center [784, 197] width 517 height 14
drag, startPoint x: 622, startPoint y: 161, endPoint x: 621, endPoint y: 132, distance: 29.0
click at [621, 132] on div "... staat tot zuurstof als hagedis staat tot ... a stikstof | [MEDICAL_DATA] (g…" at bounding box center [784, 415] width 545 height 580
click at [652, 166] on div "a stikstof | [MEDICAL_DATA] (goed)" at bounding box center [784, 169] width 517 height 14
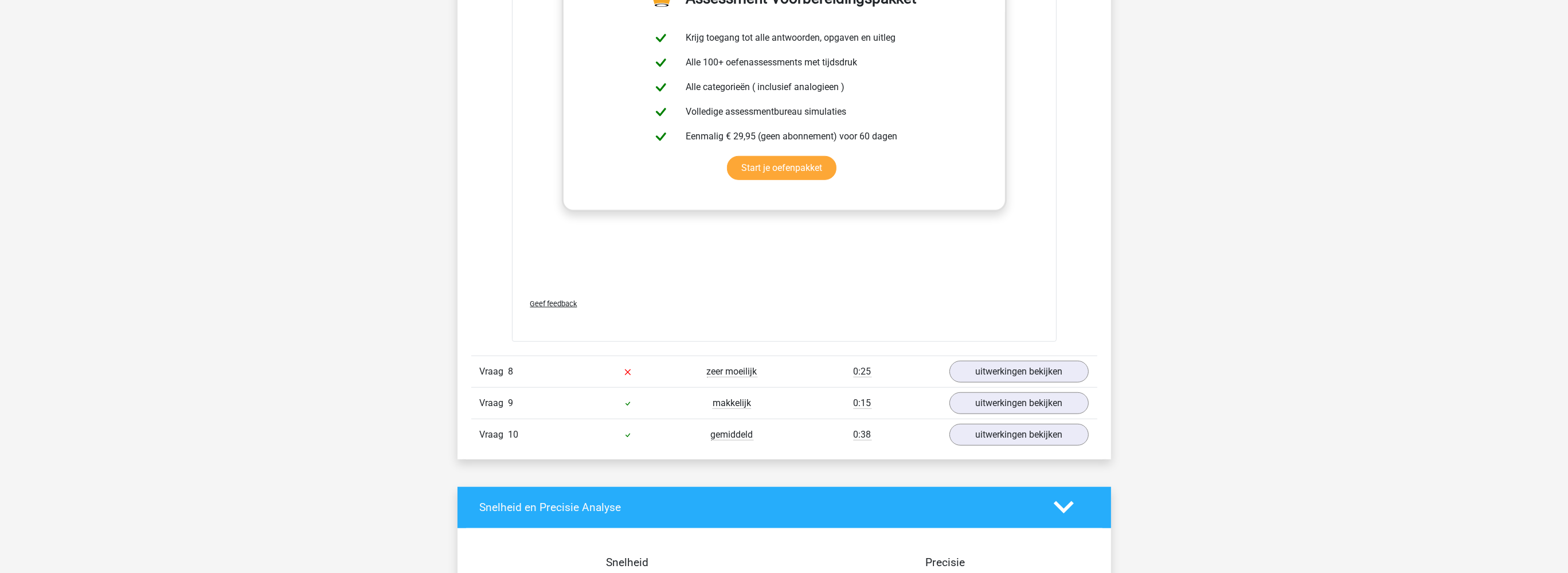
scroll to position [2058, 0]
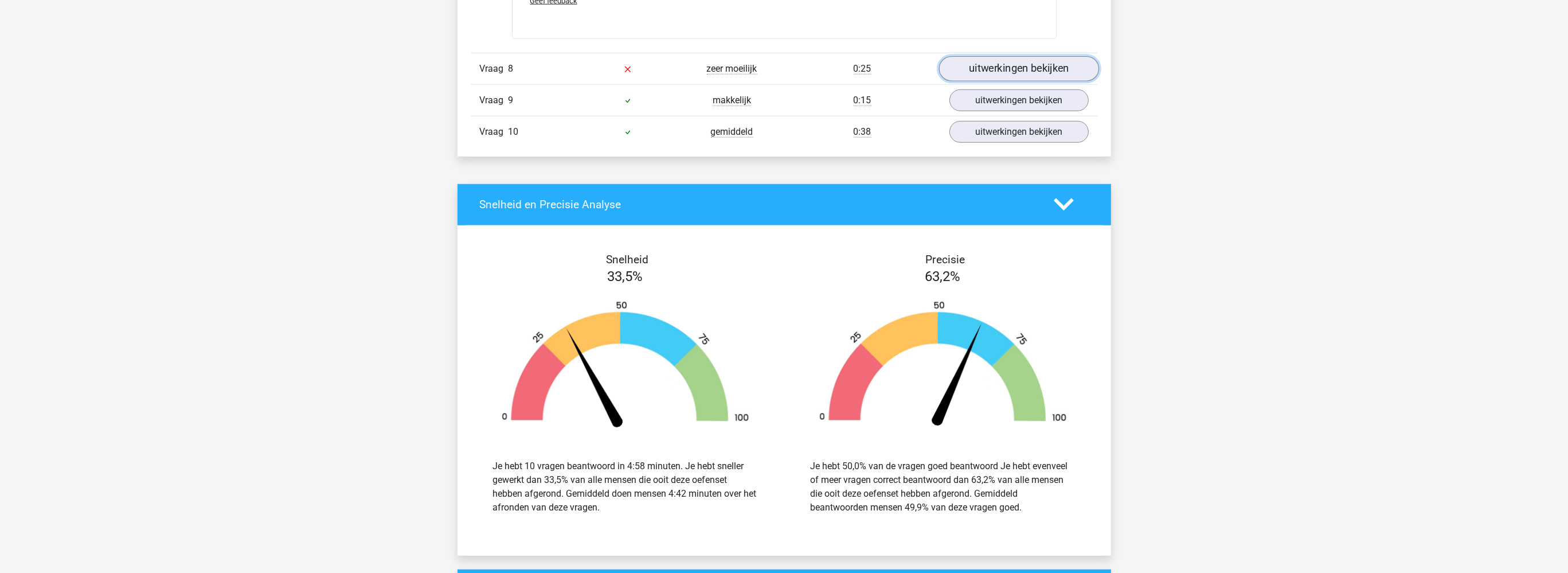
click at [968, 70] on link "uitwerkingen bekijken" at bounding box center [1018, 69] width 160 height 25
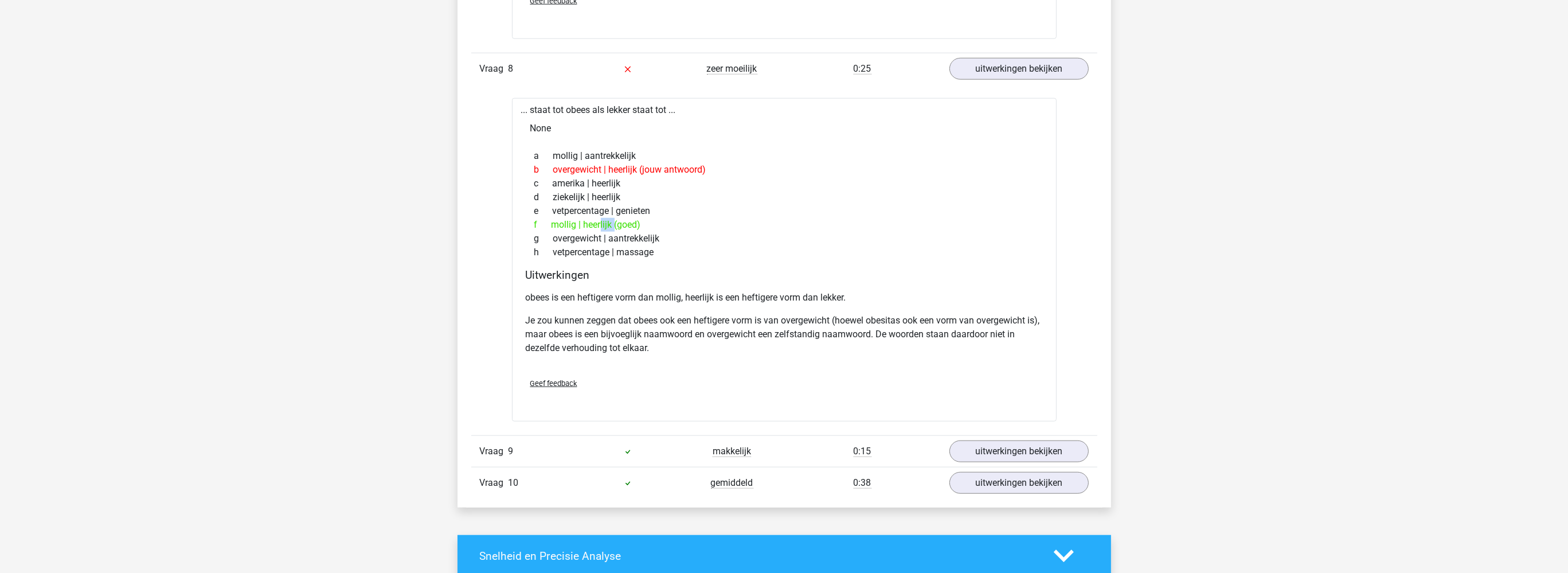
drag, startPoint x: 578, startPoint y: 222, endPoint x: 522, endPoint y: 222, distance: 56.0
click at [522, 222] on div "... staat tot obees als lekker staat tot ... None a mollig | aantrekkelijk b ov…" at bounding box center [784, 260] width 545 height 323
click at [617, 218] on div "f mollig | heerlijk (goed)" at bounding box center [784, 225] width 517 height 14
drag, startPoint x: 608, startPoint y: 221, endPoint x: 572, endPoint y: 223, distance: 36.1
click at [572, 223] on div "f mollig | heerlijk (goed)" at bounding box center [784, 225] width 517 height 14
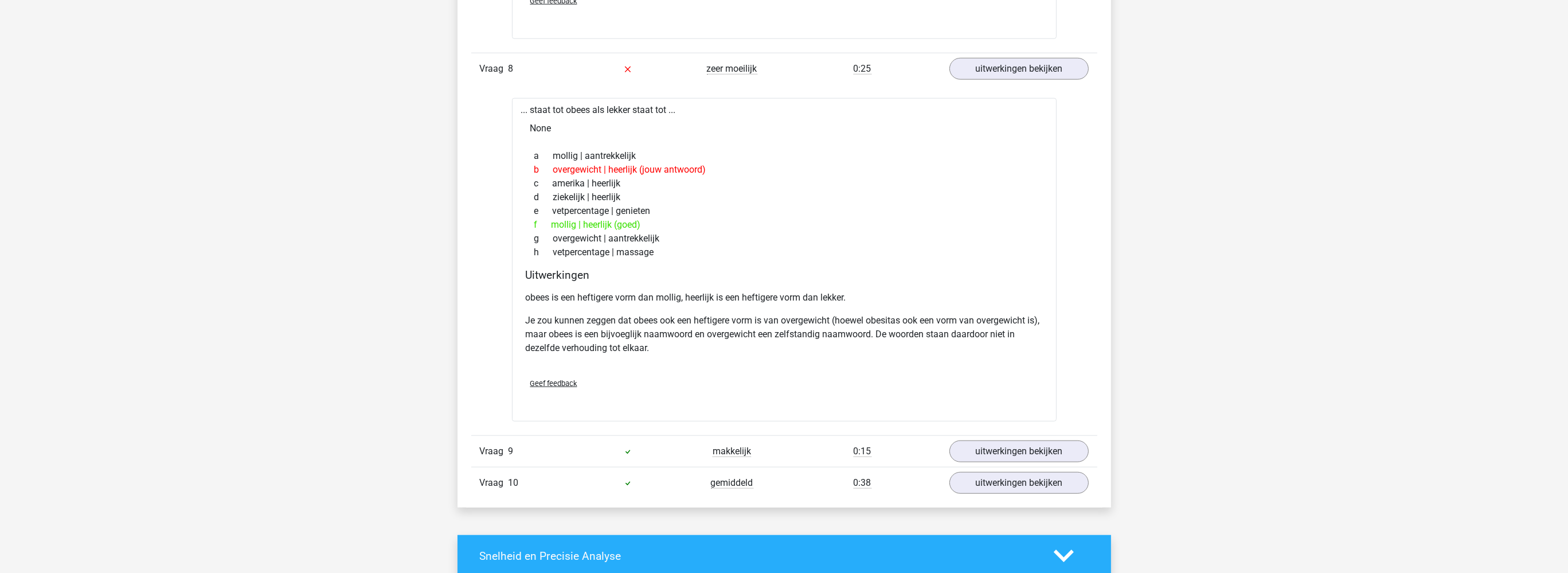
click at [615, 223] on div "f mollig | heerlijk (goed)" at bounding box center [784, 225] width 517 height 14
drag, startPoint x: 614, startPoint y: 222, endPoint x: 583, endPoint y: 223, distance: 31.0
click at [583, 223] on div "f mollig | heerlijk (goed)" at bounding box center [784, 225] width 517 height 14
click at [637, 220] on div "f mollig | heerlijk (goed)" at bounding box center [784, 225] width 517 height 14
drag, startPoint x: 577, startPoint y: 217, endPoint x: 551, endPoint y: 216, distance: 26.0
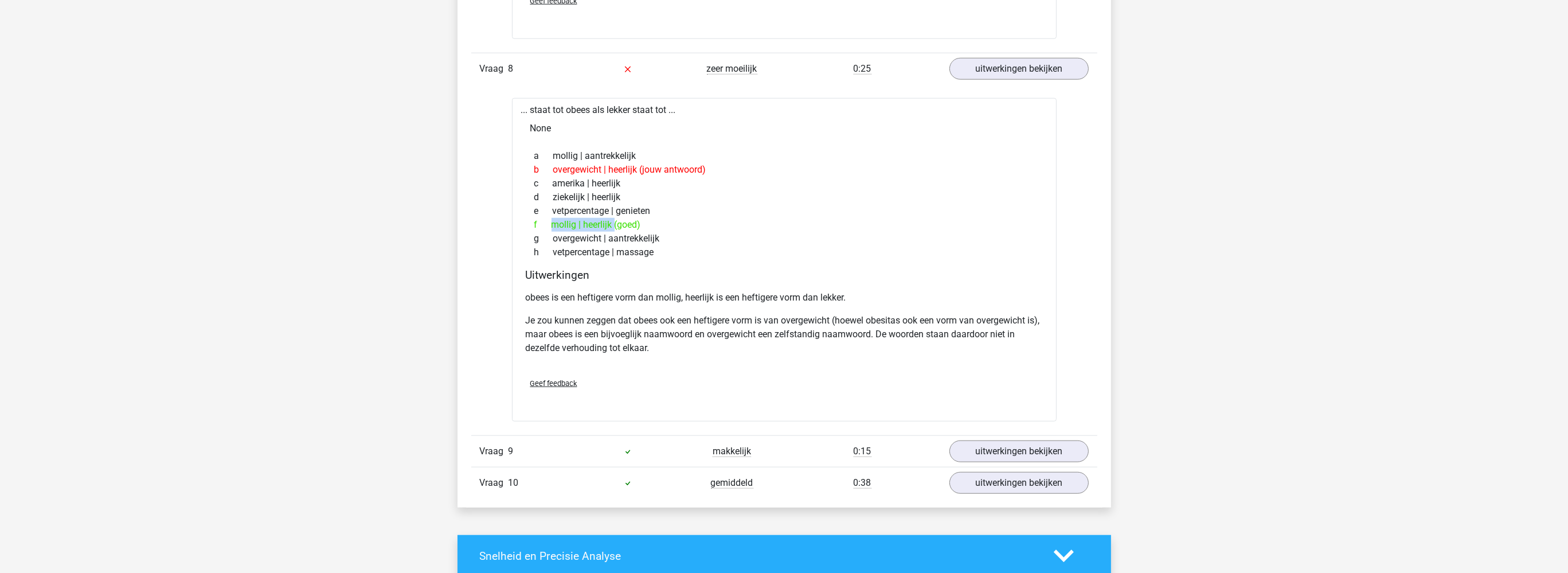
click at [551, 218] on div "f mollig | heerlijk (goed)" at bounding box center [784, 225] width 517 height 14
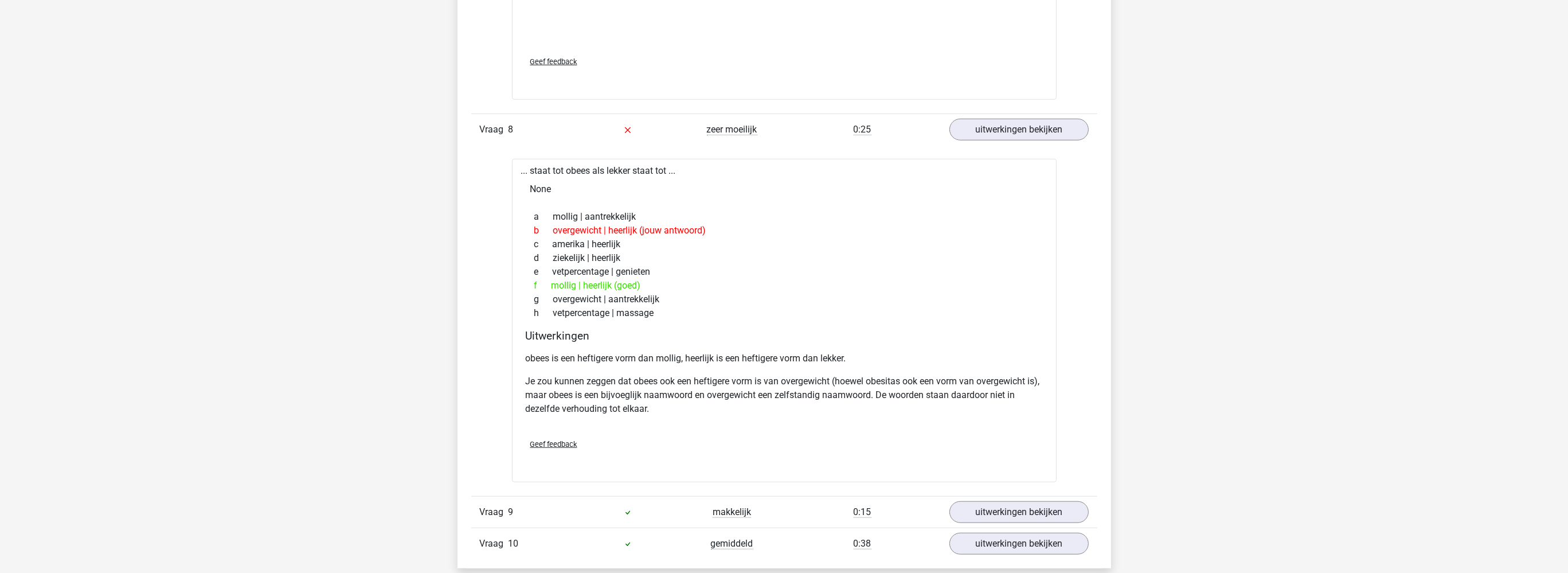
drag, startPoint x: 620, startPoint y: 226, endPoint x: 637, endPoint y: 226, distance: 17.0
click at [637, 226] on div "b overgewicht | heerlijk (jouw antwoord)" at bounding box center [784, 230] width 517 height 14
click at [636, 266] on div "e vetpercentage | genieten" at bounding box center [784, 271] width 517 height 14
drag, startPoint x: 554, startPoint y: 226, endPoint x: 598, endPoint y: 226, distance: 44.0
click at [600, 226] on div "b overgewicht | heerlijk (jouw antwoord)" at bounding box center [784, 230] width 517 height 14
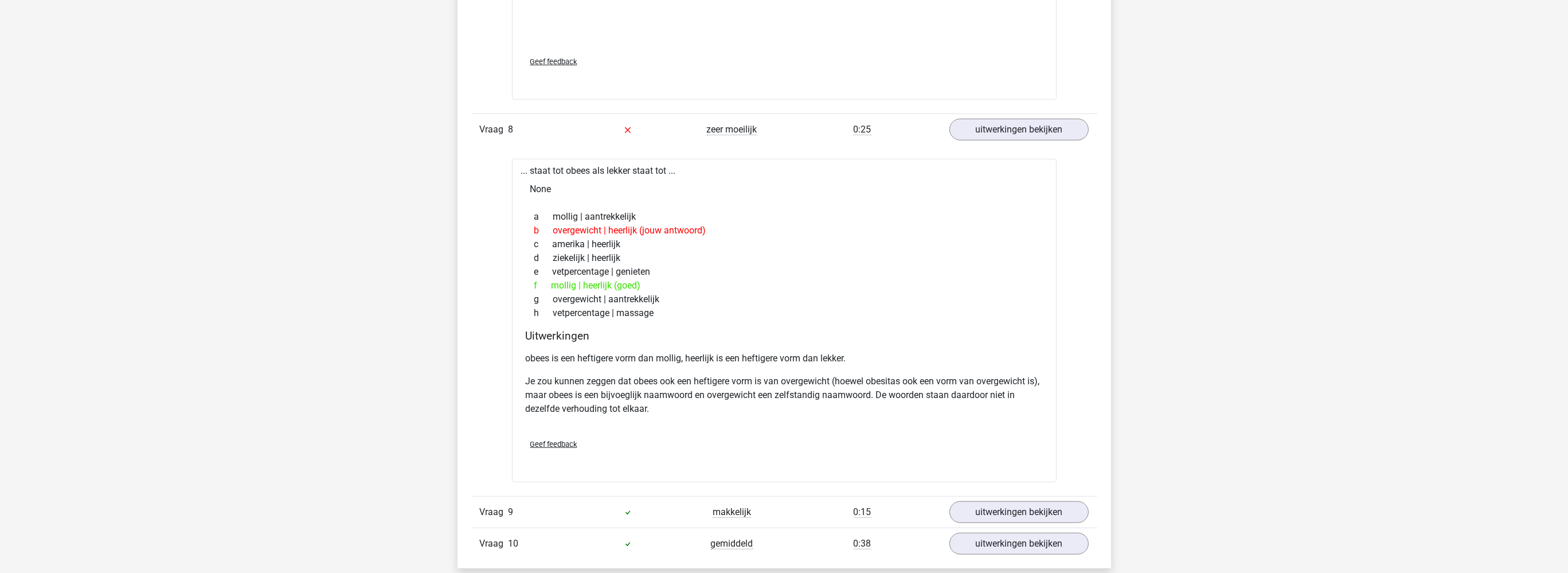
click at [741, 191] on div "None" at bounding box center [784, 189] width 526 height 23
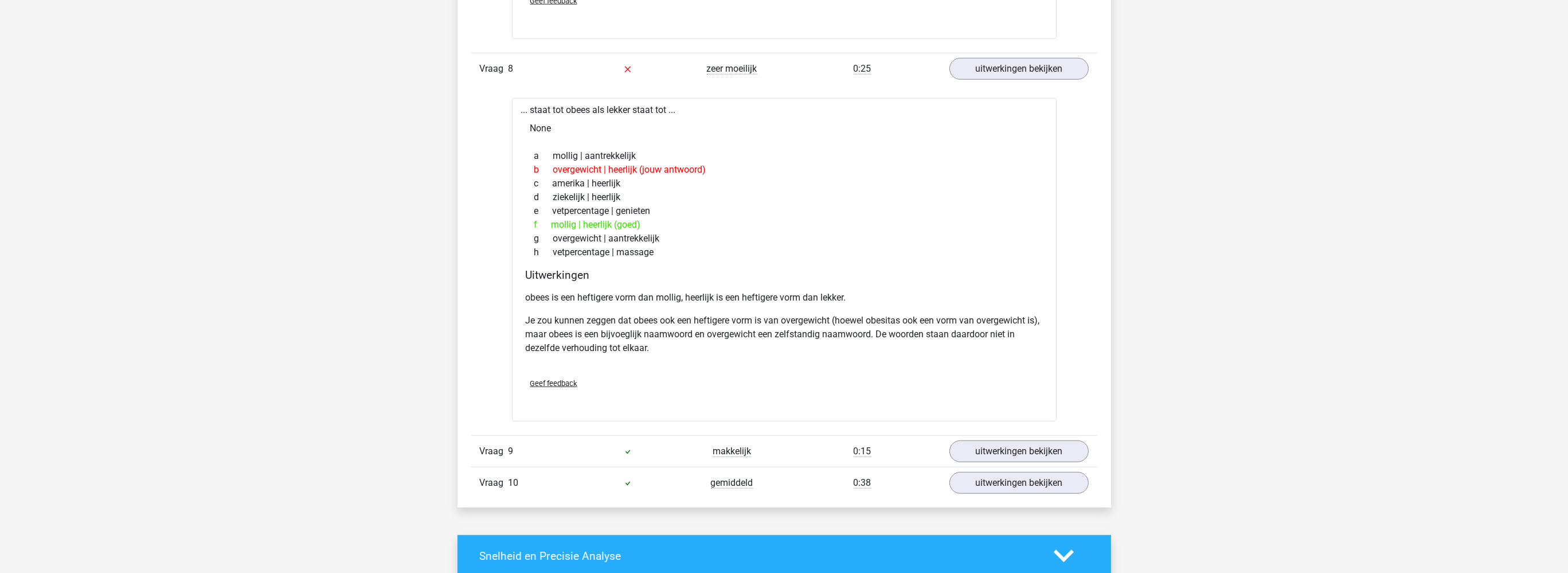
scroll to position [2240, 0]
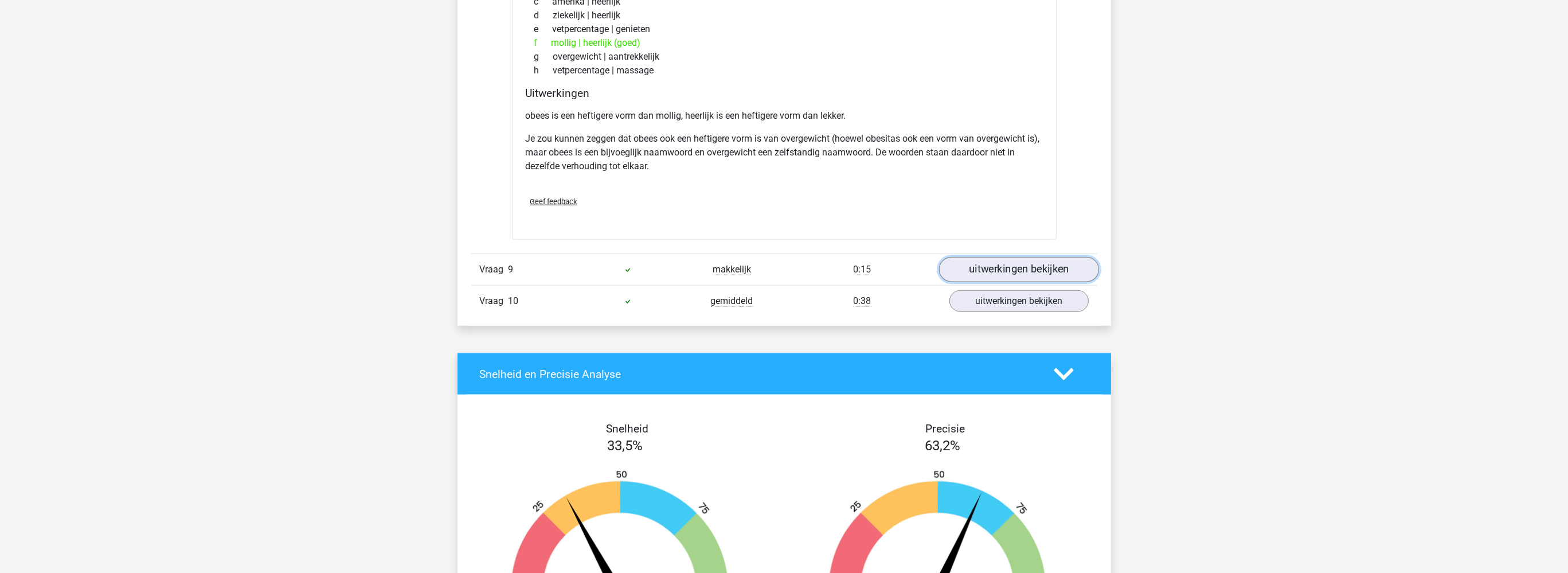
click at [1010, 269] on link "uitwerkingen bekijken" at bounding box center [1018, 269] width 160 height 25
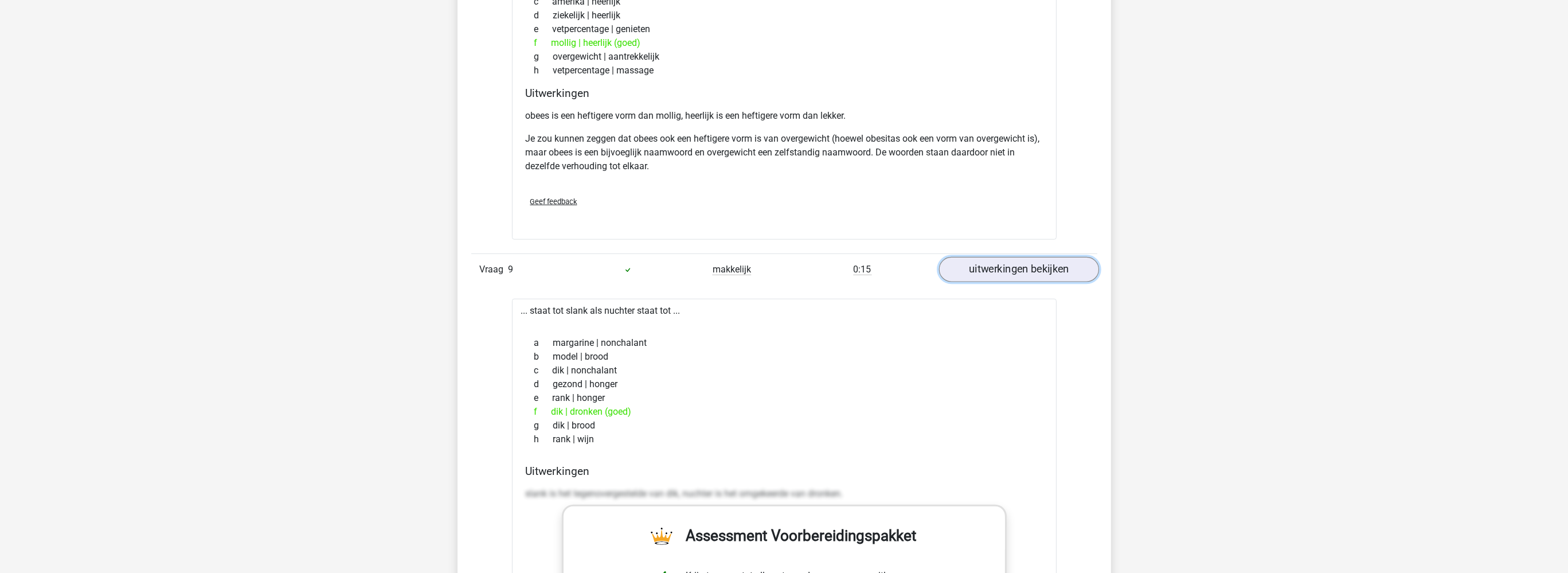
click at [999, 269] on link "uitwerkingen bekijken" at bounding box center [1018, 269] width 160 height 25
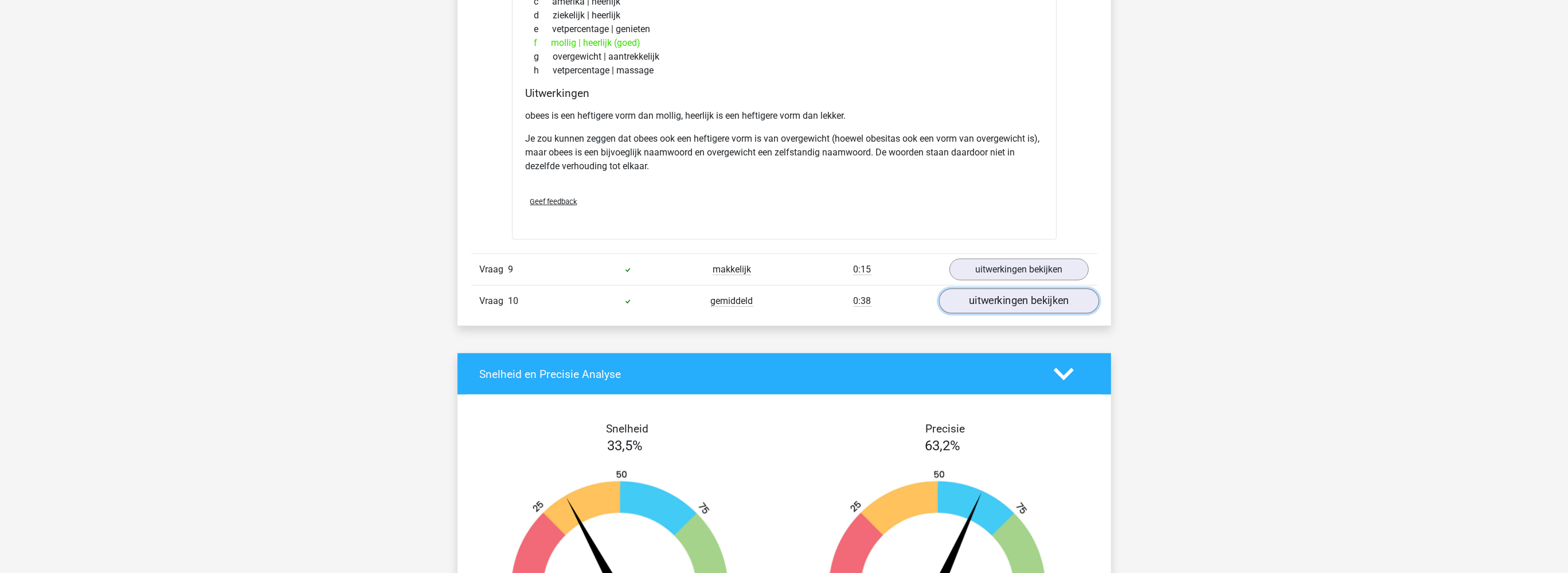
click at [989, 292] on link "uitwerkingen bekijken" at bounding box center [1018, 301] width 160 height 25
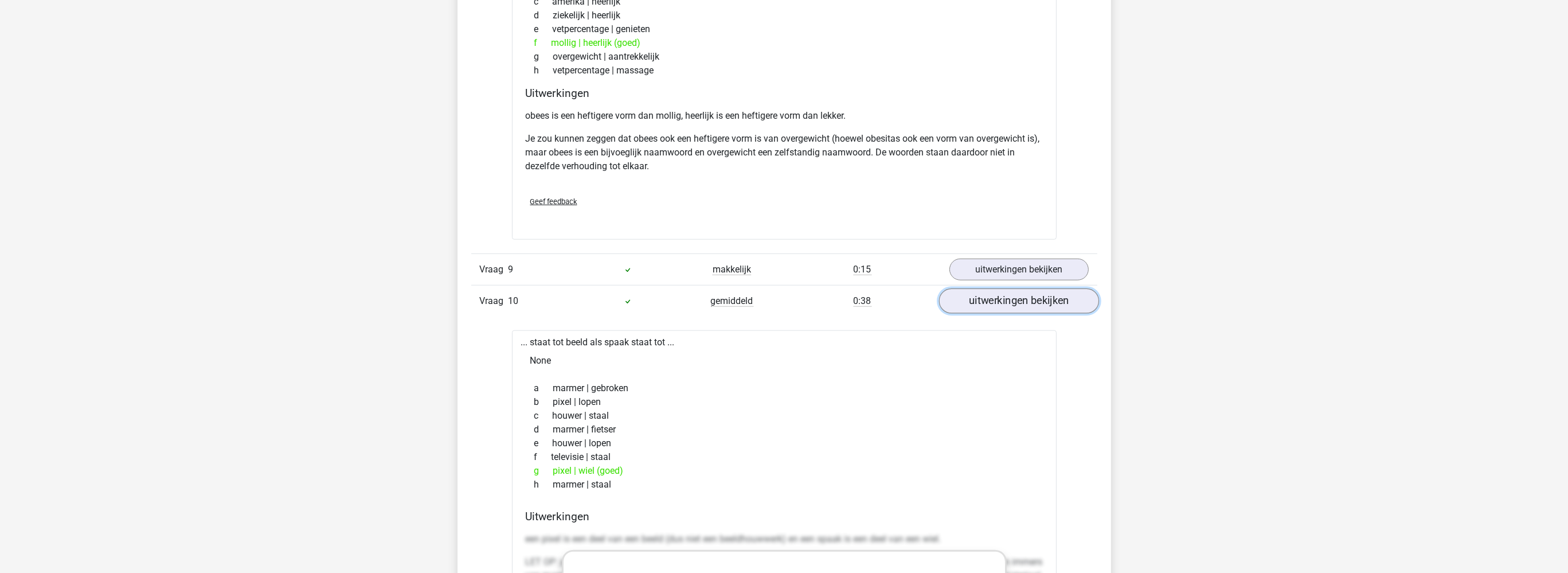
click at [991, 299] on link "uitwerkingen bekijken" at bounding box center [1018, 301] width 160 height 25
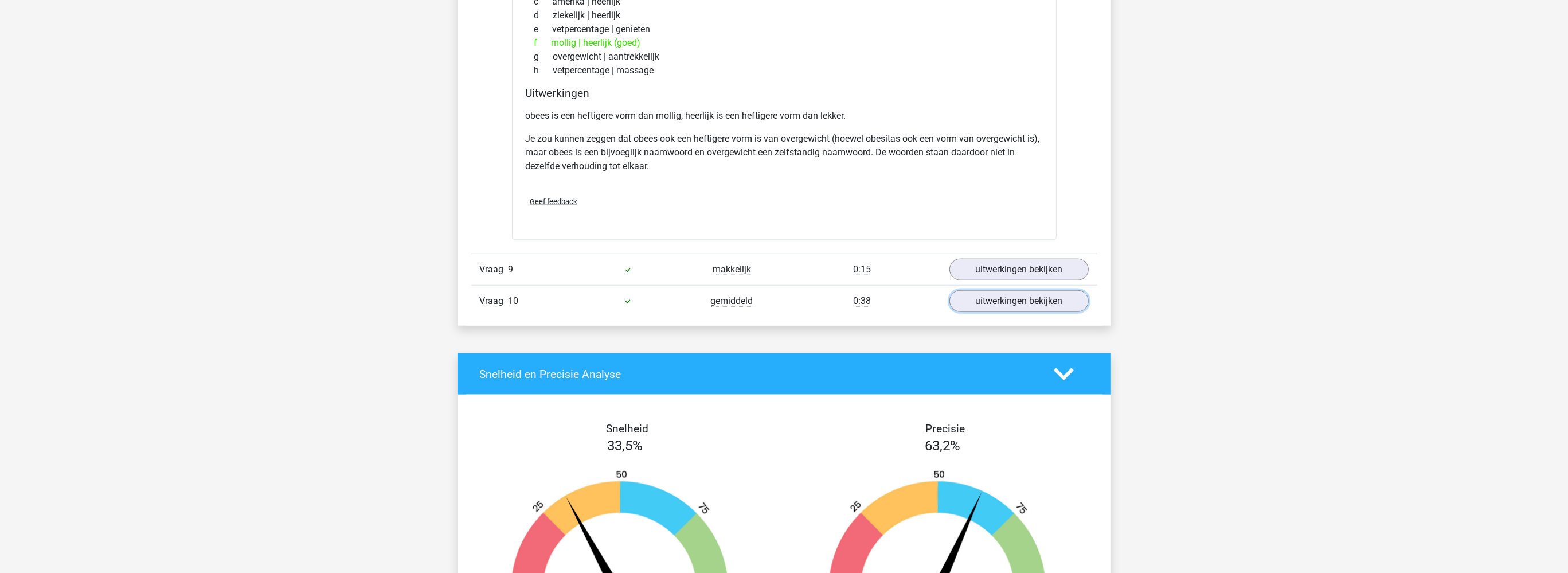
scroll to position [2481, 0]
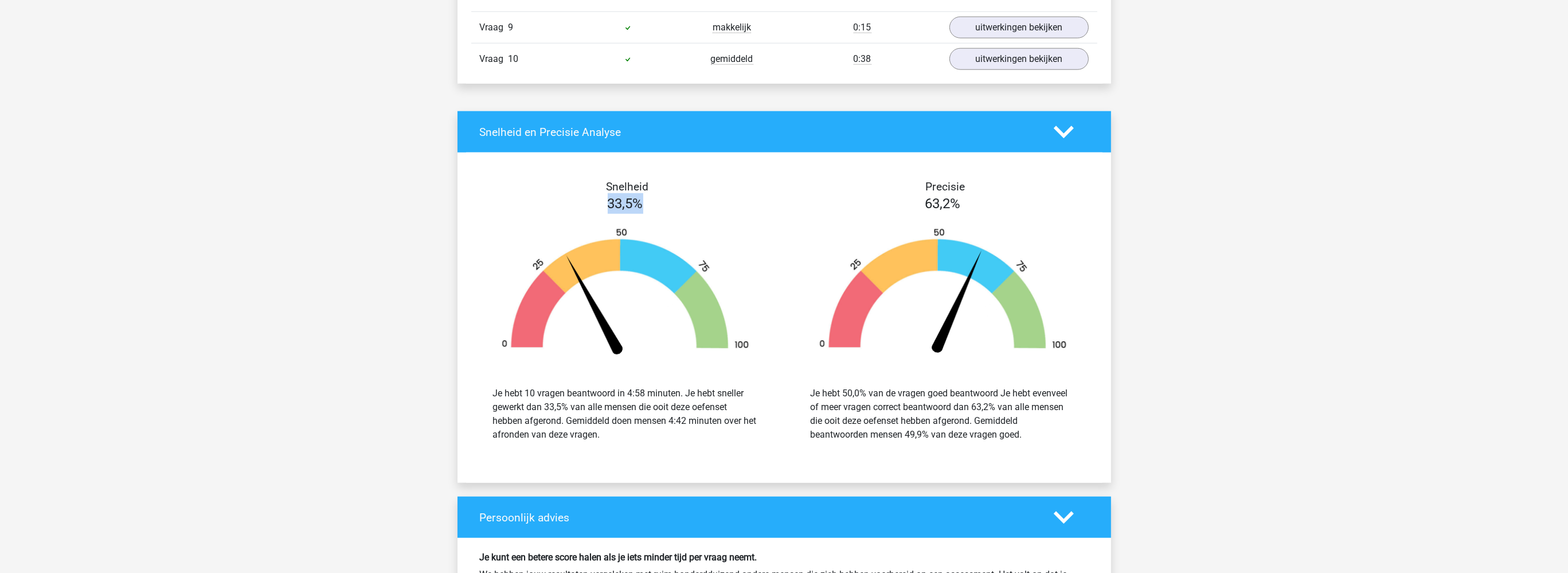
drag, startPoint x: 637, startPoint y: 183, endPoint x: 564, endPoint y: 203, distance: 75.7
click at [537, 194] on div "33,5%" at bounding box center [625, 203] width 318 height 21
click at [687, 197] on div "33,5%" at bounding box center [625, 203] width 318 height 21
drag, startPoint x: 658, startPoint y: 197, endPoint x: 841, endPoint y: 206, distance: 183.2
click at [588, 198] on div "33,5%" at bounding box center [625, 203] width 318 height 21
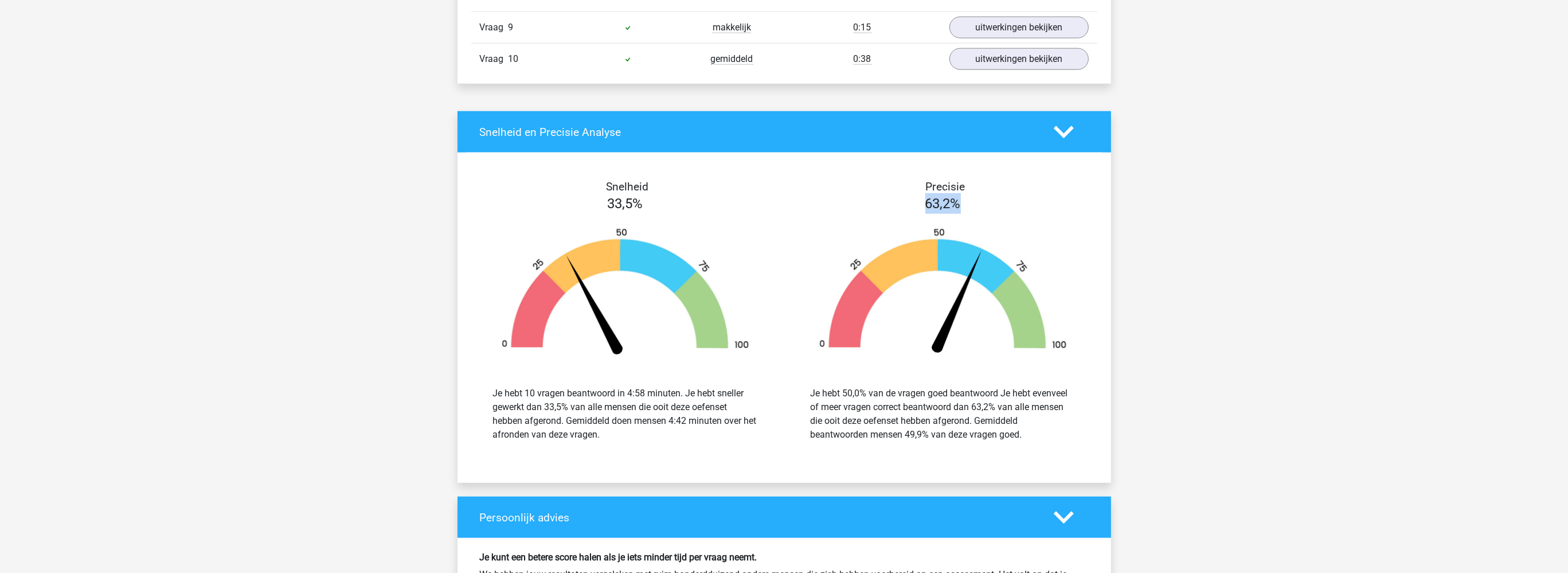
drag, startPoint x: 975, startPoint y: 200, endPoint x: 935, endPoint y: 196, distance: 40.2
click at [907, 200] on div "63,2%" at bounding box center [943, 203] width 318 height 21
drag, startPoint x: 978, startPoint y: 200, endPoint x: 971, endPoint y: 200, distance: 7.0
click at [971, 200] on div "63,2%" at bounding box center [943, 203] width 318 height 21
click at [977, 200] on div "63,2%" at bounding box center [943, 203] width 318 height 21
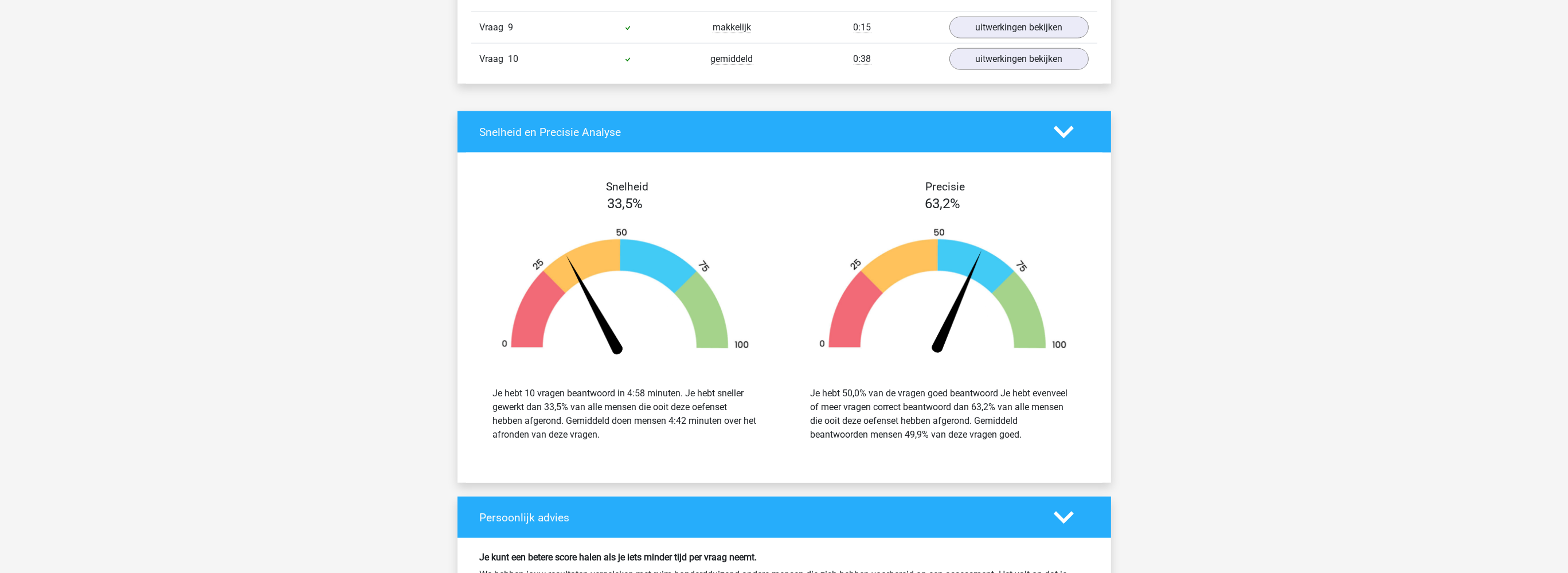
click at [978, 200] on div "63,2%" at bounding box center [943, 203] width 318 height 21
drag, startPoint x: 939, startPoint y: 199, endPoint x: 925, endPoint y: 199, distance: 14.0
click at [925, 199] on div "63,2%" at bounding box center [943, 203] width 318 height 21
drag, startPoint x: 652, startPoint y: 200, endPoint x: 560, endPoint y: 207, distance: 92.3
click at [560, 207] on div "33,5%" at bounding box center [625, 203] width 318 height 21
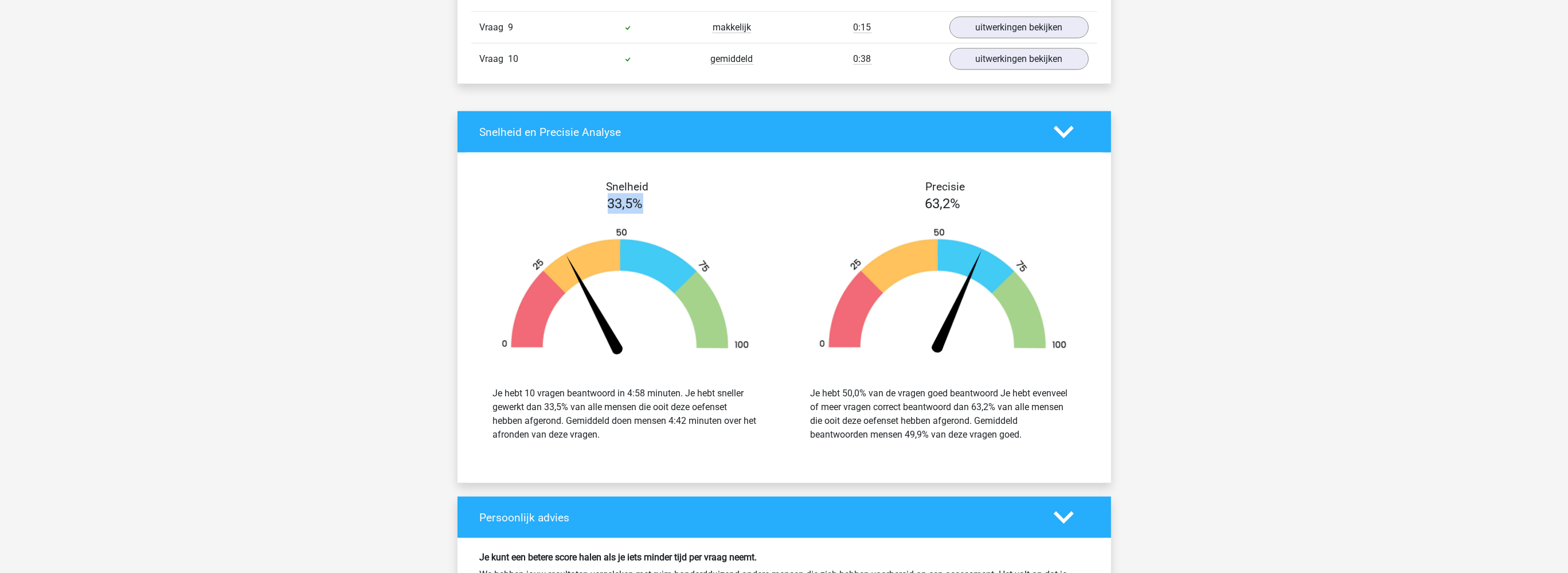
drag, startPoint x: 570, startPoint y: 203, endPoint x: 552, endPoint y: 203, distance: 18.0
click at [552, 203] on div "33,5%" at bounding box center [625, 203] width 318 height 21
click at [657, 200] on div "33,5%" at bounding box center [625, 203] width 318 height 21
drag, startPoint x: 649, startPoint y: 203, endPoint x: 464, endPoint y: 198, distance: 185.1
click at [462, 197] on div "Snelheid 33,5% Je hebt 10 vragen beantwoord in 4:58 minuten. Je hebt sneller ge…" at bounding box center [784, 317] width 654 height 302
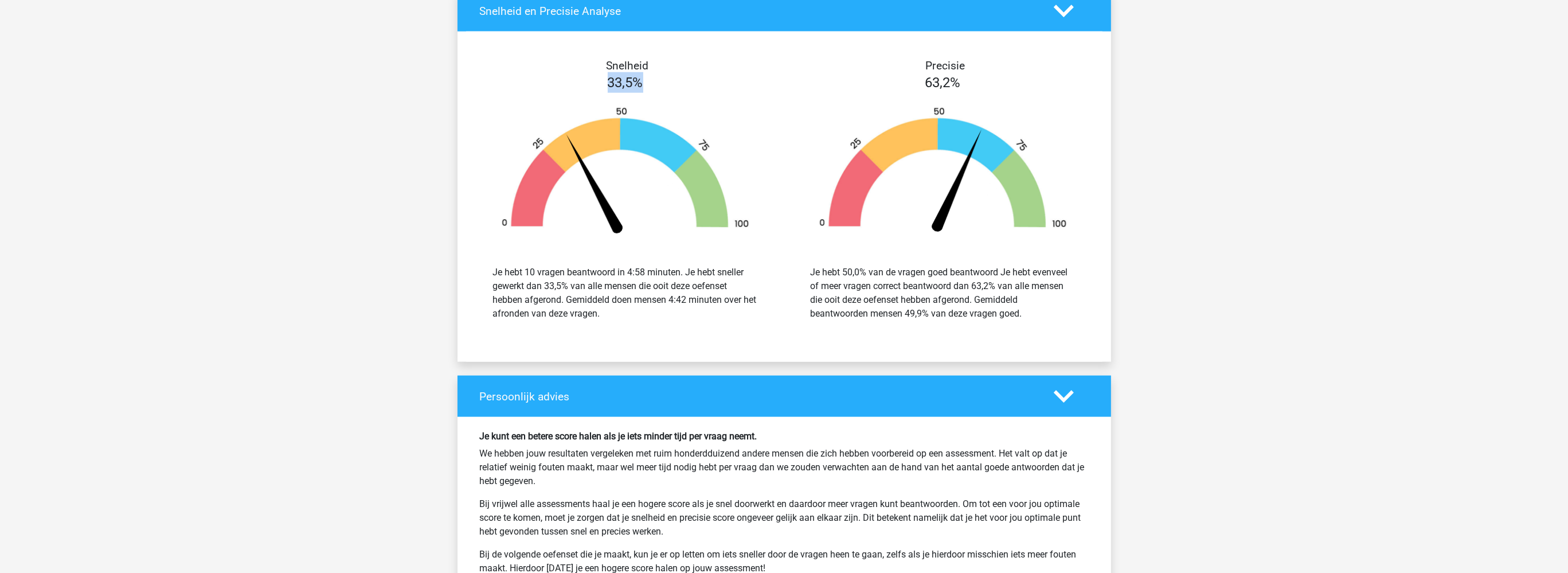
scroll to position [2543, 0]
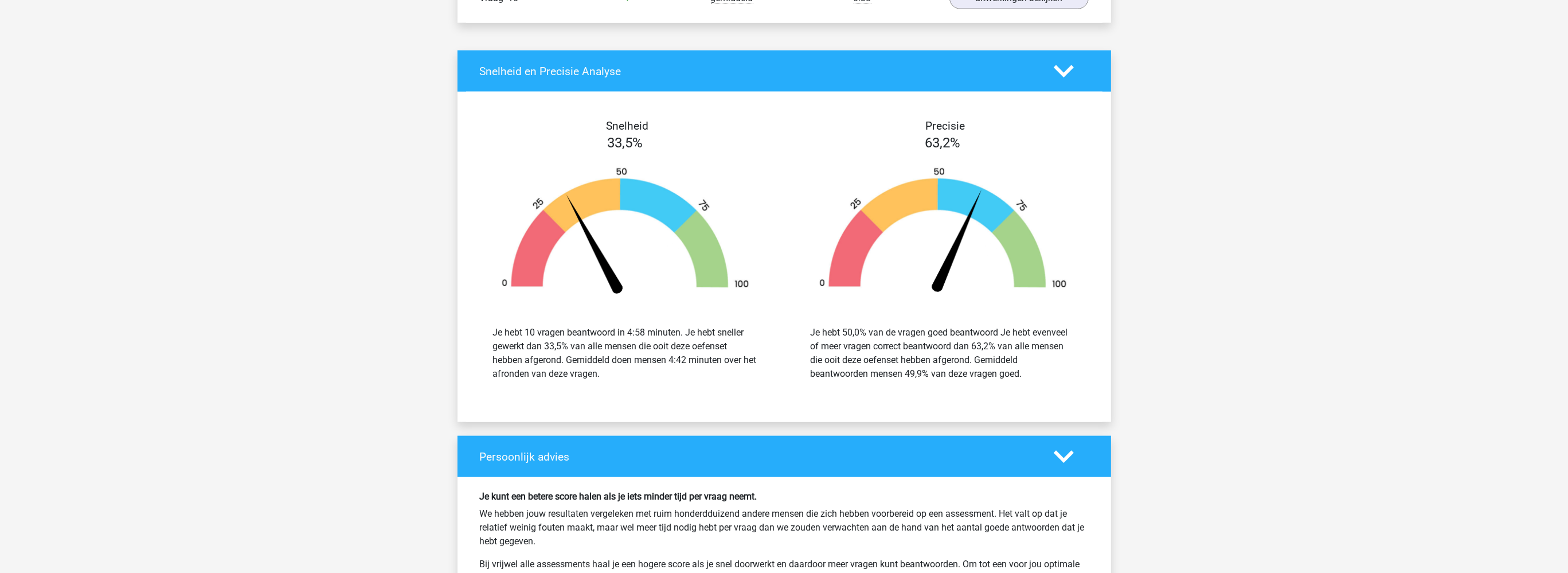
drag, startPoint x: 989, startPoint y: 341, endPoint x: 971, endPoint y: 345, distance: 18.4
click at [977, 345] on div "Je hebt 50,0% van de vragen goed beantwoord Je hebt evenveel of meer vragen cor…" at bounding box center [943, 353] width 265 height 55
click at [957, 382] on div "Je hebt 50,0% van de vragen goed beantwoord Je hebt evenveel of meer vragen cor…" at bounding box center [943, 353] width 300 height 83
drag, startPoint x: 843, startPoint y: 333, endPoint x: 890, endPoint y: 331, distance: 47.0
click at [889, 331] on div "Je hebt 50,0% van de vragen goed beantwoord Je hebt evenveel of meer vragen cor…" at bounding box center [943, 353] width 265 height 55
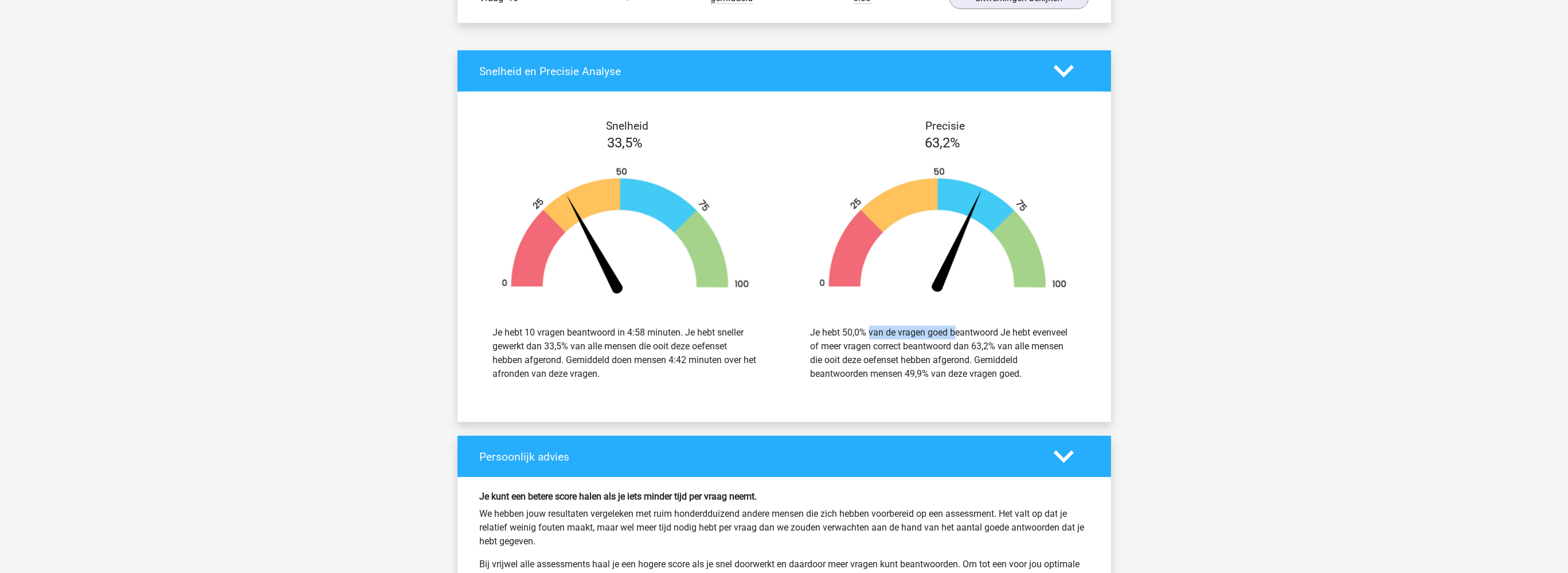
click at [856, 325] on div "Je hebt 50,0% van de vragen goed beantwoord Je hebt evenveel of meer vragen cor…" at bounding box center [943, 353] width 265 height 55
click at [852, 327] on div "Je hebt 50,0% van de vragen goed beantwoord Je hebt evenveel of meer vragen cor…" at bounding box center [943, 353] width 265 height 55
click at [861, 330] on div "Je hebt 50,0% van de vragen goed beantwoord Je hebt evenveel of meer vragen cor…" at bounding box center [943, 353] width 265 height 55
drag, startPoint x: 976, startPoint y: 359, endPoint x: 940, endPoint y: 377, distance: 40.2
click at [940, 377] on div "Je hebt 50,0% van de vragen goed beantwoord Je hebt evenveel of meer vragen cor…" at bounding box center [943, 353] width 300 height 83
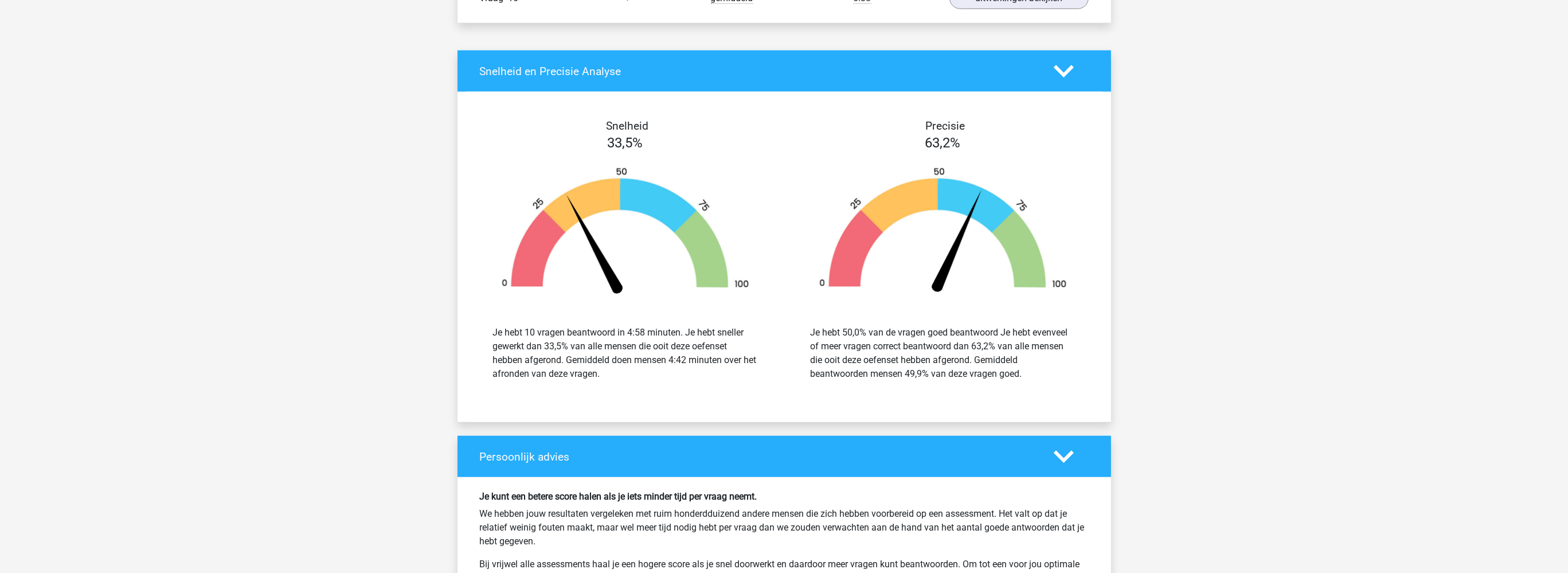
click at [954, 375] on div "Je hebt 50,0% van de vragen goed beantwoord Je hebt evenveel of meer vragen cor…" at bounding box center [943, 353] width 265 height 55
drag, startPoint x: 904, startPoint y: 367, endPoint x: 914, endPoint y: 356, distance: 14.9
click at [935, 370] on div "Je hebt 50,0% van de vragen goed beantwoord Je hebt evenveel of meer vragen cor…" at bounding box center [943, 353] width 265 height 55
click at [841, 327] on div "Je hebt 50,0% van de vragen goed beantwoord Je hebt evenveel of meer vragen cor…" at bounding box center [943, 353] width 265 height 55
drag, startPoint x: 843, startPoint y: 328, endPoint x: 1048, endPoint y: 382, distance: 212.0
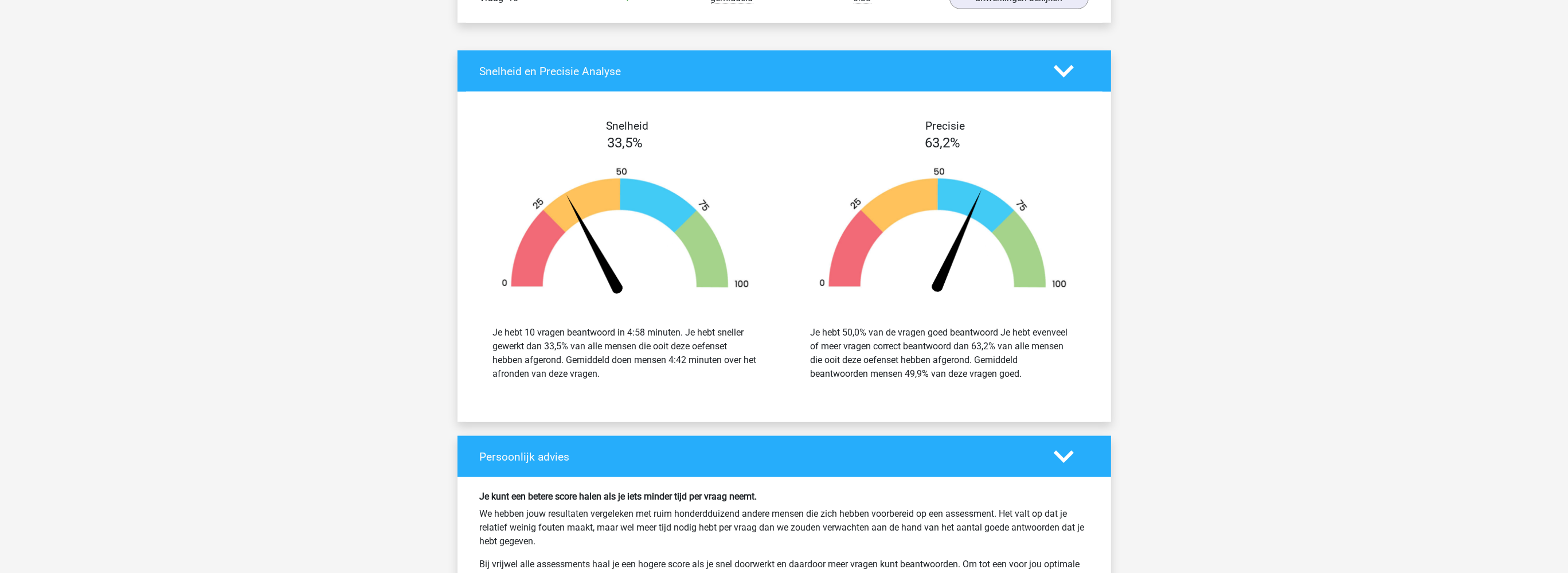
click at [1048, 382] on div "Je hebt 50,0% van de vragen goed beantwoord Je hebt evenveel of meer vragen cor…" at bounding box center [943, 353] width 300 height 83
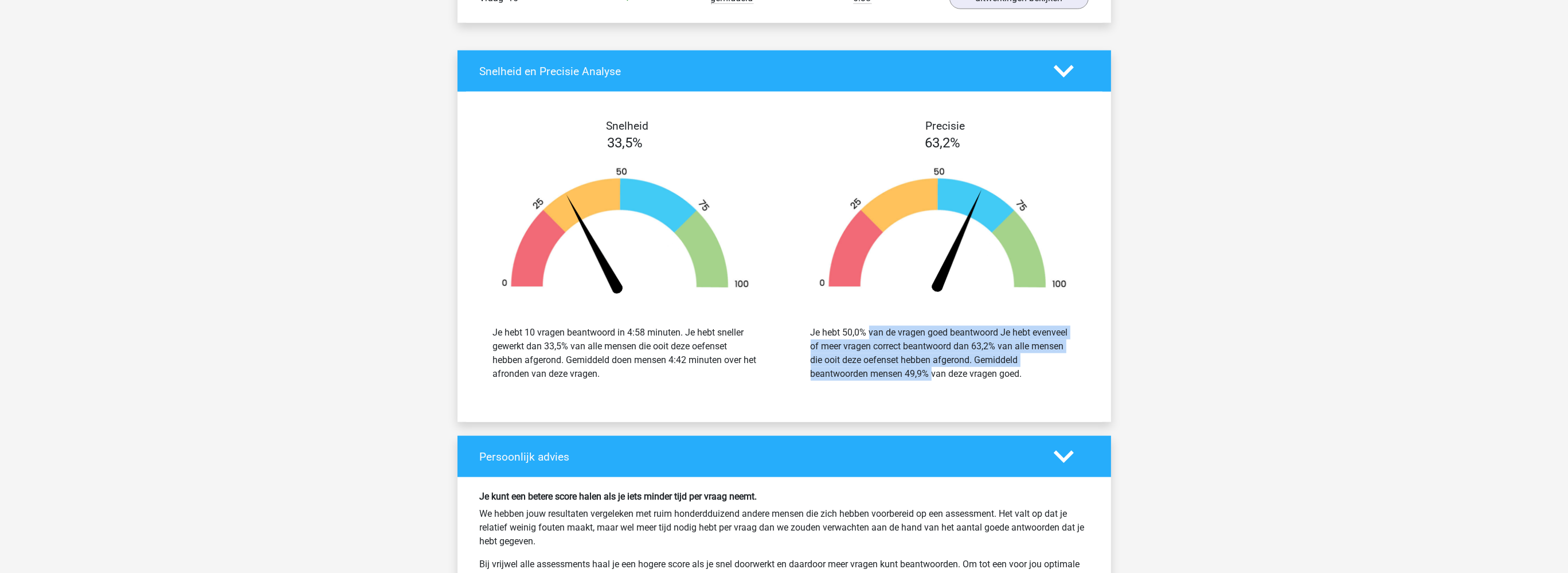
drag, startPoint x: 930, startPoint y: 367, endPoint x: 840, endPoint y: 327, distance: 98.5
click at [840, 327] on div "Je hebt 50,0% van de vragen goed beantwoord Je hebt evenveel of meer vragen cor…" at bounding box center [943, 353] width 265 height 55
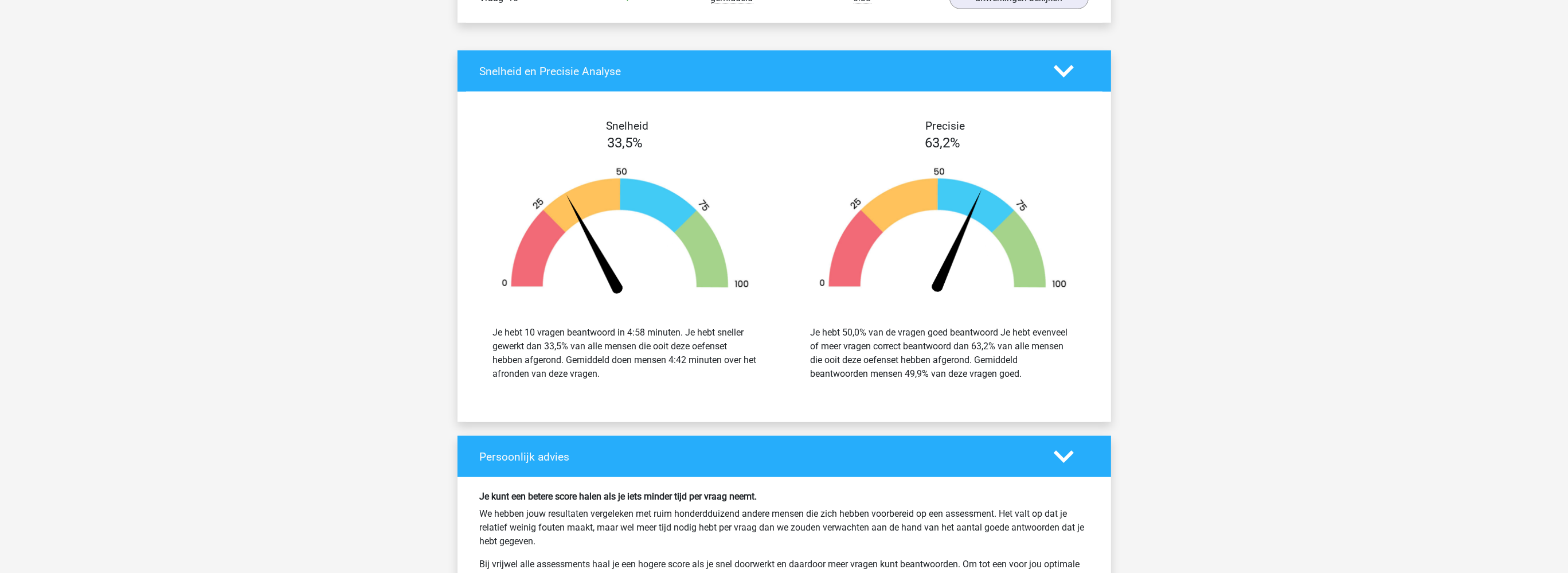
click at [874, 335] on div "Je hebt 50,0% van de vragen goed beantwoord Je hebt evenveel of meer vragen cor…" at bounding box center [943, 353] width 265 height 55
drag, startPoint x: 1089, startPoint y: 384, endPoint x: 1085, endPoint y: 393, distance: 9.8
click at [1086, 393] on div "Snelheid 33,5% Je hebt 10 vragen beantwoord in 4:58 minuten. Je hebt sneller ge…" at bounding box center [784, 257] width 654 height 302
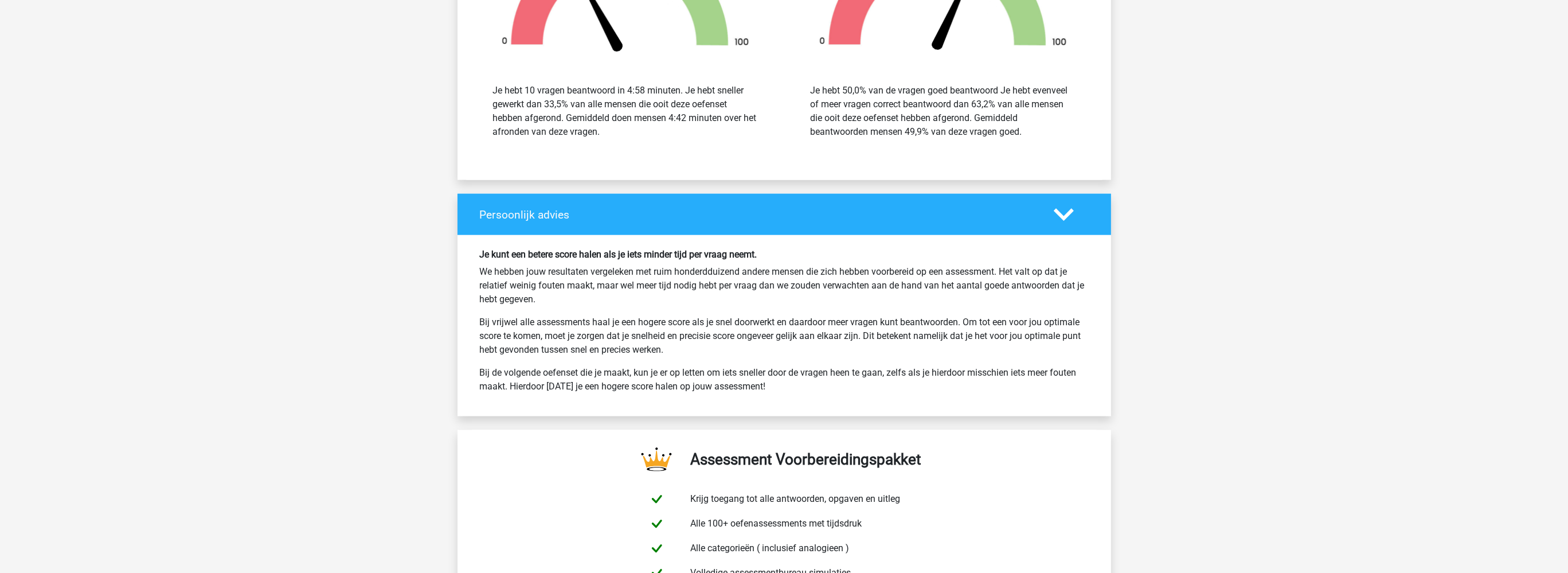
scroll to position [2966, 0]
